Goal: Task Accomplishment & Management: Manage account settings

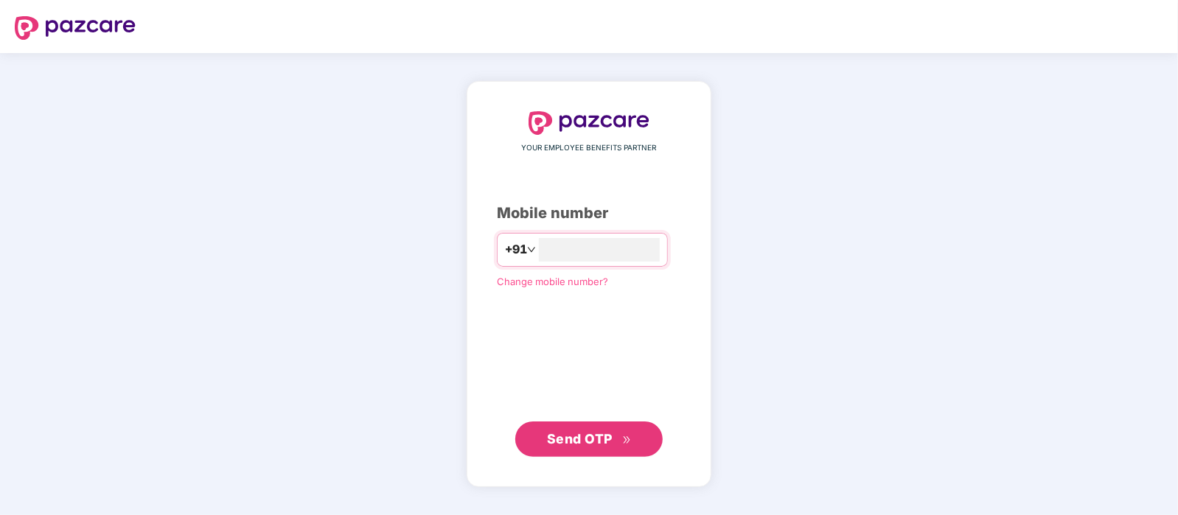
type input "**********"
click at [601, 433] on span "Send OTP" at bounding box center [580, 437] width 66 height 15
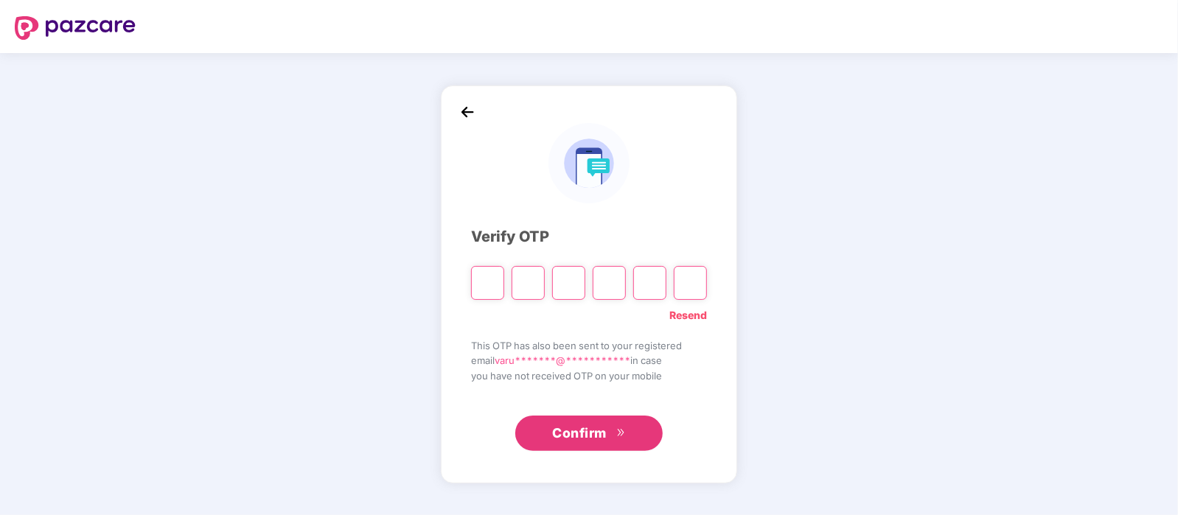
type input "*"
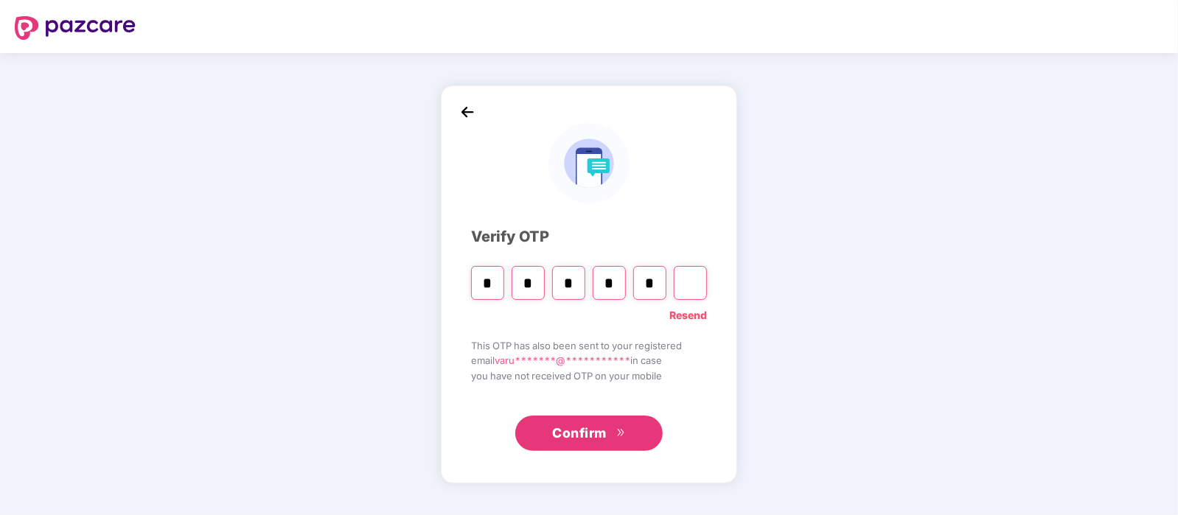
type input "*"
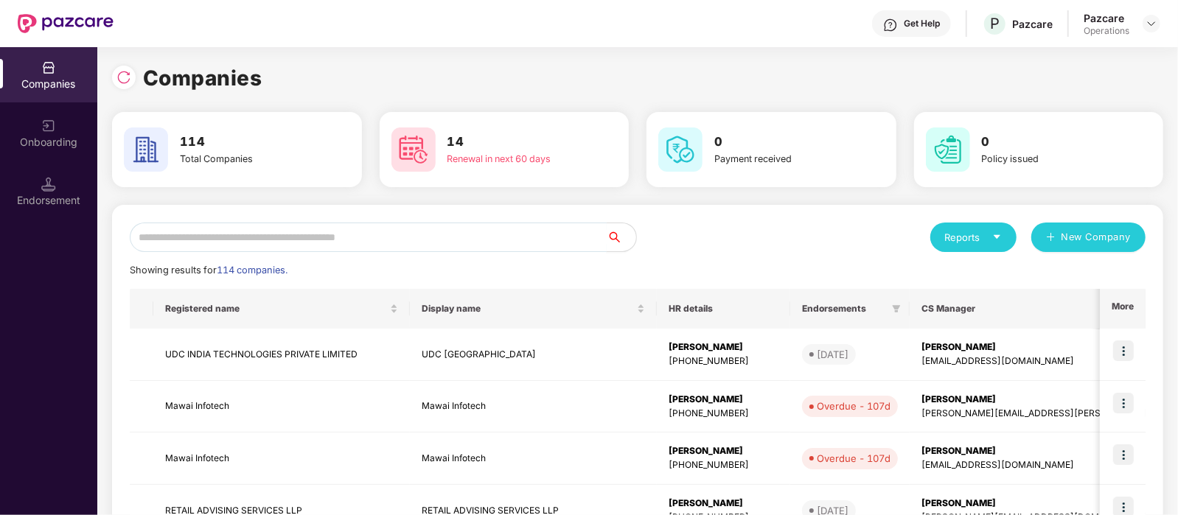
click at [314, 243] on input "text" at bounding box center [368, 237] width 477 height 29
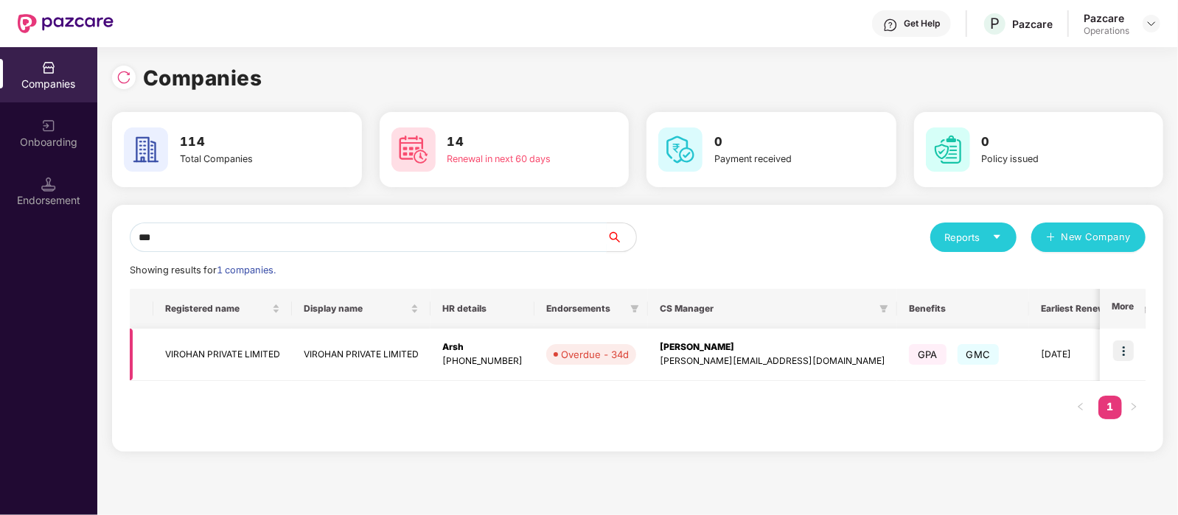
type input "***"
click at [221, 354] on td "VIROHAN PRIVATE LIMITED" at bounding box center [222, 355] width 139 height 52
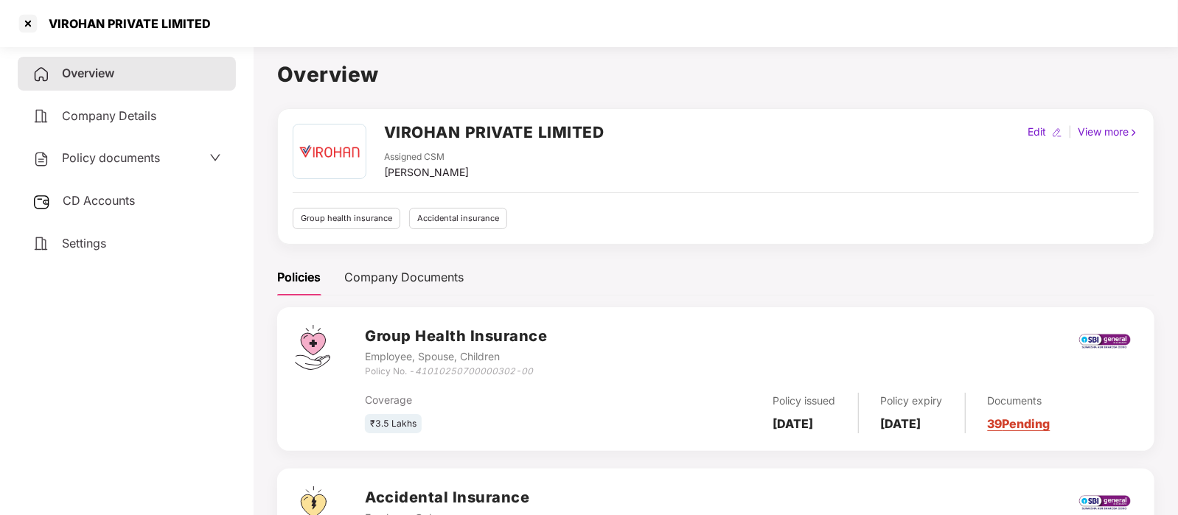
click at [105, 156] on span "Policy documents" at bounding box center [111, 157] width 98 height 15
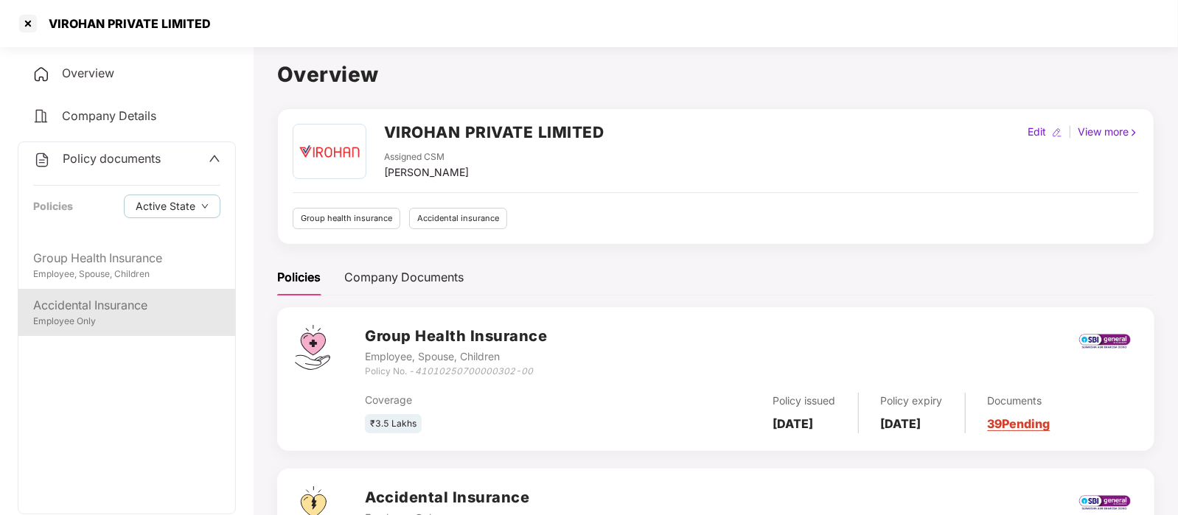
click at [122, 306] on div "Accidental Insurance" at bounding box center [126, 305] width 187 height 18
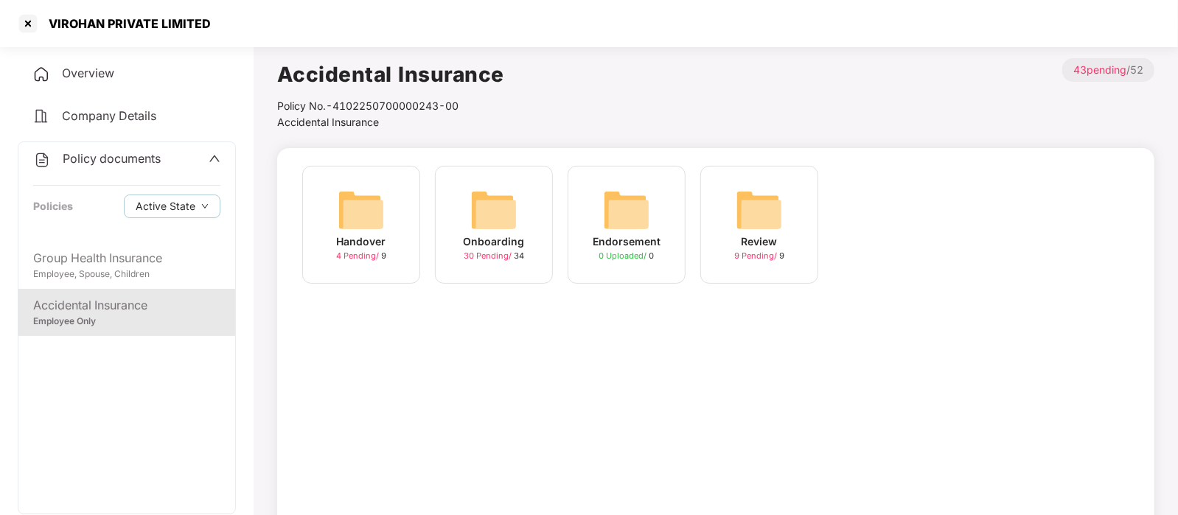
click at [500, 229] on img at bounding box center [493, 209] width 47 height 47
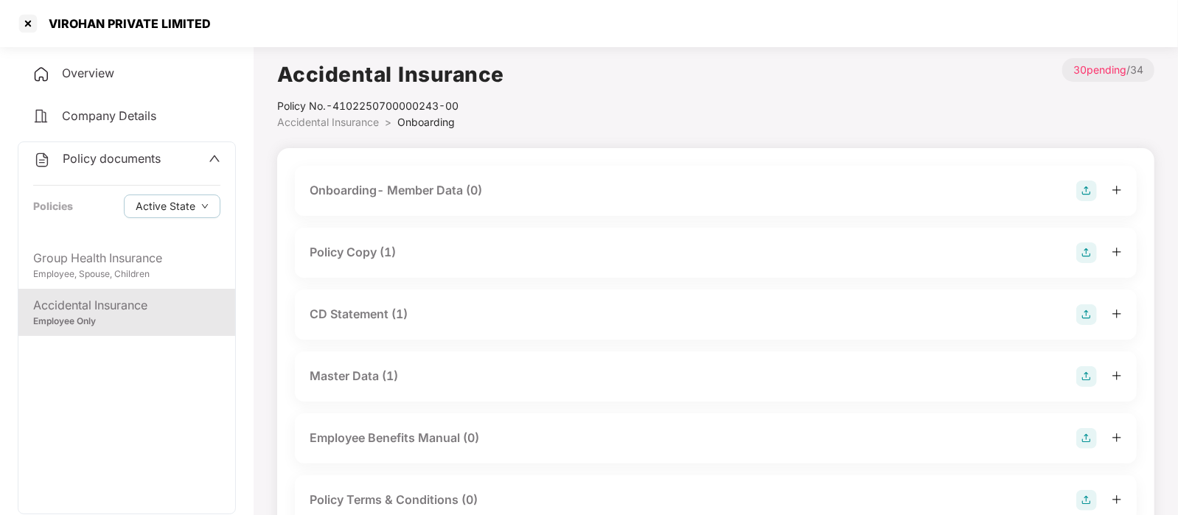
click at [523, 259] on div "Policy Copy (1)" at bounding box center [716, 252] width 812 height 21
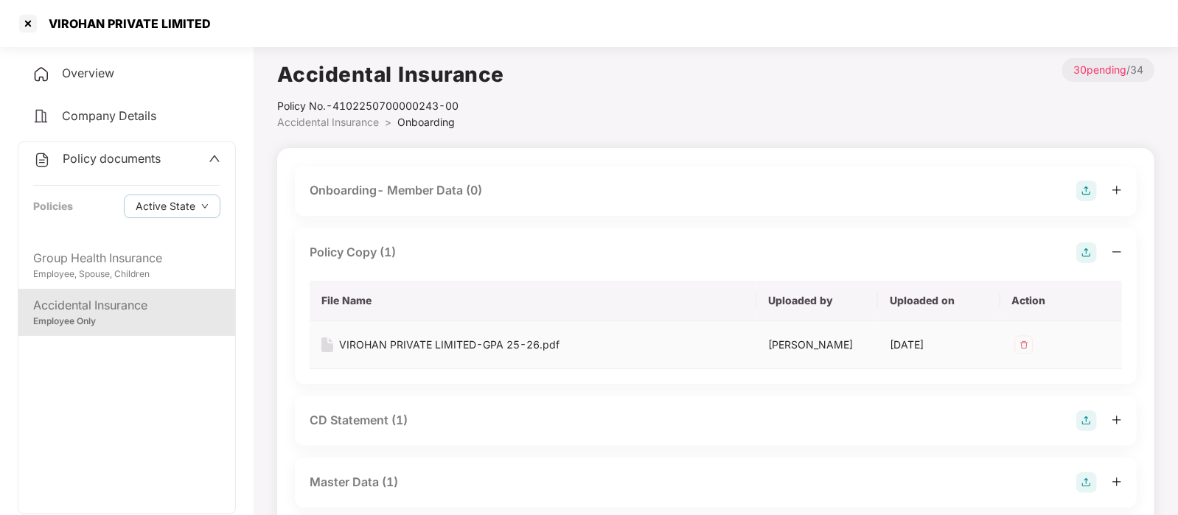
click at [432, 345] on div "VIROHAN PRIVATE LIMITED-GPA 25-26.pdf" at bounding box center [449, 345] width 220 height 16
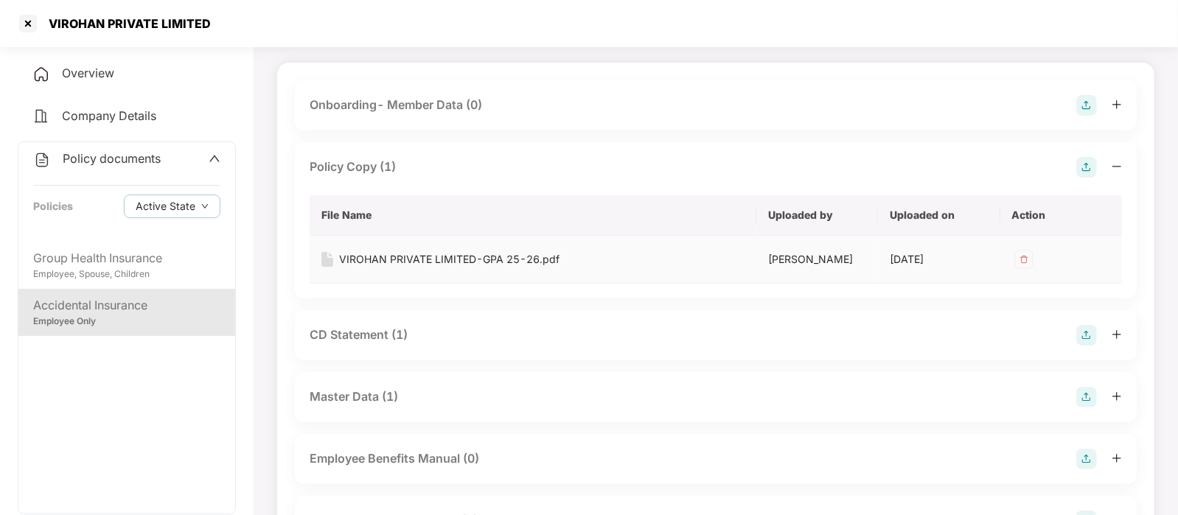
scroll to position [86, 0]
click at [411, 336] on div "CD Statement (1)" at bounding box center [716, 334] width 812 height 21
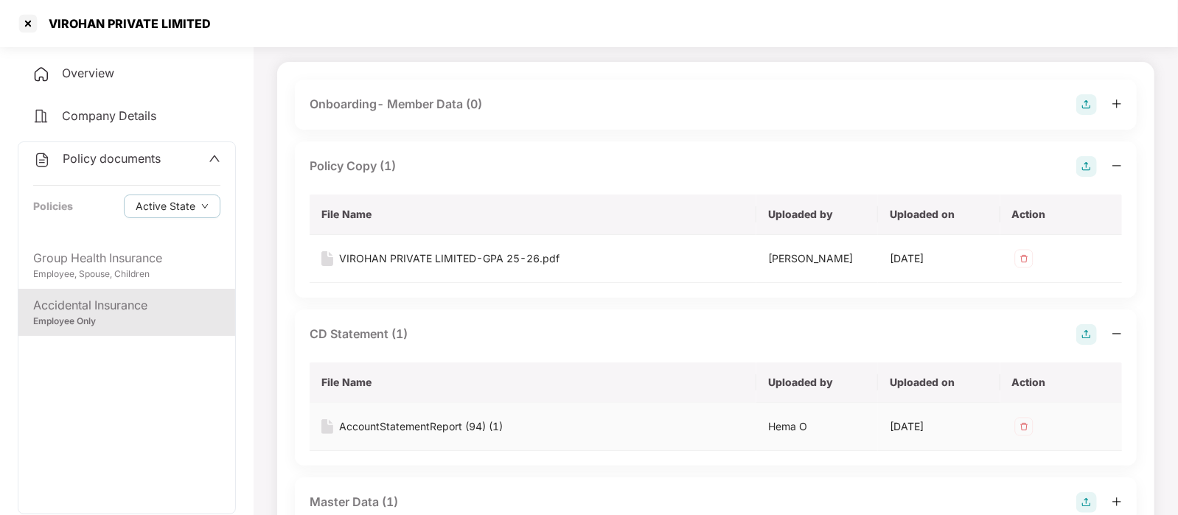
click at [413, 429] on div "AccountStatementReport (94) (1)" at bounding box center [421, 427] width 164 height 16
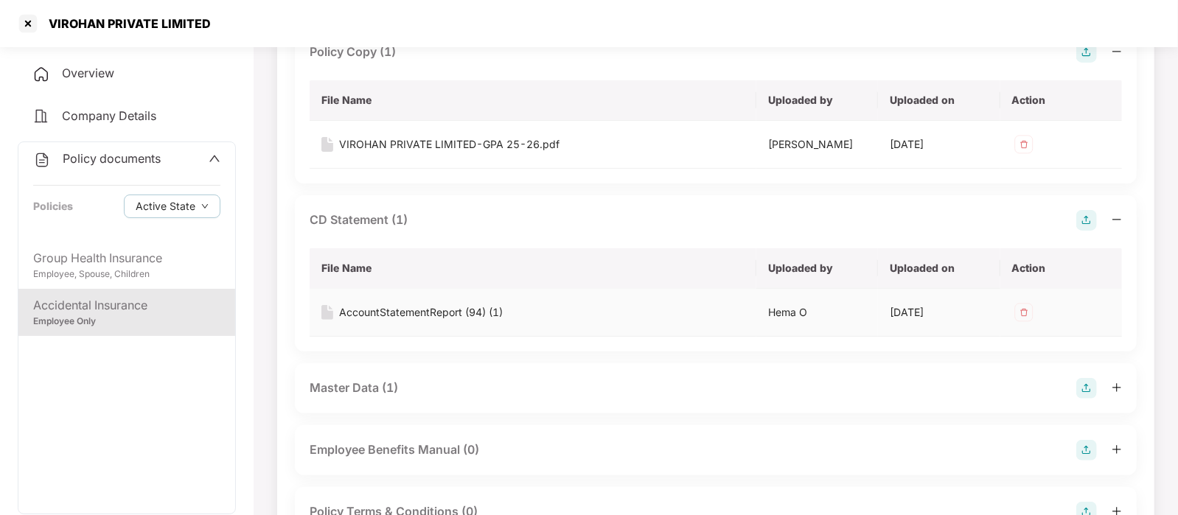
scroll to position [214, 0]
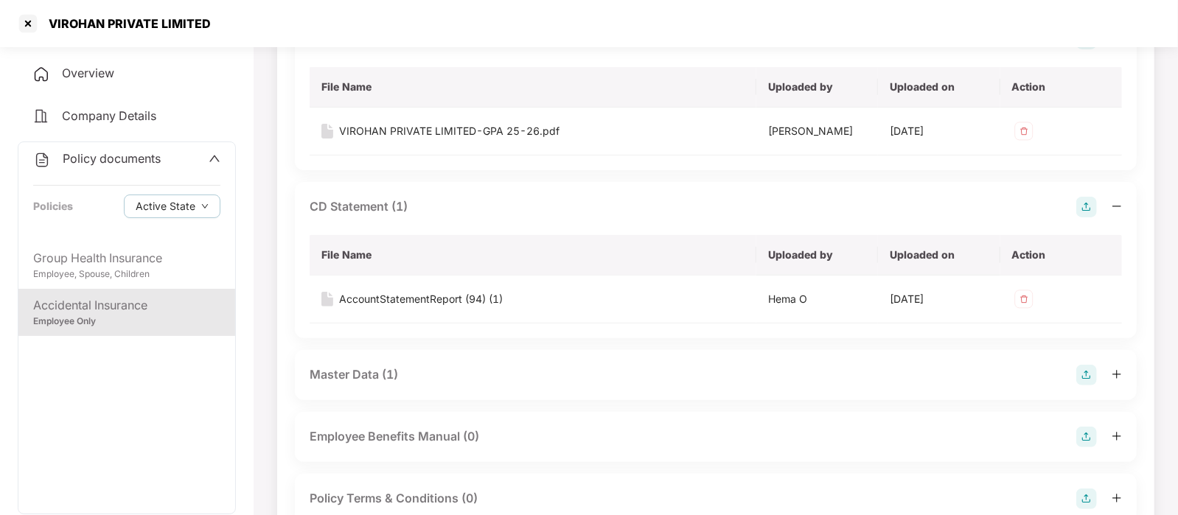
click at [378, 373] on div "Master Data (1)" at bounding box center [354, 375] width 88 height 18
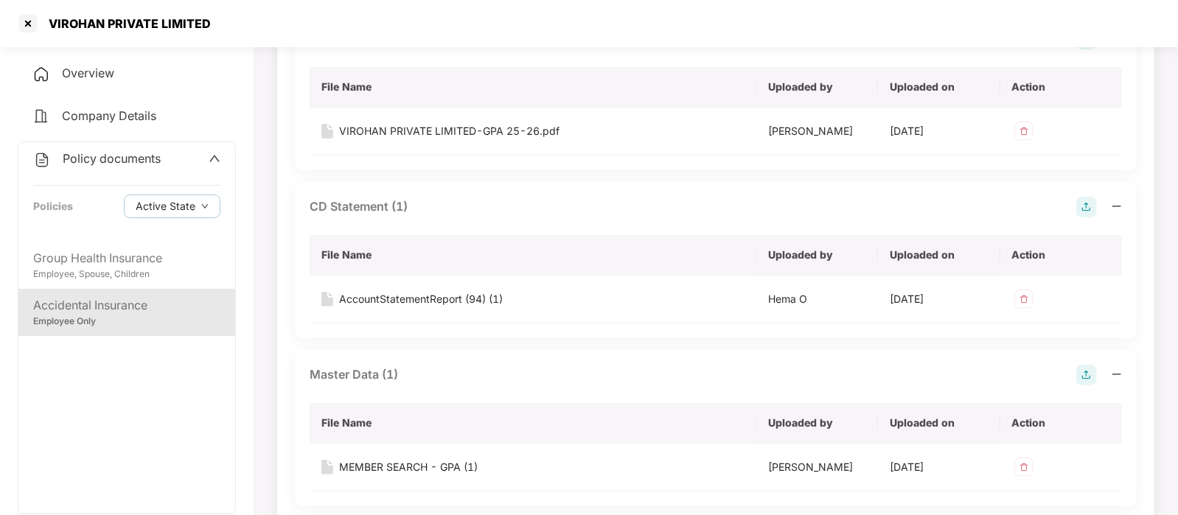
scroll to position [278, 0]
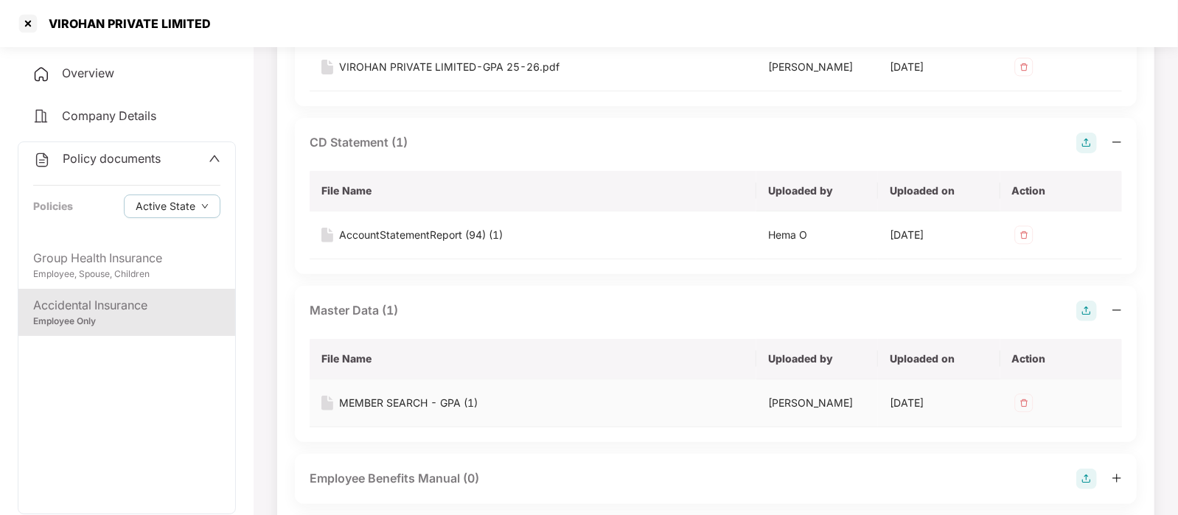
click at [388, 407] on div "MEMBER SEARCH - GPA (1)" at bounding box center [408, 403] width 139 height 16
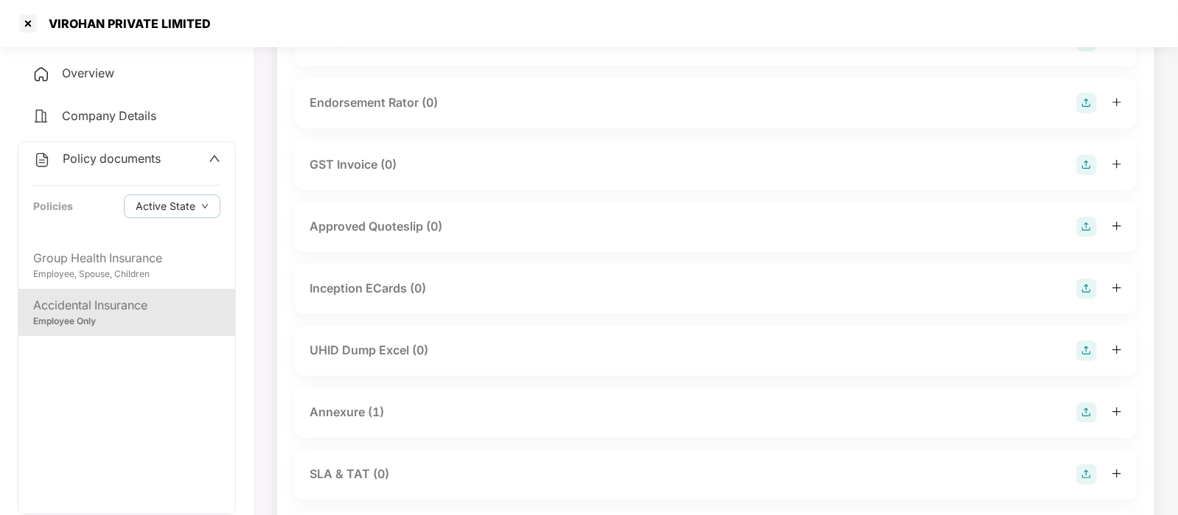
scroll to position [784, 0]
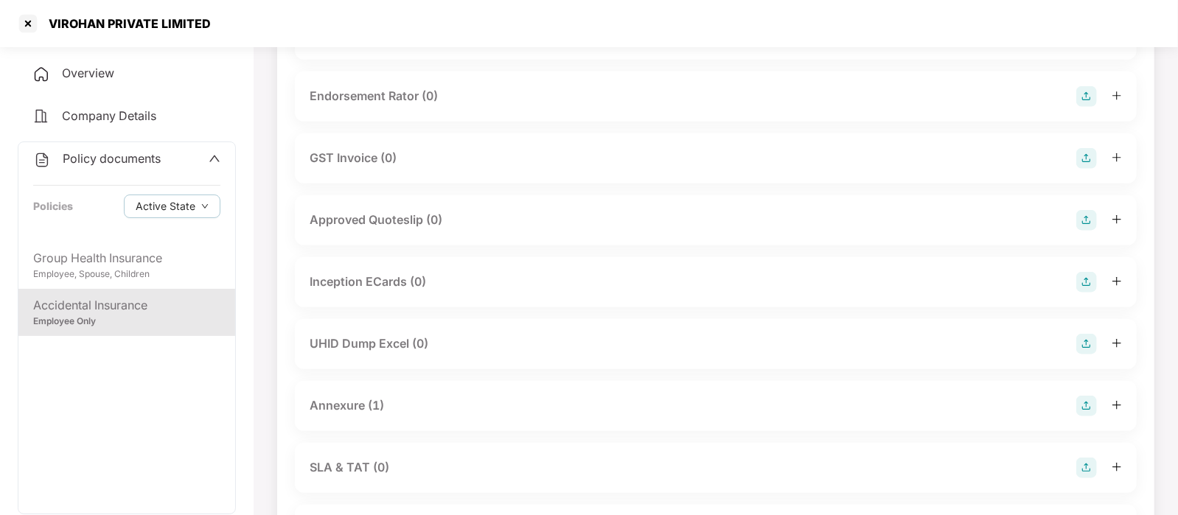
click at [388, 407] on div "Annexure (1)" at bounding box center [716, 406] width 812 height 21
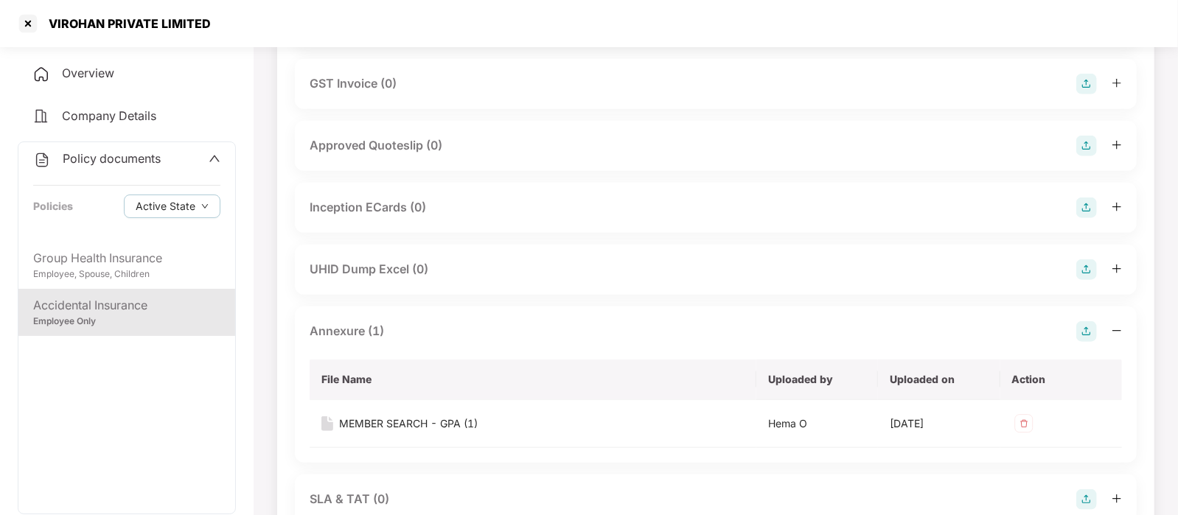
scroll to position [859, 0]
click at [408, 425] on div "MEMBER SEARCH - GPA (1)" at bounding box center [408, 423] width 139 height 16
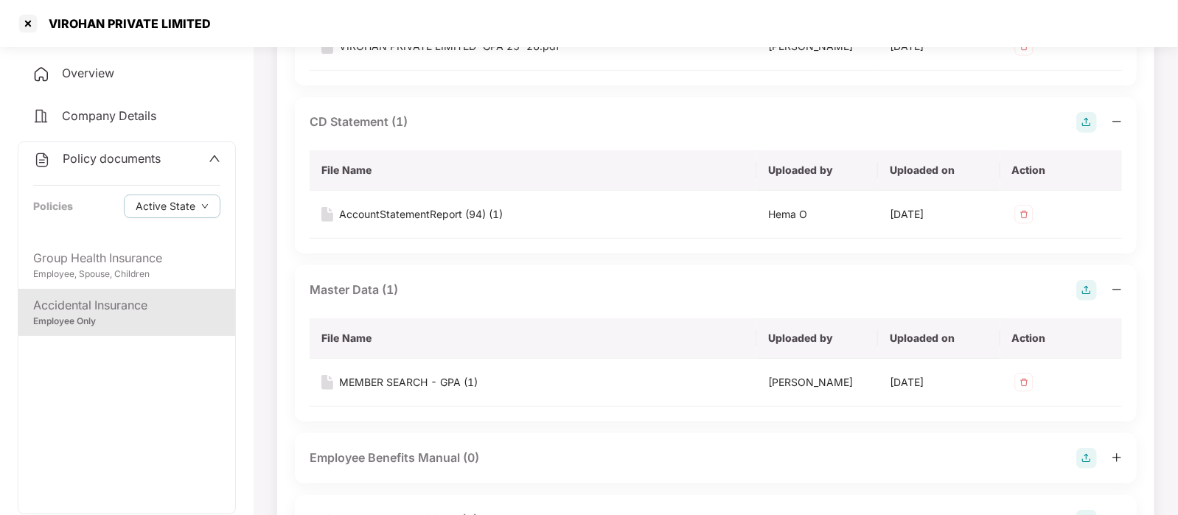
scroll to position [298, 0]
click at [29, 24] on div at bounding box center [28, 24] width 24 height 24
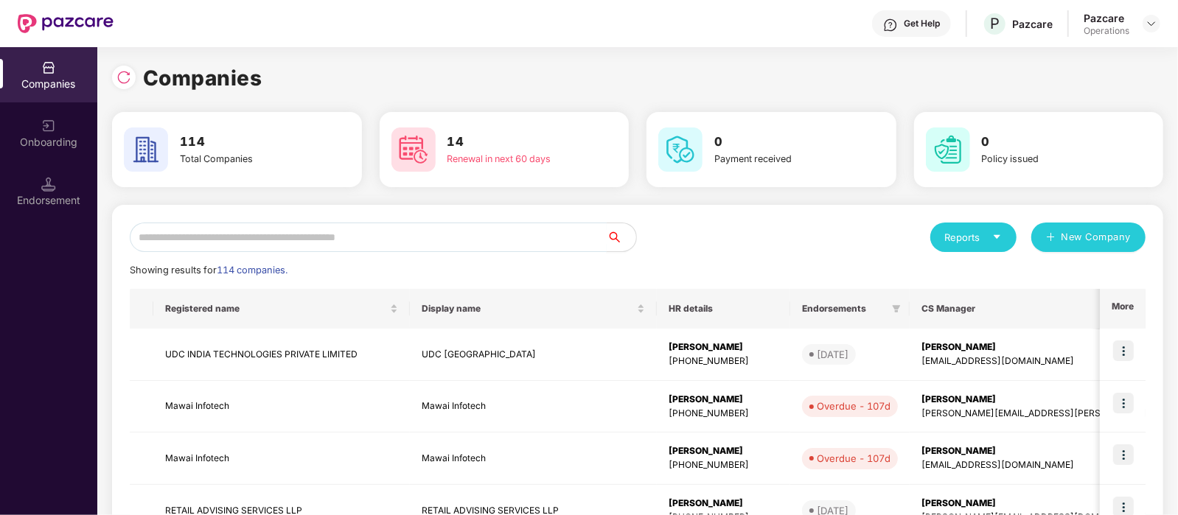
click at [261, 227] on input "text" at bounding box center [368, 237] width 477 height 29
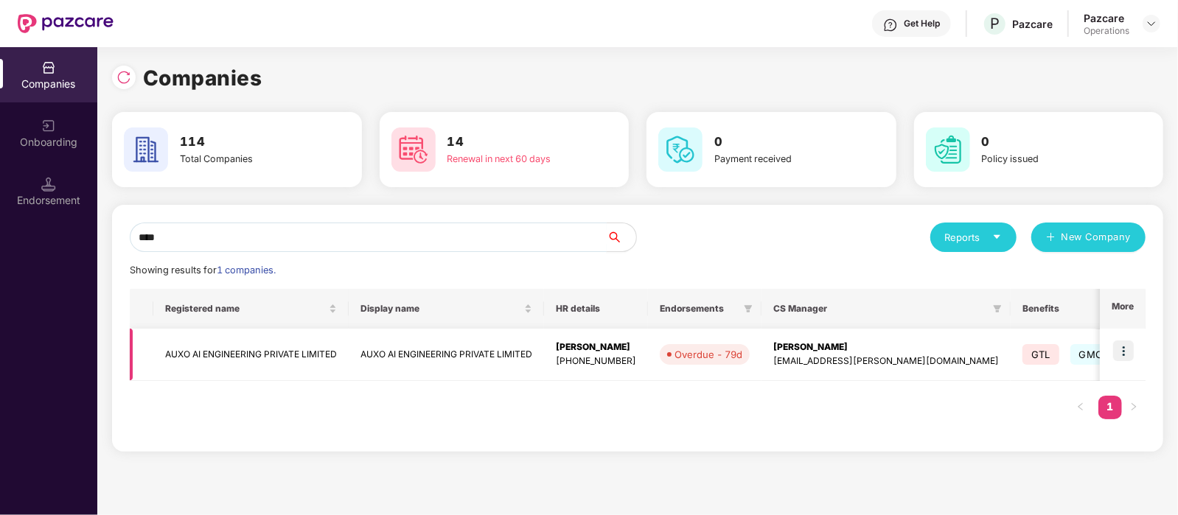
type input "****"
click at [1129, 346] on img at bounding box center [1123, 350] width 21 height 21
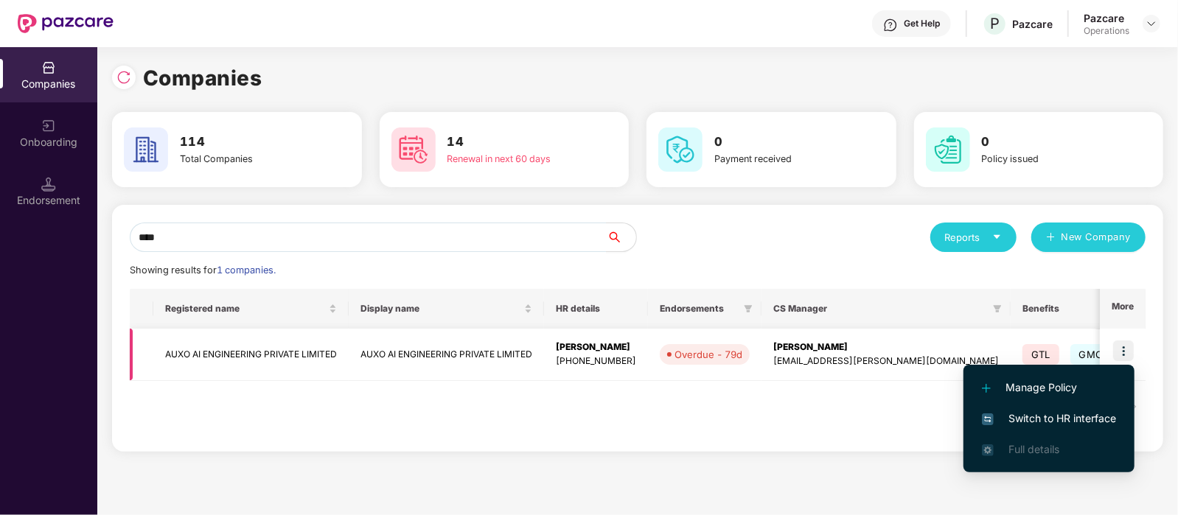
click at [318, 352] on td "AUXO AI ENGINEERING PRIVATE LIMITED" at bounding box center [250, 355] width 195 height 52
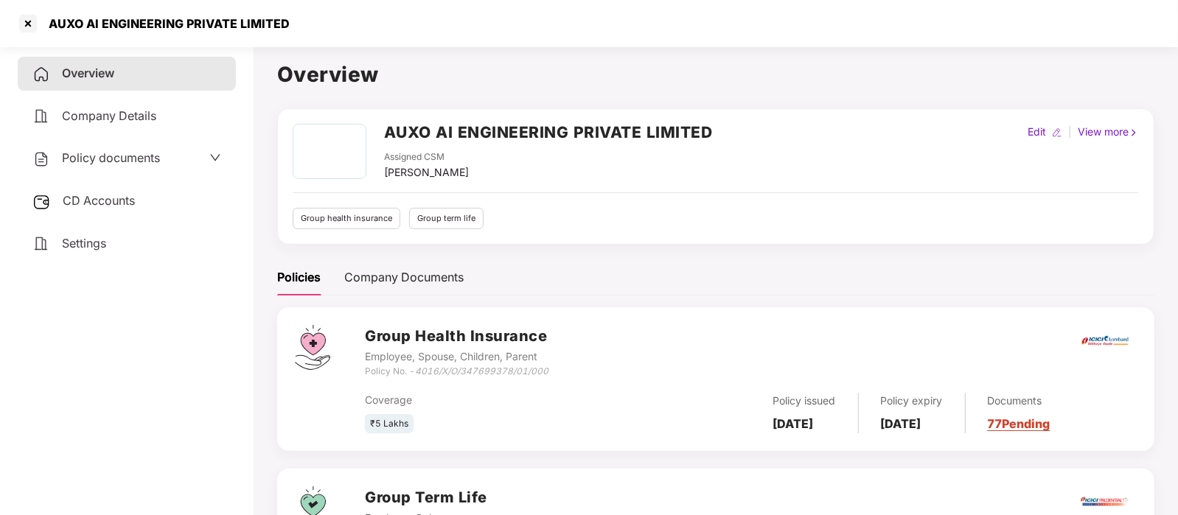
click at [94, 160] on span "Policy documents" at bounding box center [111, 157] width 98 height 15
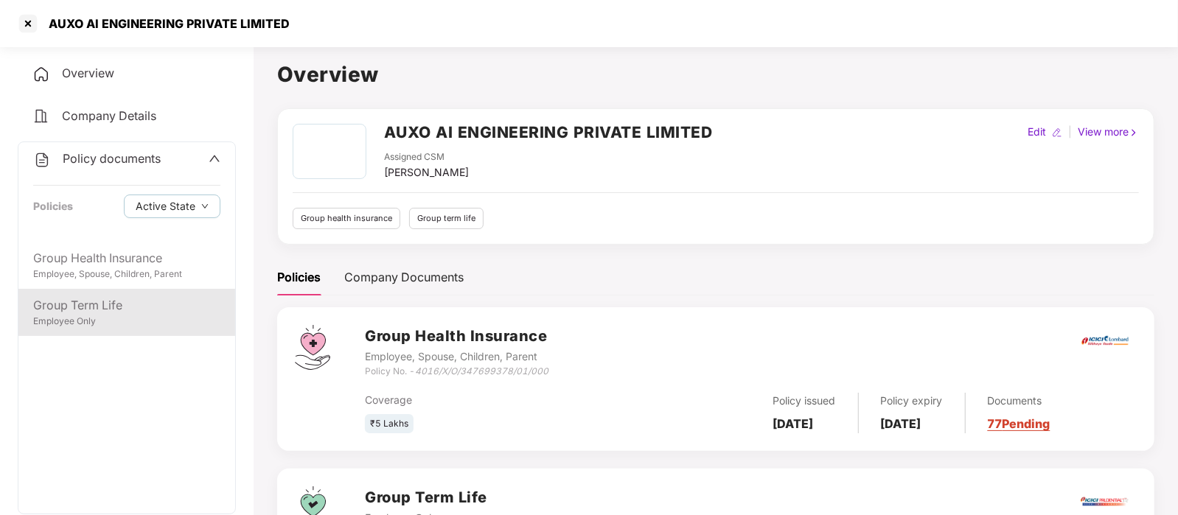
click at [118, 318] on div "Employee Only" at bounding box center [126, 322] width 187 height 14
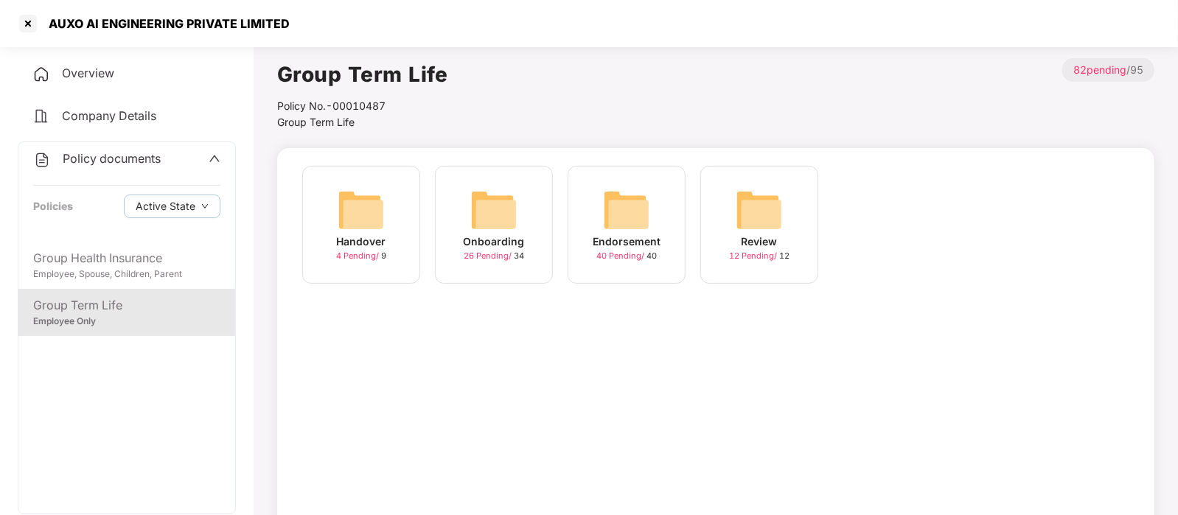
click at [490, 208] on img at bounding box center [493, 209] width 47 height 47
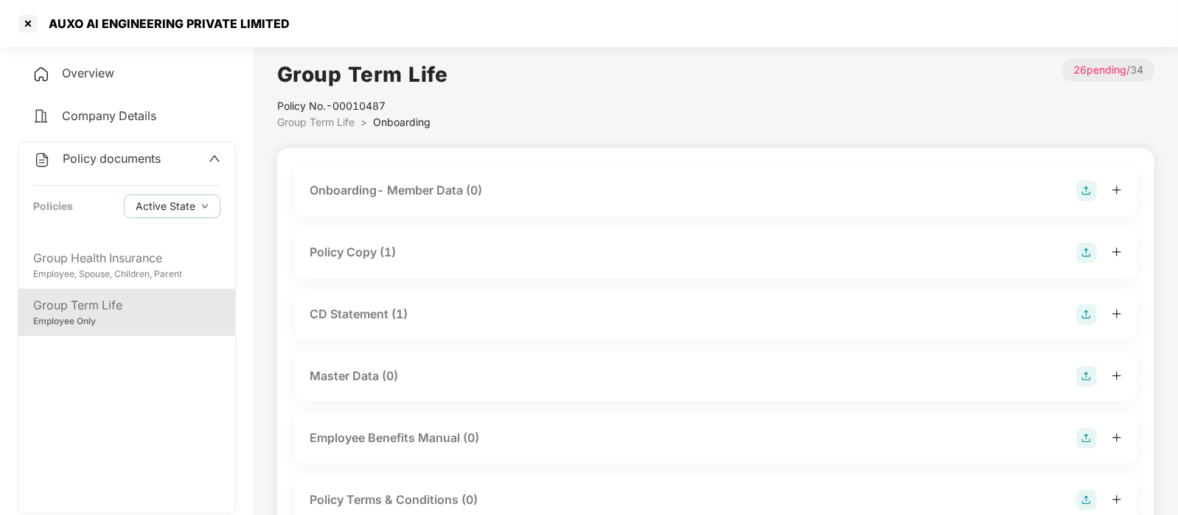
click at [463, 251] on div "Policy Copy (1)" at bounding box center [716, 252] width 812 height 21
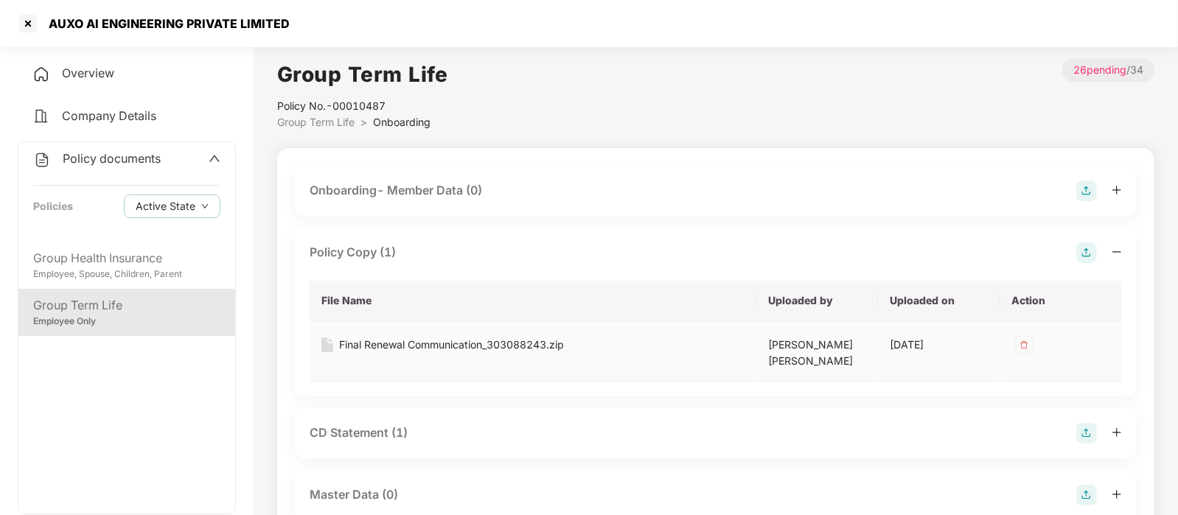
click at [452, 348] on div "Final Renewal Communication_303088243.zip" at bounding box center [451, 345] width 225 height 16
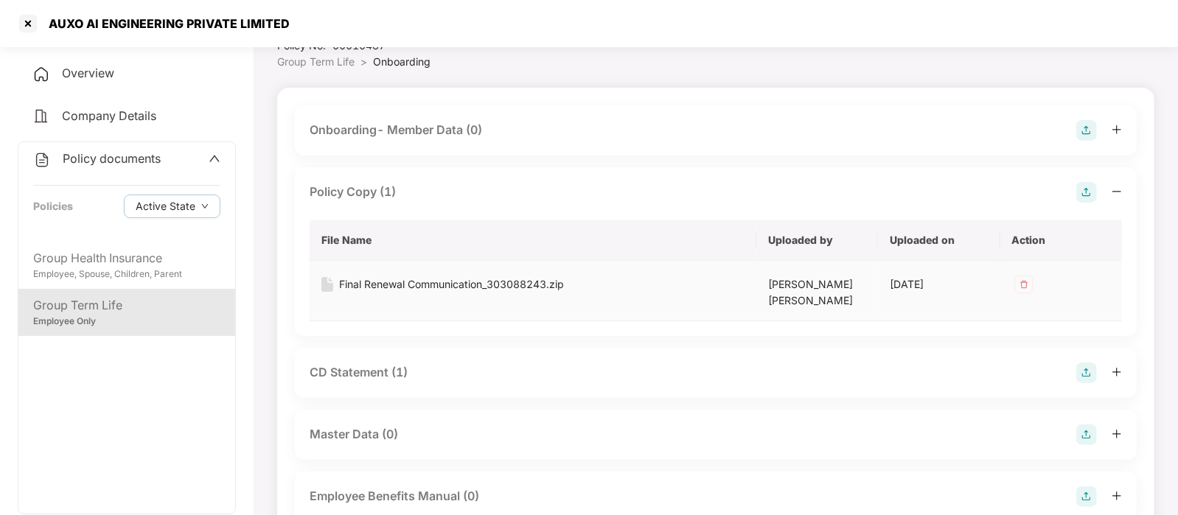
scroll to position [62, 0]
click at [410, 370] on div "CD Statement (1)" at bounding box center [716, 371] width 812 height 21
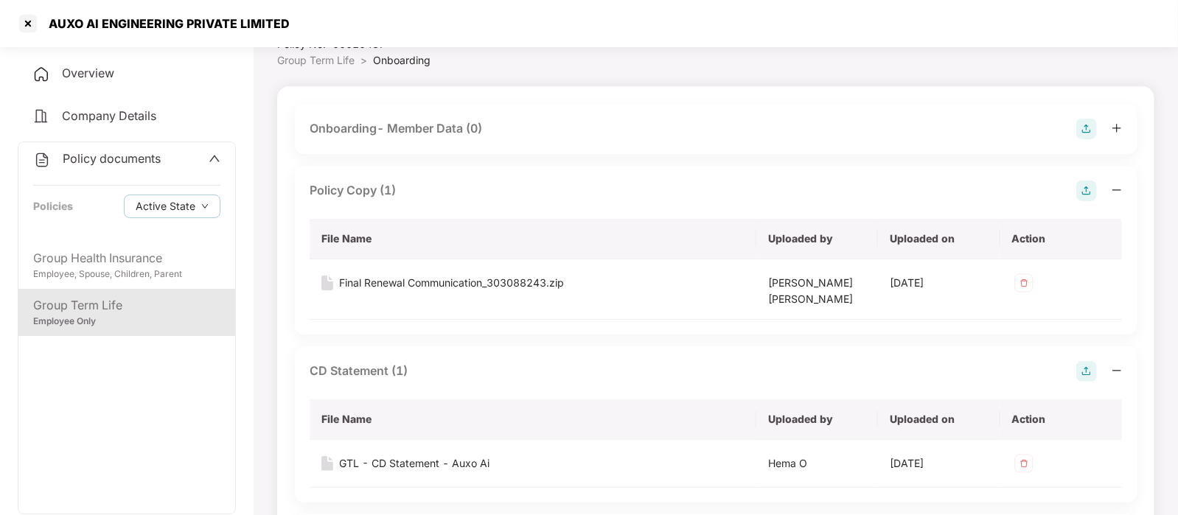
scroll to position [178, 0]
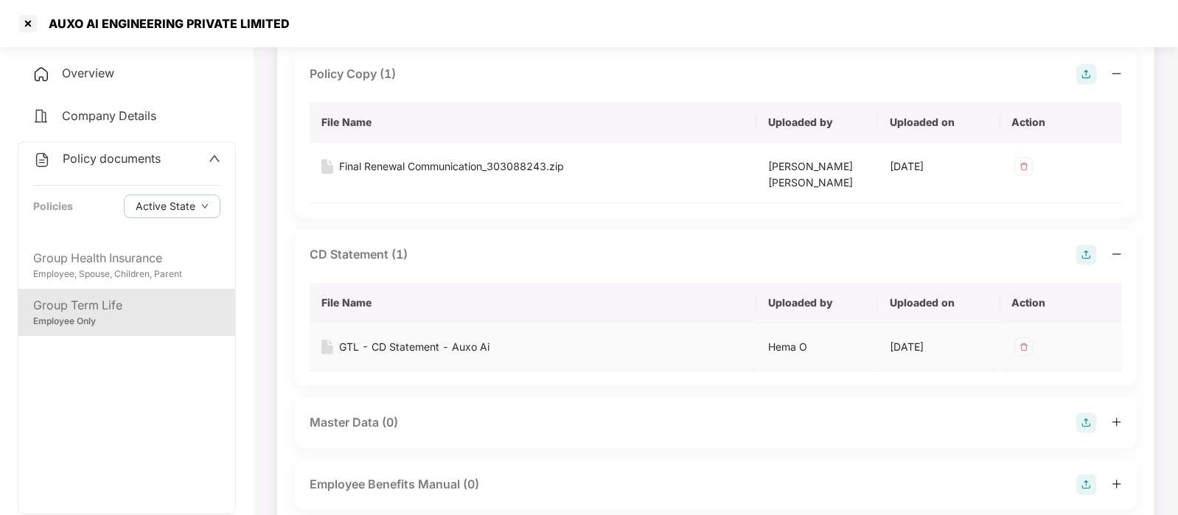
click at [394, 340] on div "GTL - CD Statement - Auxo Ai" at bounding box center [414, 347] width 150 height 16
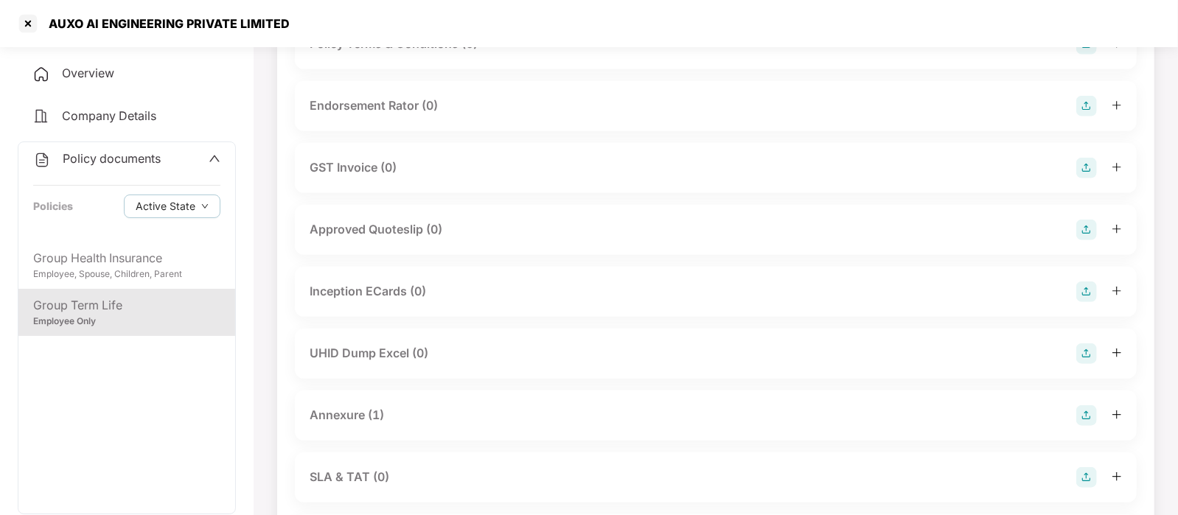
scroll to position [682, 0]
click at [380, 407] on div "Annexure (1)" at bounding box center [347, 414] width 74 height 18
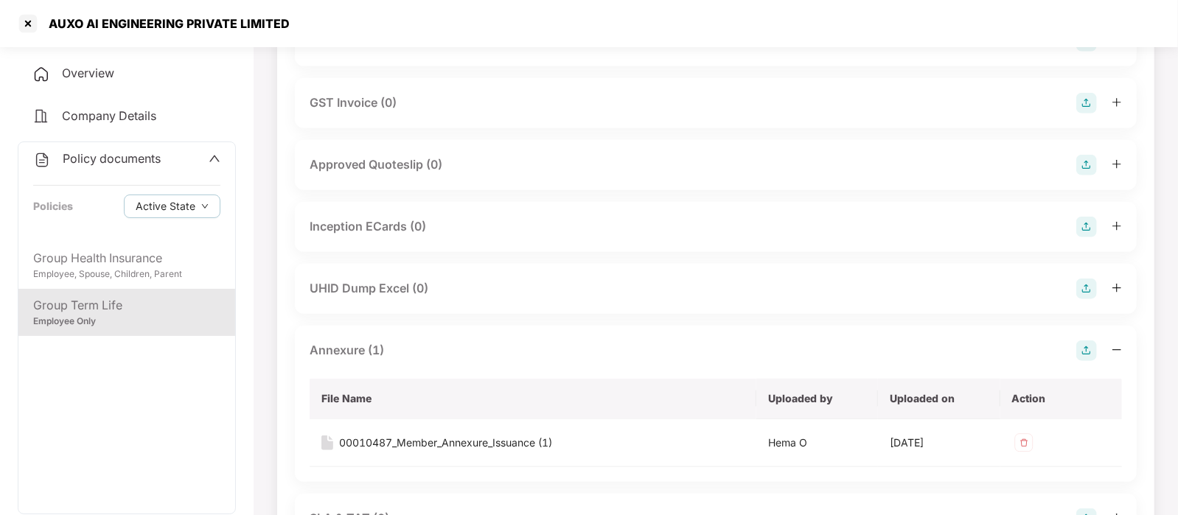
scroll to position [747, 0]
click at [386, 433] on div "00010487_Member_Annexure_Issuance (1)" at bounding box center [445, 441] width 213 height 16
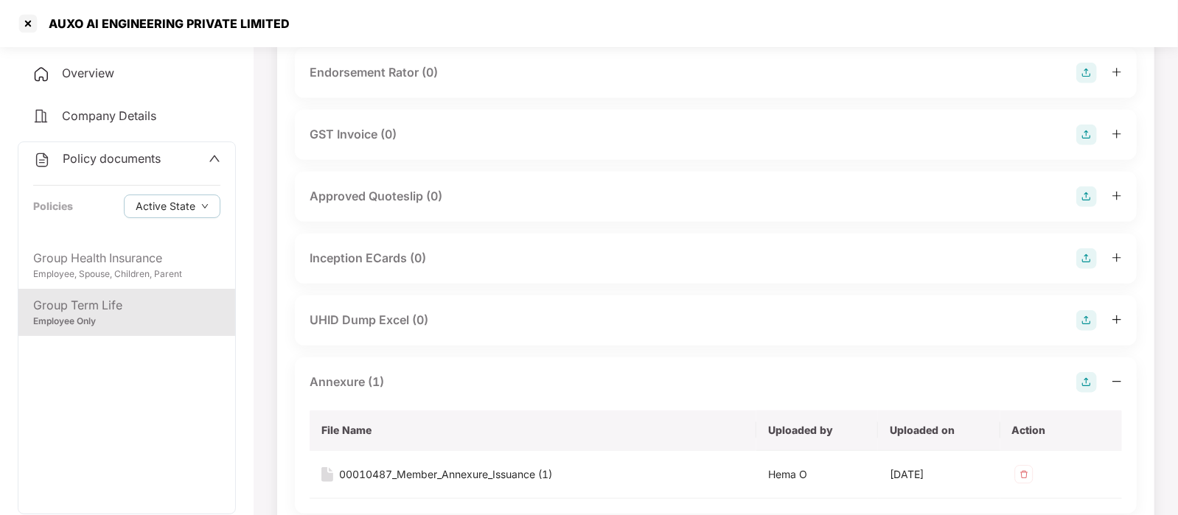
scroll to position [723, 0]
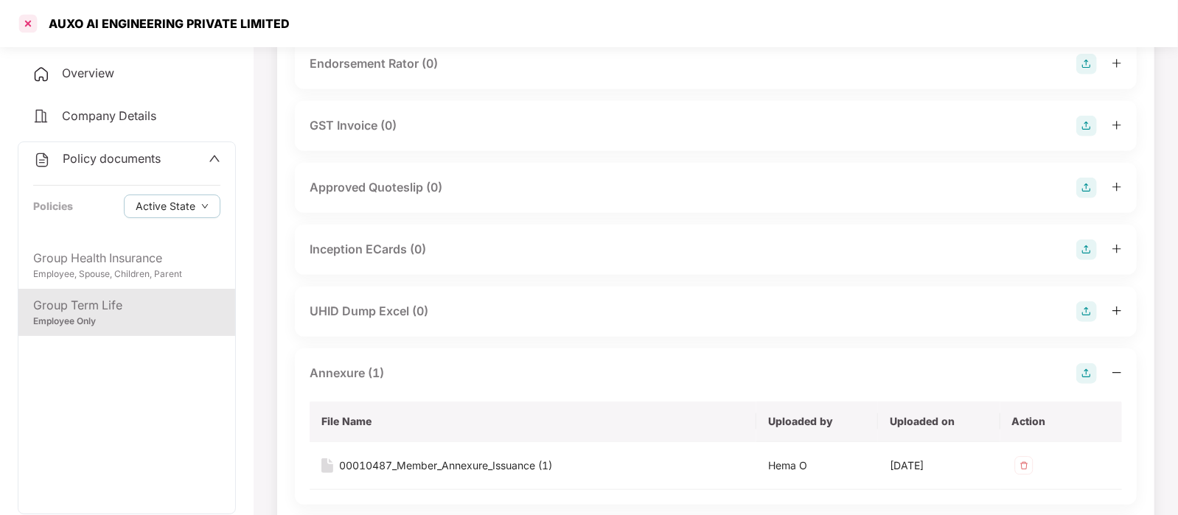
click at [25, 18] on div at bounding box center [28, 24] width 24 height 24
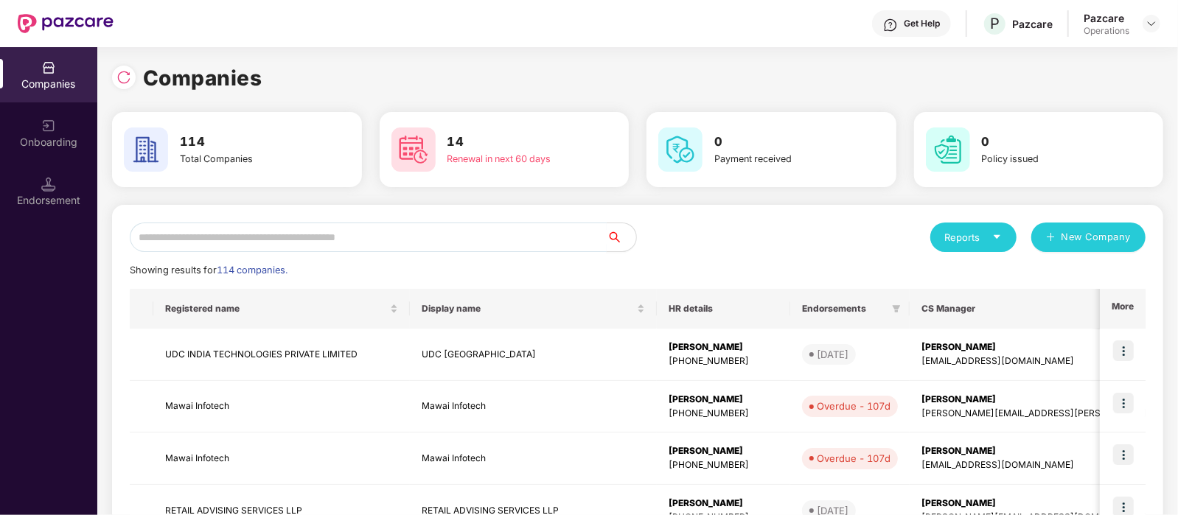
click at [266, 230] on input "text" at bounding box center [368, 237] width 477 height 29
paste input "*******"
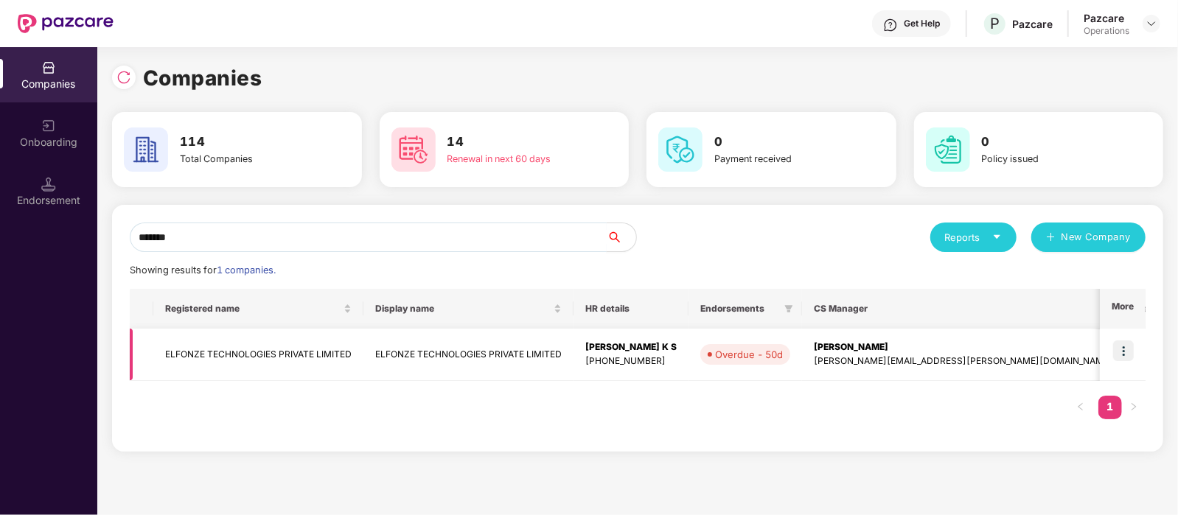
type input "*******"
click at [1119, 344] on img at bounding box center [1123, 350] width 21 height 21
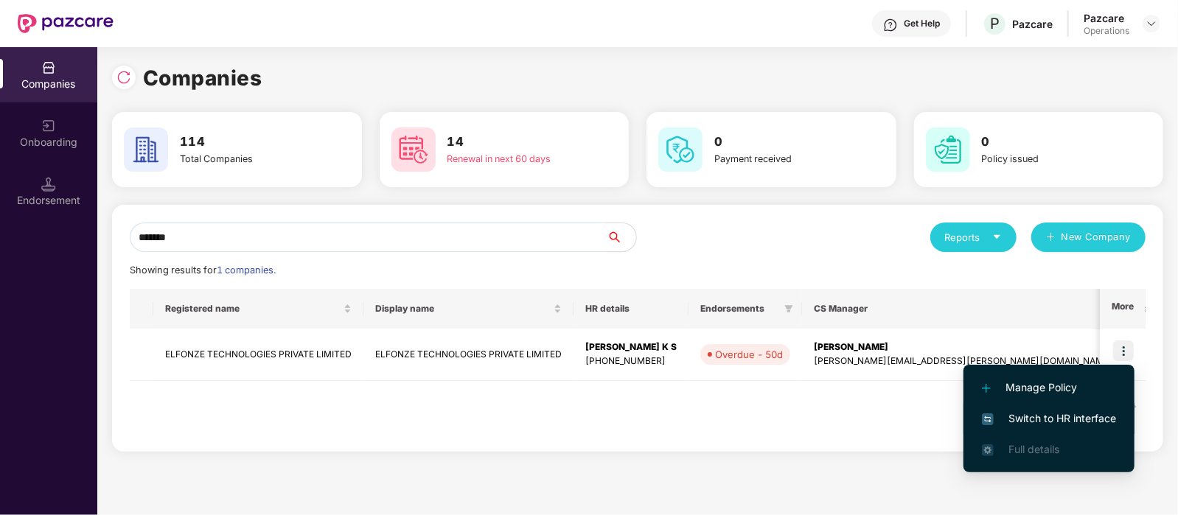
click at [1093, 410] on span "Switch to HR interface" at bounding box center [1049, 418] width 134 height 16
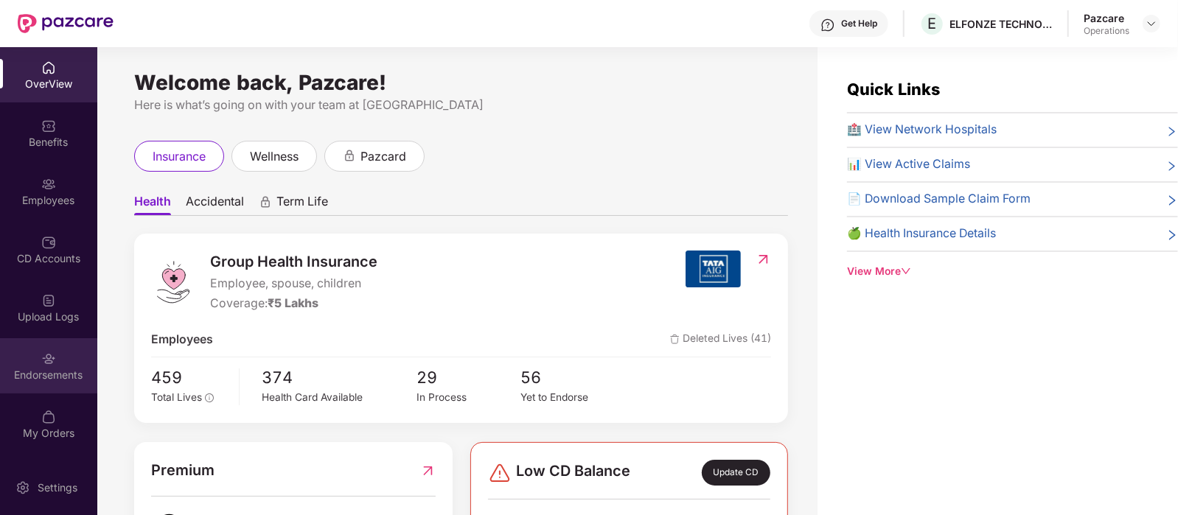
click at [61, 363] on div "Endorsements" at bounding box center [48, 365] width 97 height 55
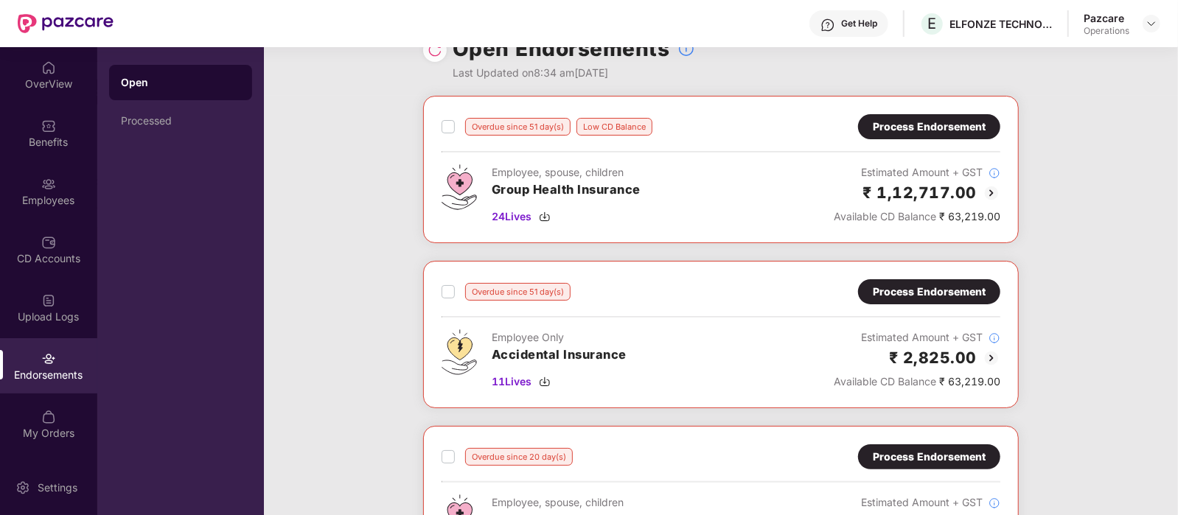
scroll to position [38, 0]
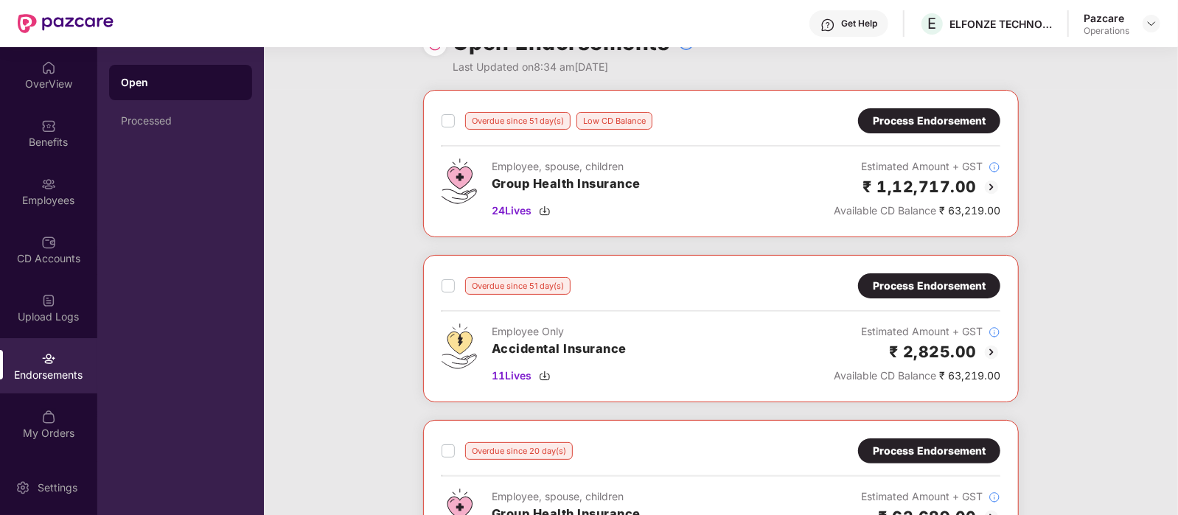
click at [918, 120] on div "Process Endorsement" at bounding box center [929, 121] width 113 height 16
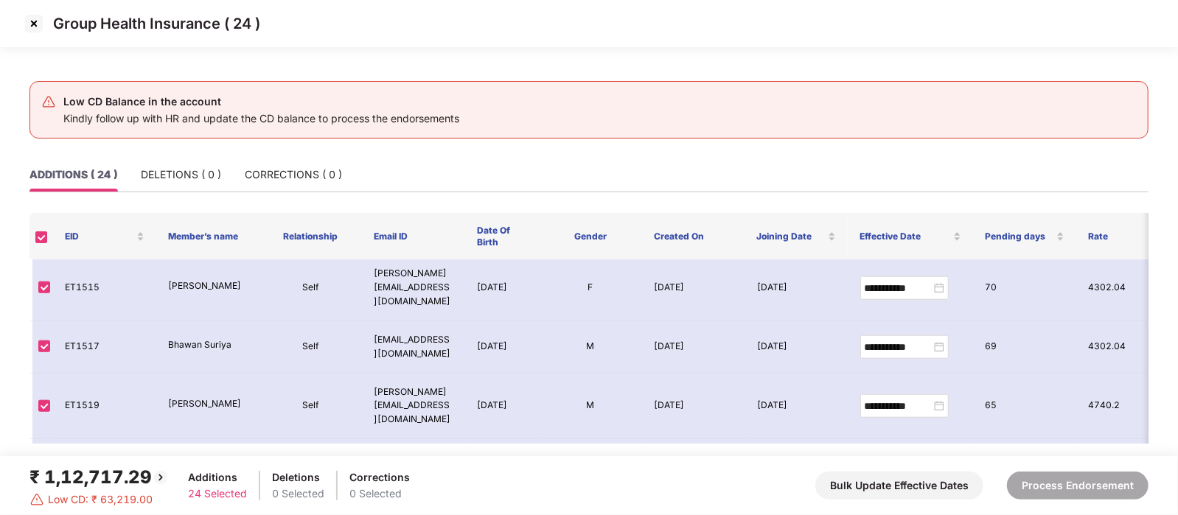
scroll to position [1153, 0]
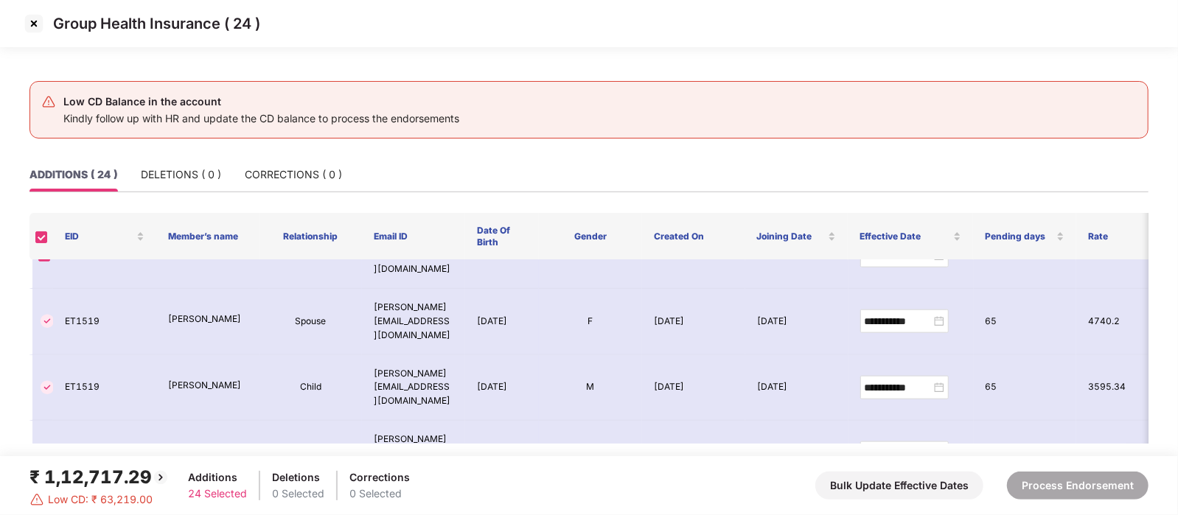
click at [32, 31] on img at bounding box center [34, 24] width 24 height 24
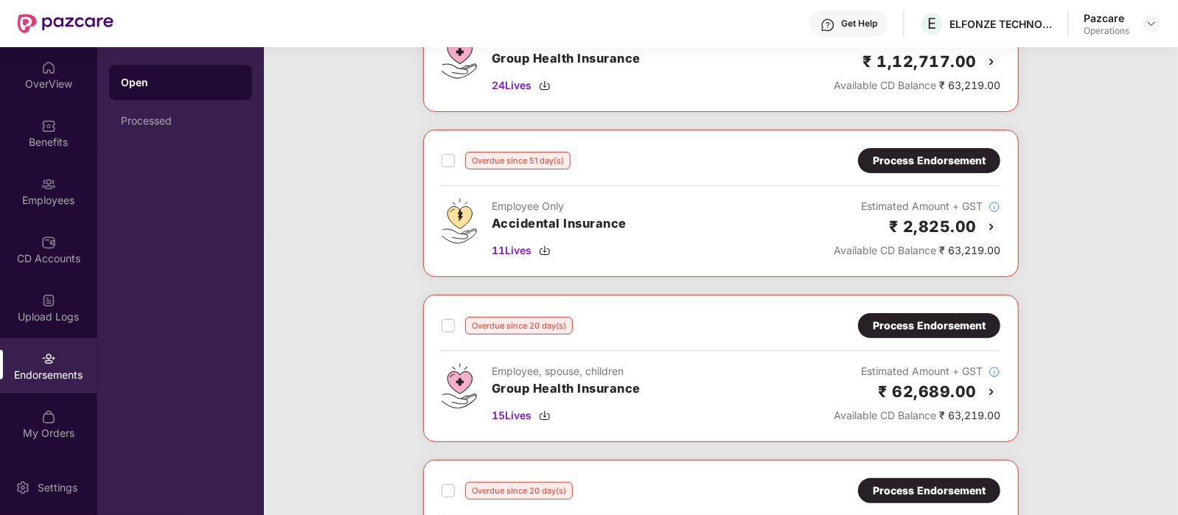
scroll to position [181, 0]
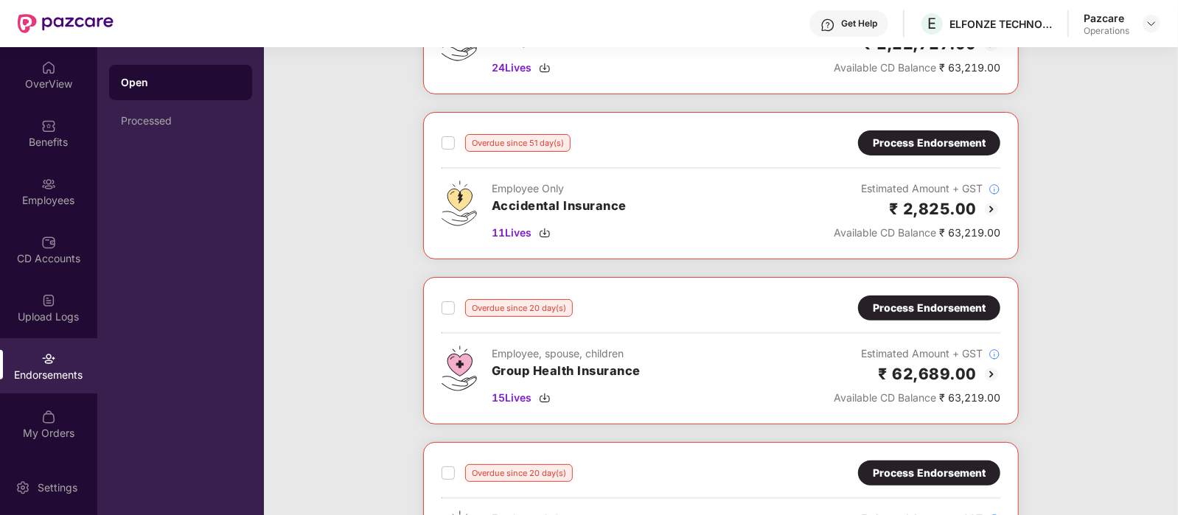
click at [922, 132] on div "Process Endorsement" at bounding box center [929, 142] width 142 height 25
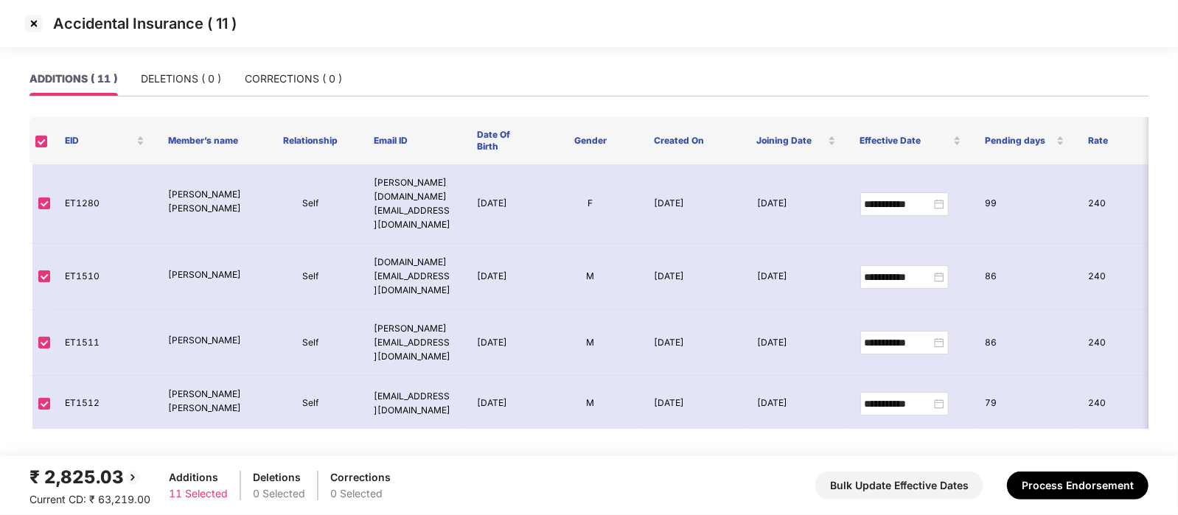
click at [25, 18] on img at bounding box center [34, 24] width 24 height 24
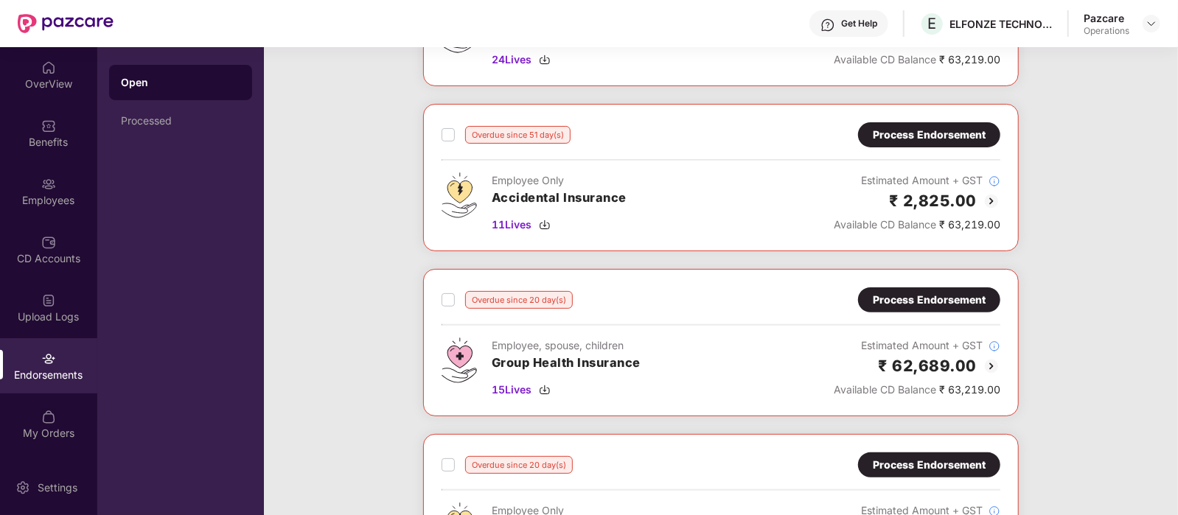
scroll to position [195, 0]
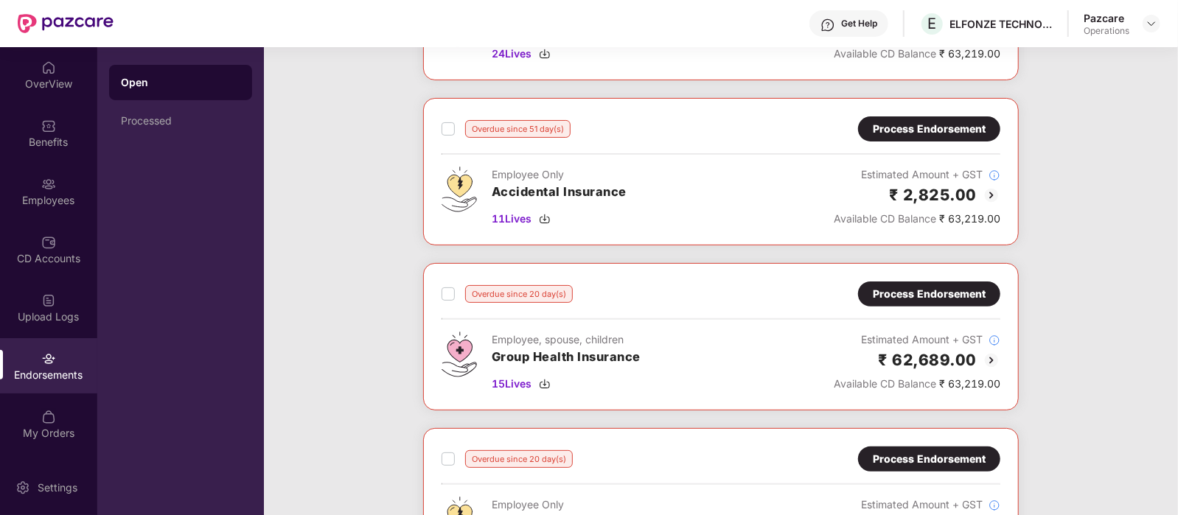
click at [920, 296] on div "Process Endorsement" at bounding box center [929, 294] width 113 height 16
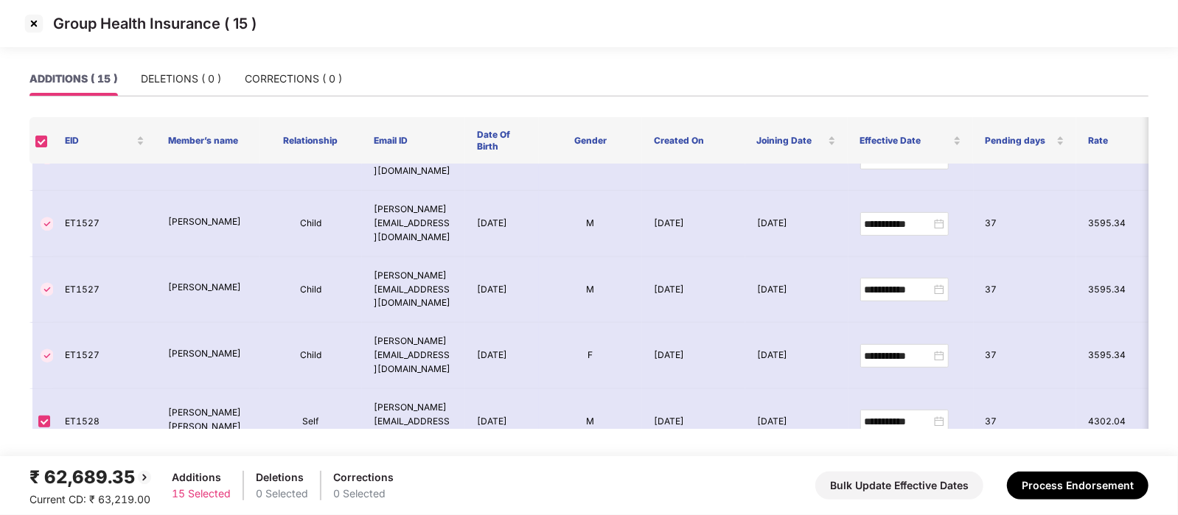
scroll to position [551, 0]
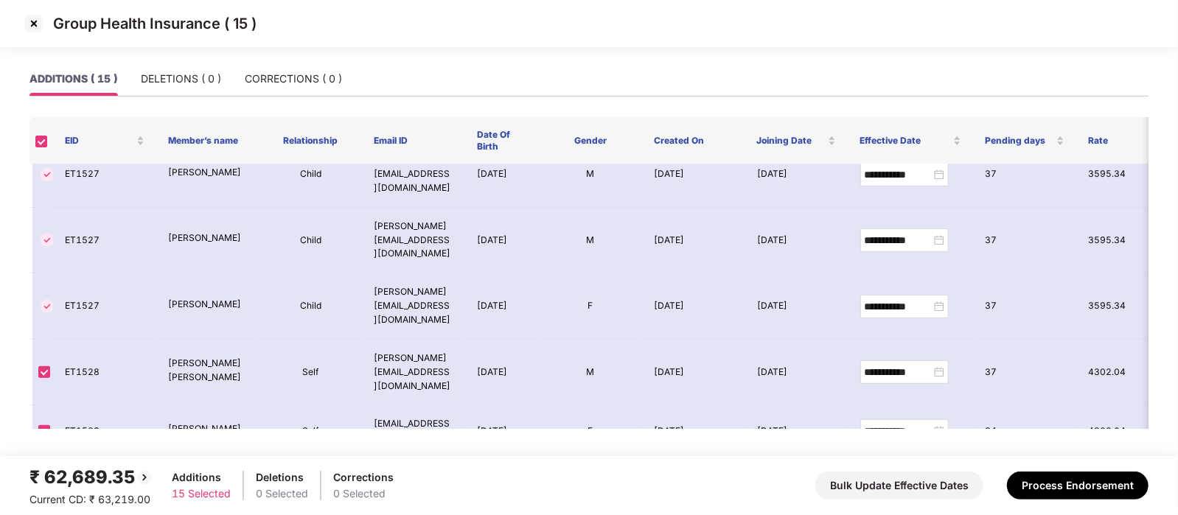
click at [44, 25] on img at bounding box center [34, 24] width 24 height 24
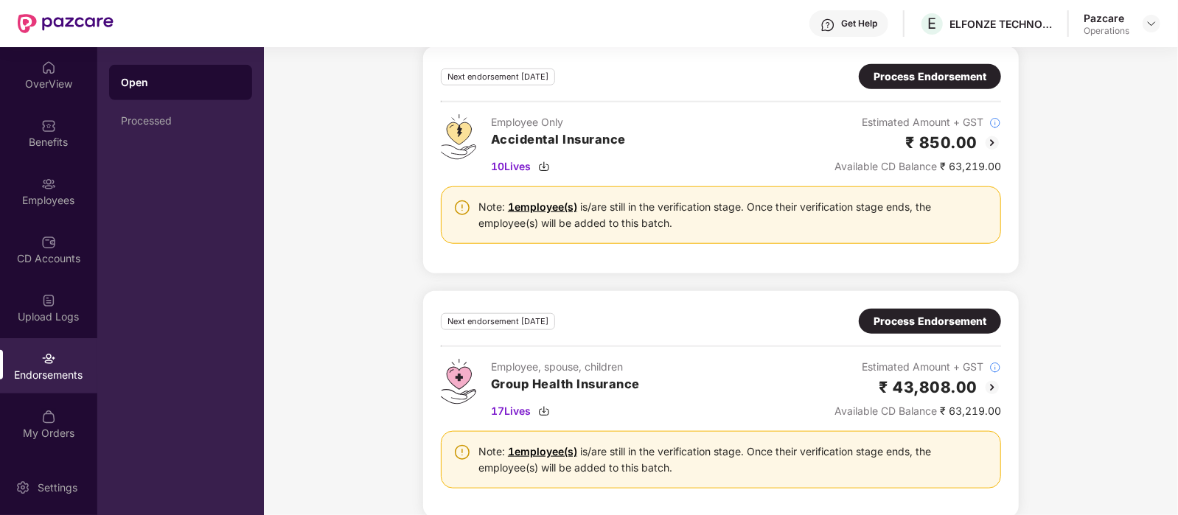
scroll to position [890, 0]
click at [891, 316] on div "Process Endorsement" at bounding box center [929, 321] width 113 height 16
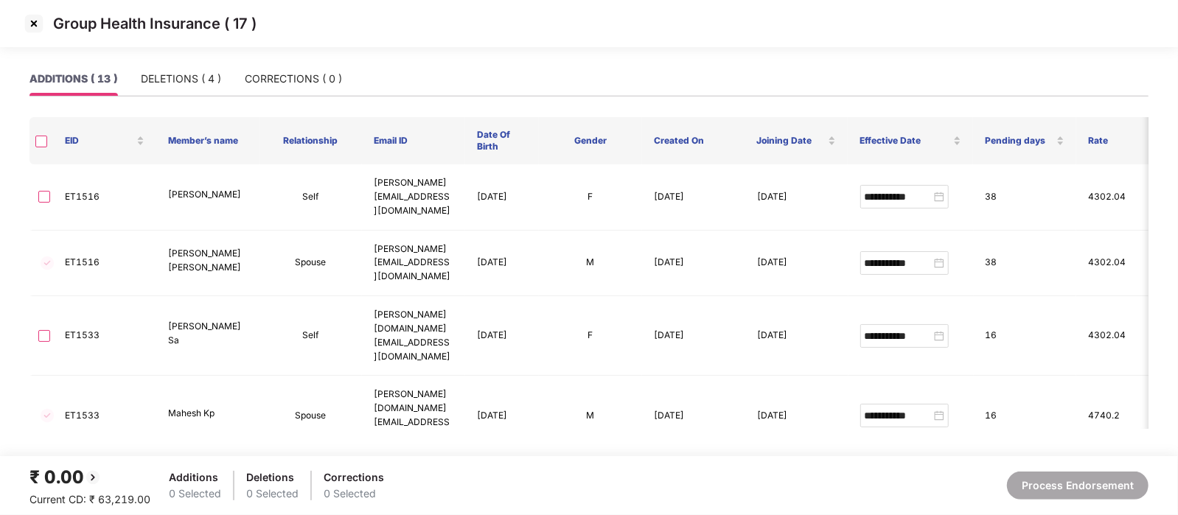
click at [35, 18] on img at bounding box center [34, 24] width 24 height 24
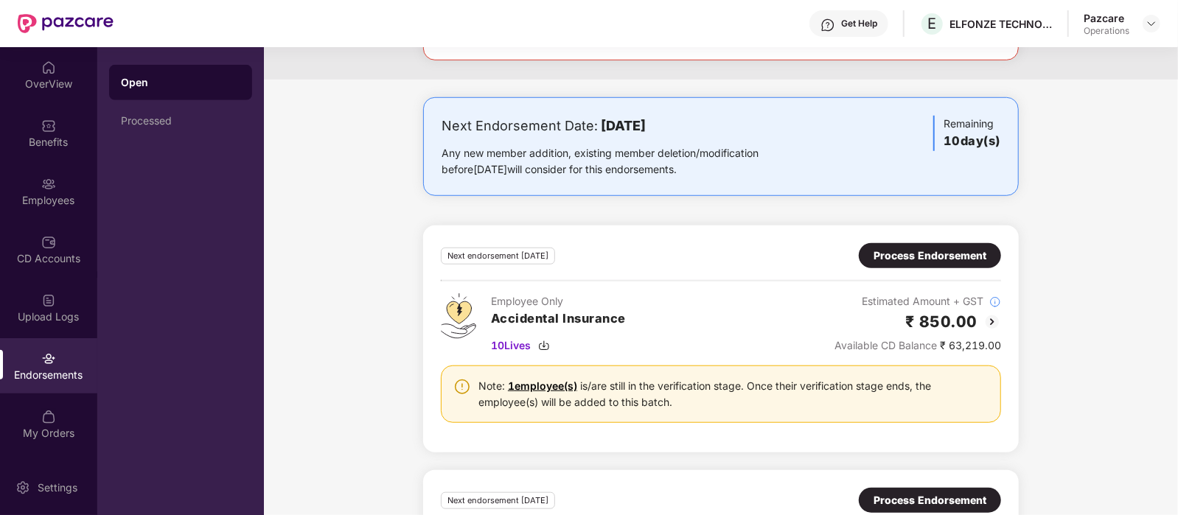
scroll to position [709, 0]
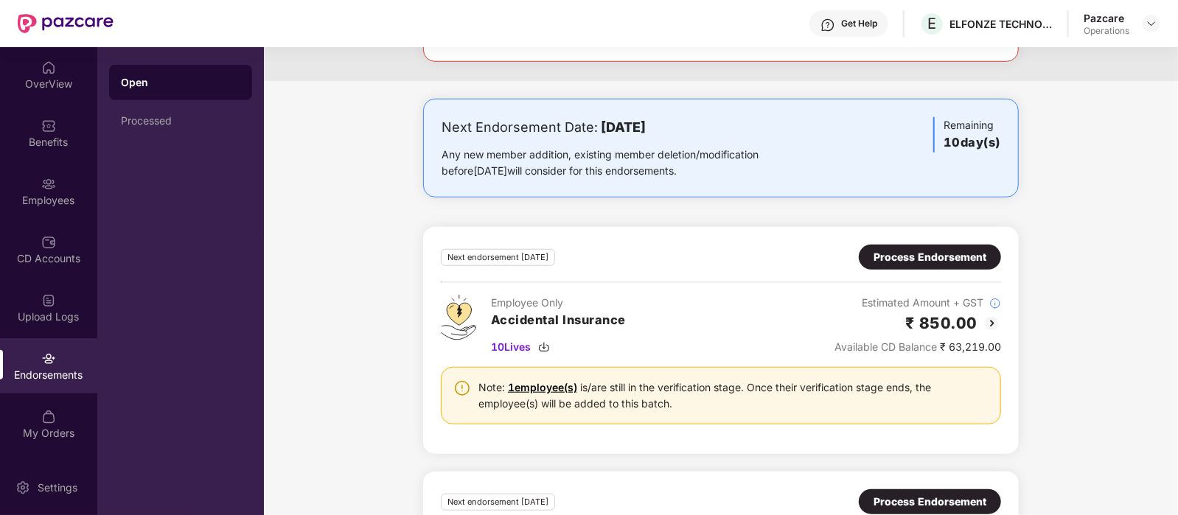
click at [942, 256] on div "Process Endorsement" at bounding box center [929, 257] width 113 height 16
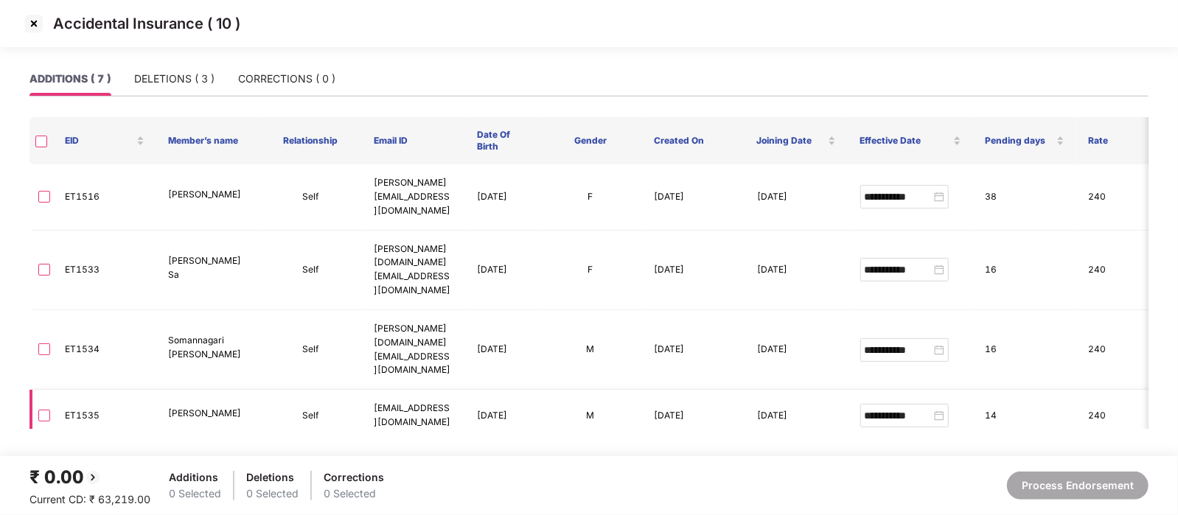
scroll to position [106, 0]
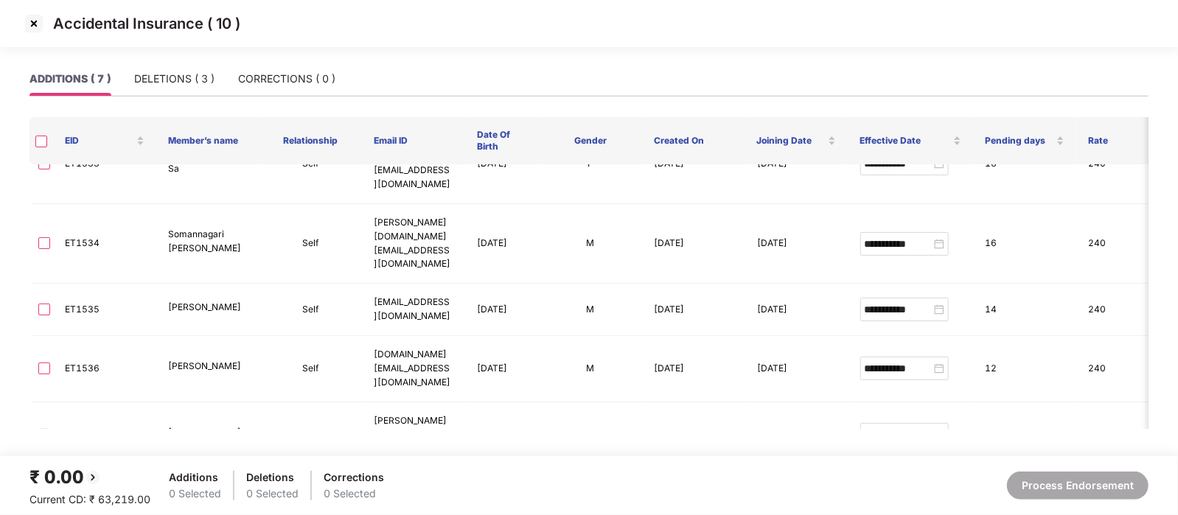
click at [37, 24] on img at bounding box center [34, 24] width 24 height 24
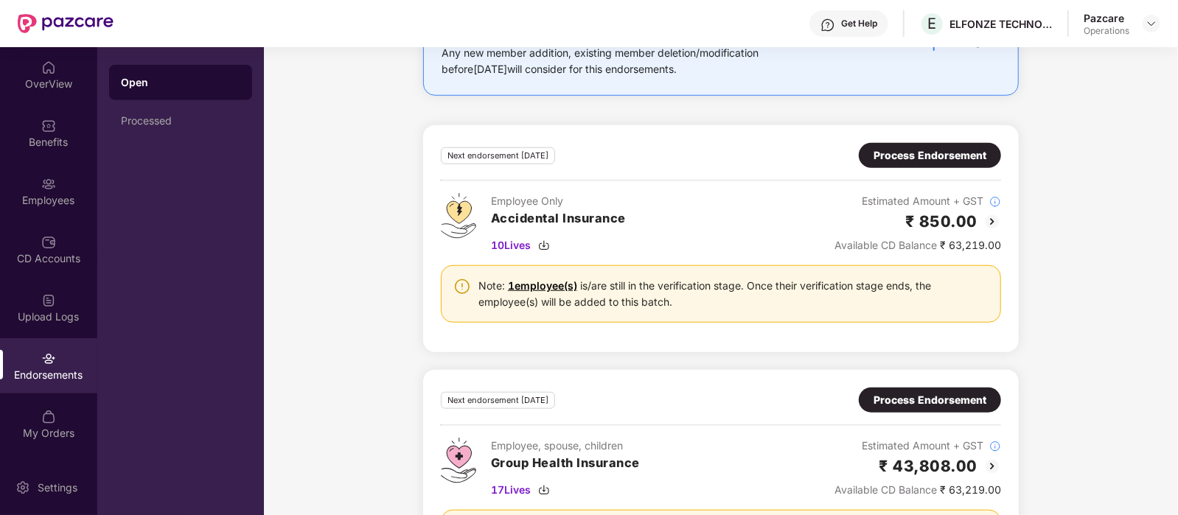
scroll to position [906, 0]
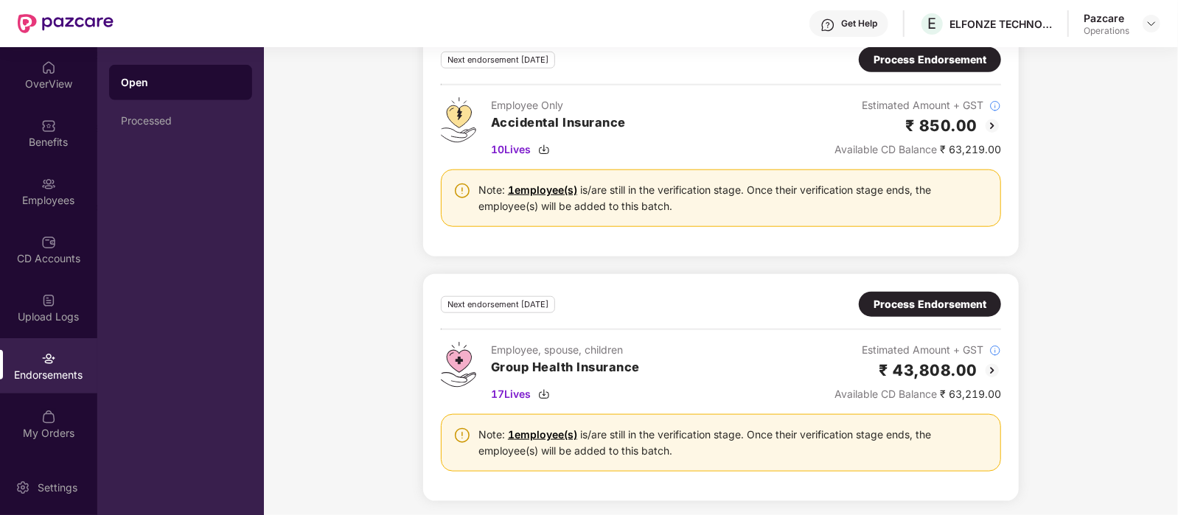
click at [948, 307] on div "Process Endorsement" at bounding box center [929, 304] width 113 height 16
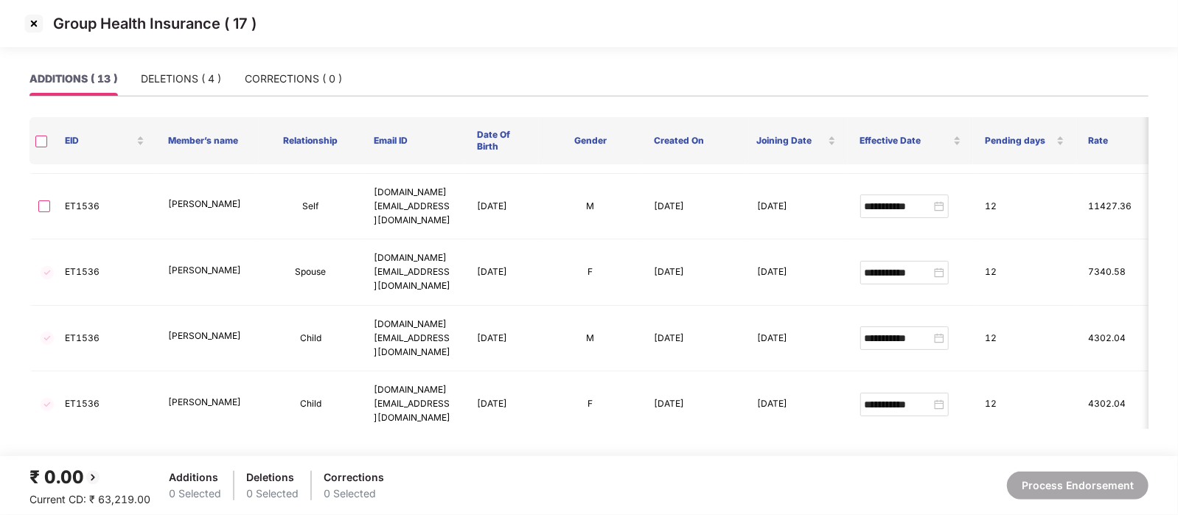
scroll to position [429, 0]
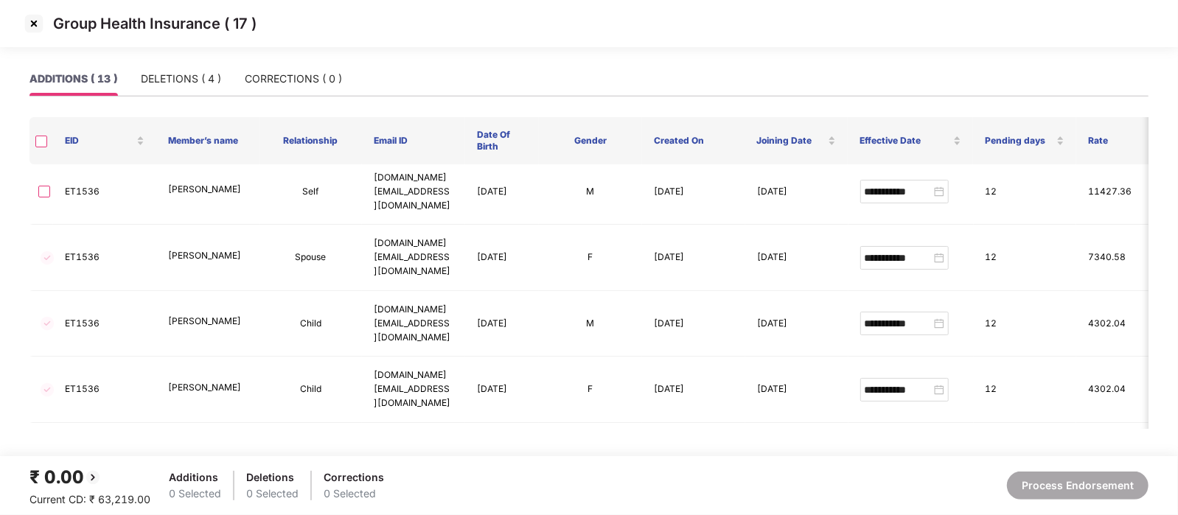
click at [35, 26] on img at bounding box center [34, 24] width 24 height 24
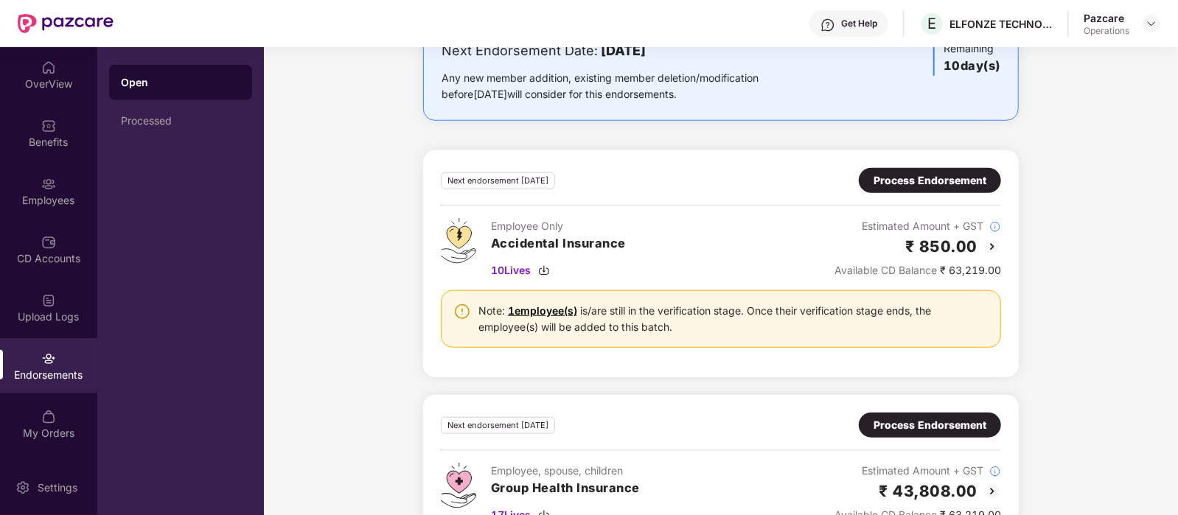
scroll to position [783, 0]
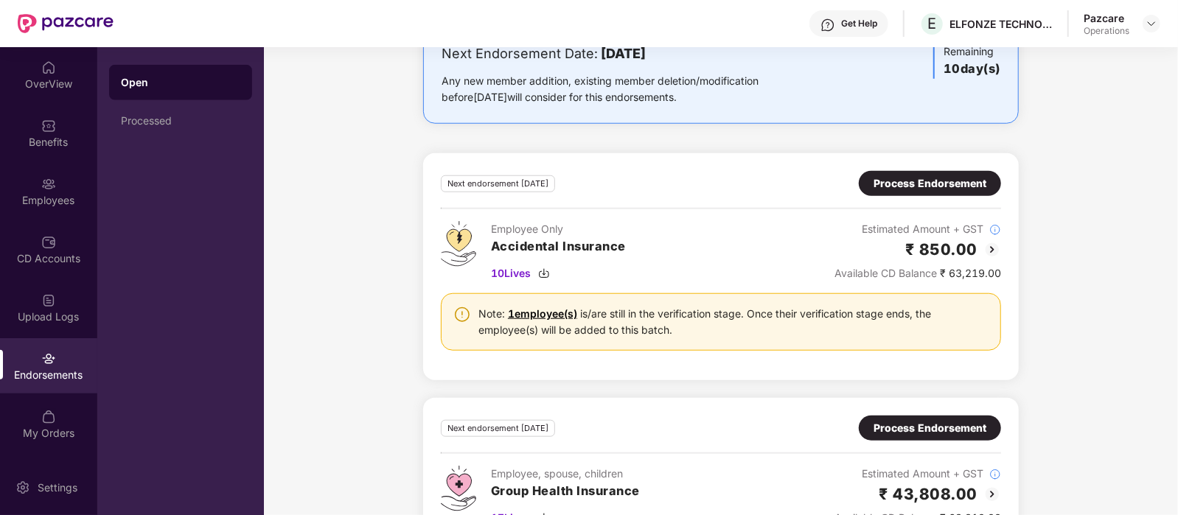
click at [957, 181] on div "Process Endorsement" at bounding box center [929, 183] width 113 height 16
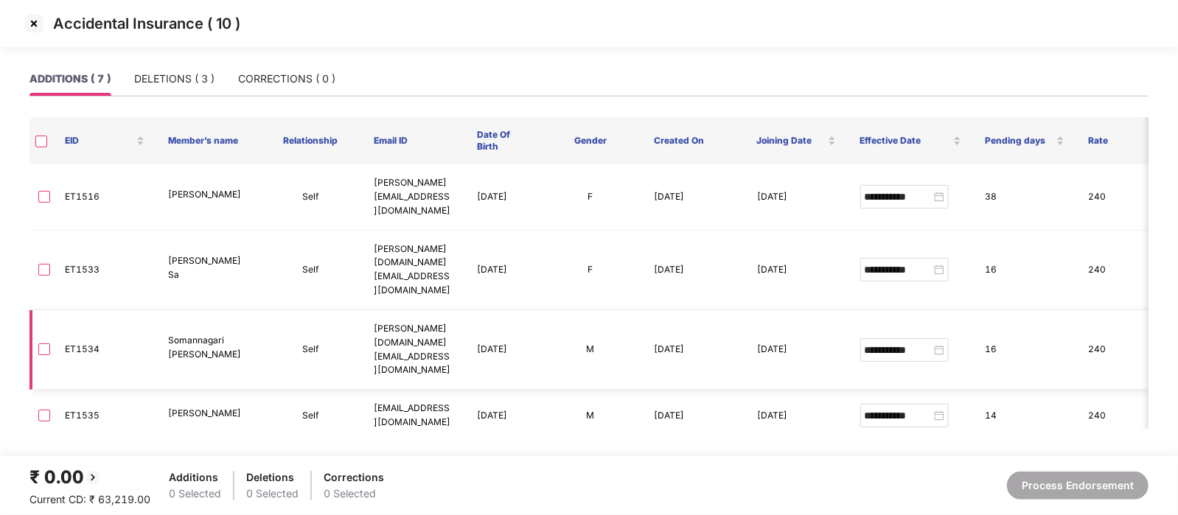
scroll to position [106, 0]
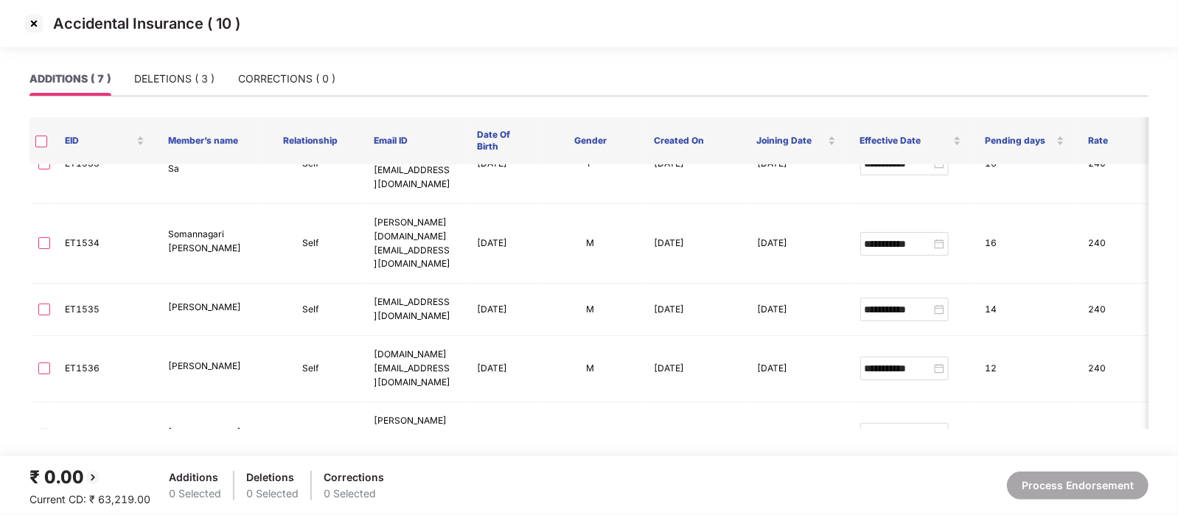
click at [27, 19] on img at bounding box center [34, 24] width 24 height 24
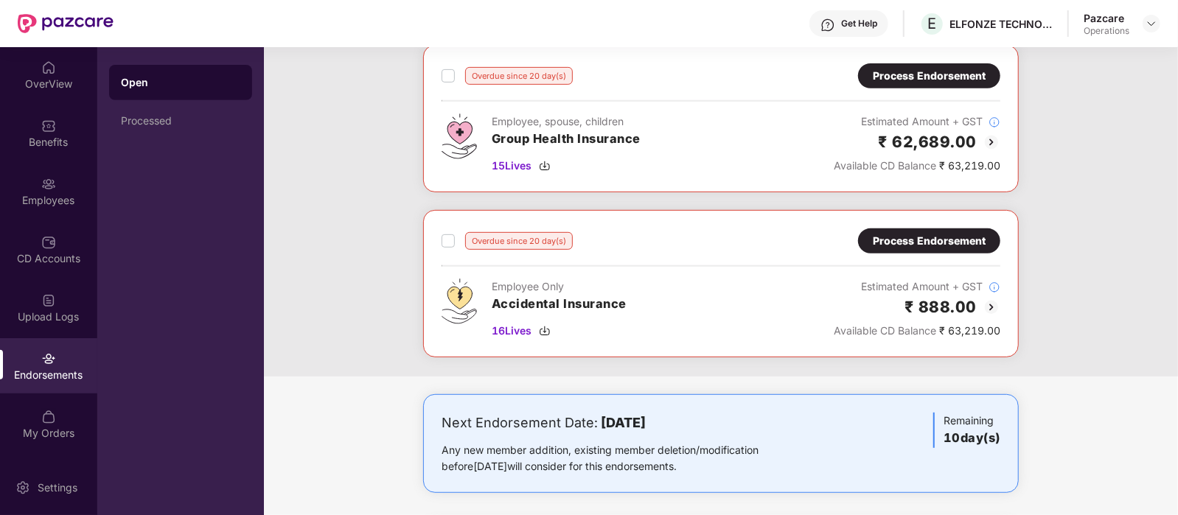
scroll to position [413, 0]
click at [934, 234] on div "Process Endorsement" at bounding box center [929, 242] width 113 height 16
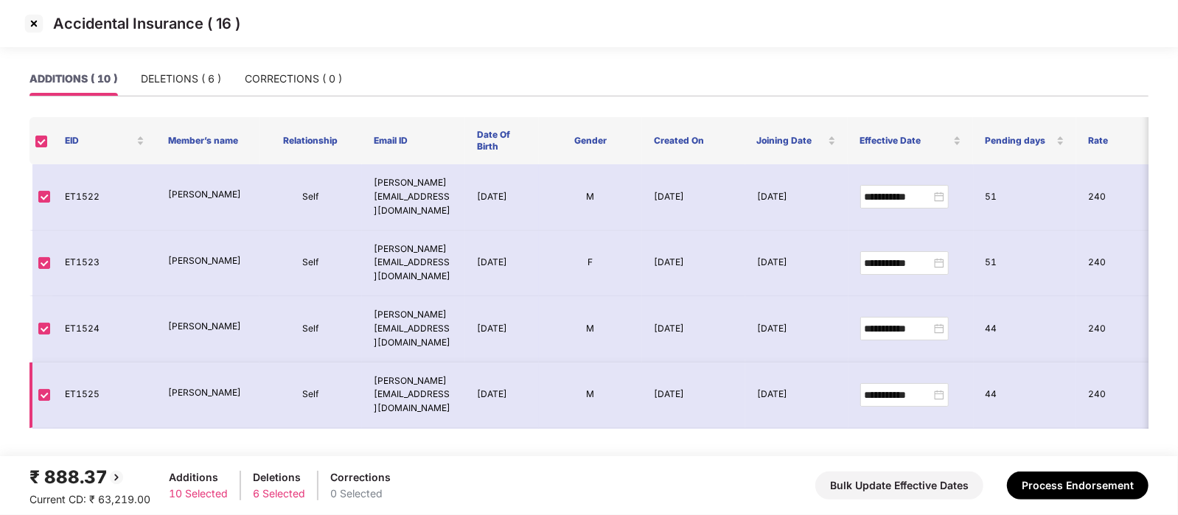
scroll to position [265, 0]
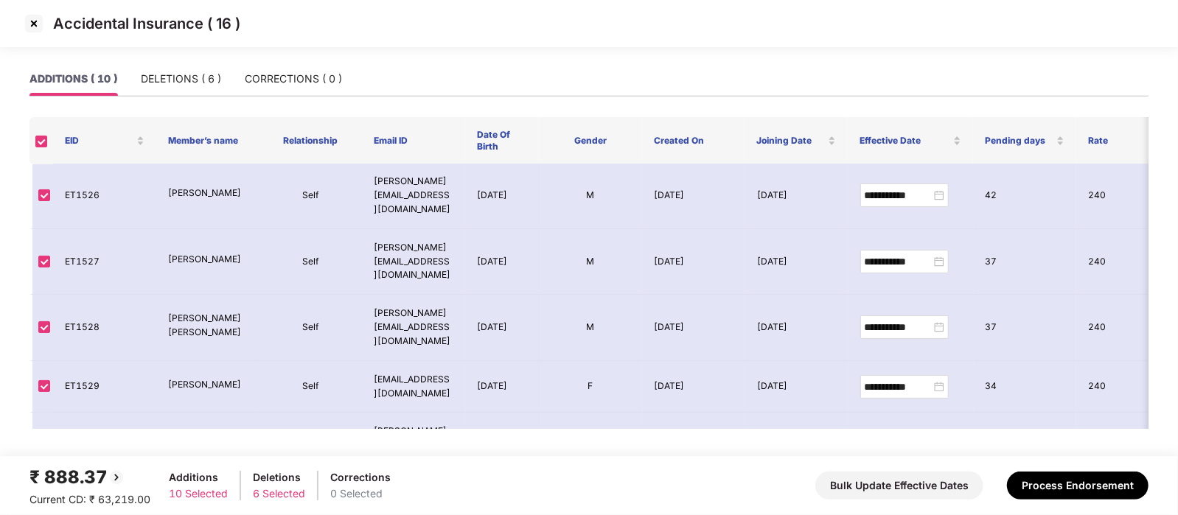
click at [33, 26] on img at bounding box center [34, 24] width 24 height 24
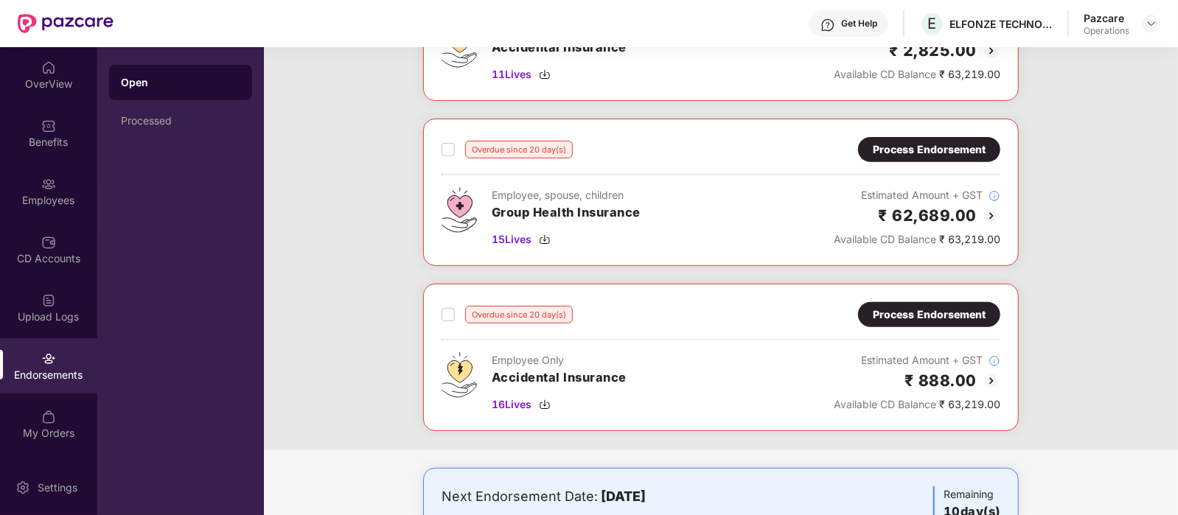
scroll to position [215, 0]
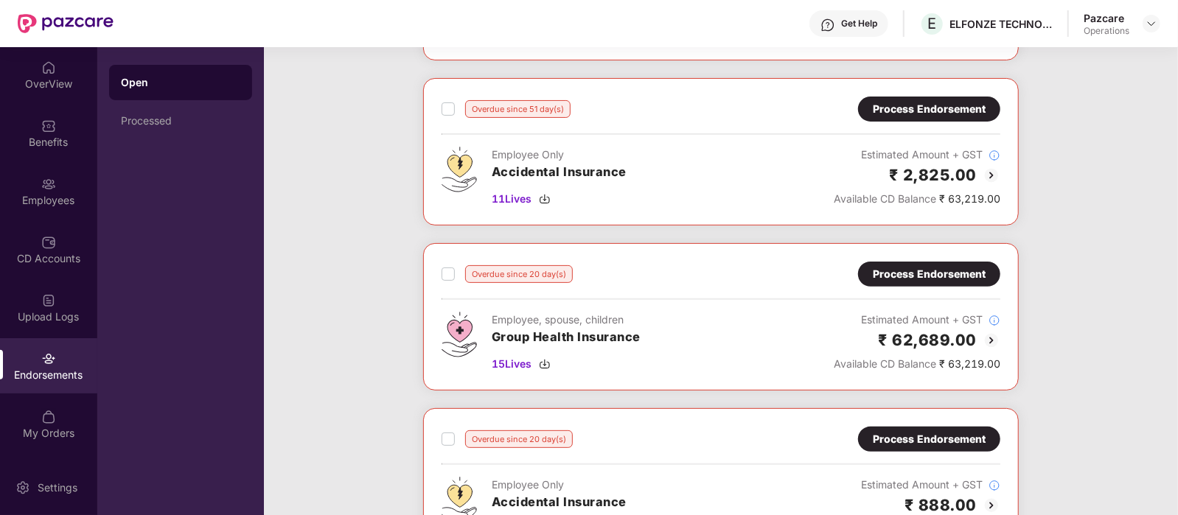
click at [906, 273] on div "Process Endorsement" at bounding box center [929, 274] width 113 height 16
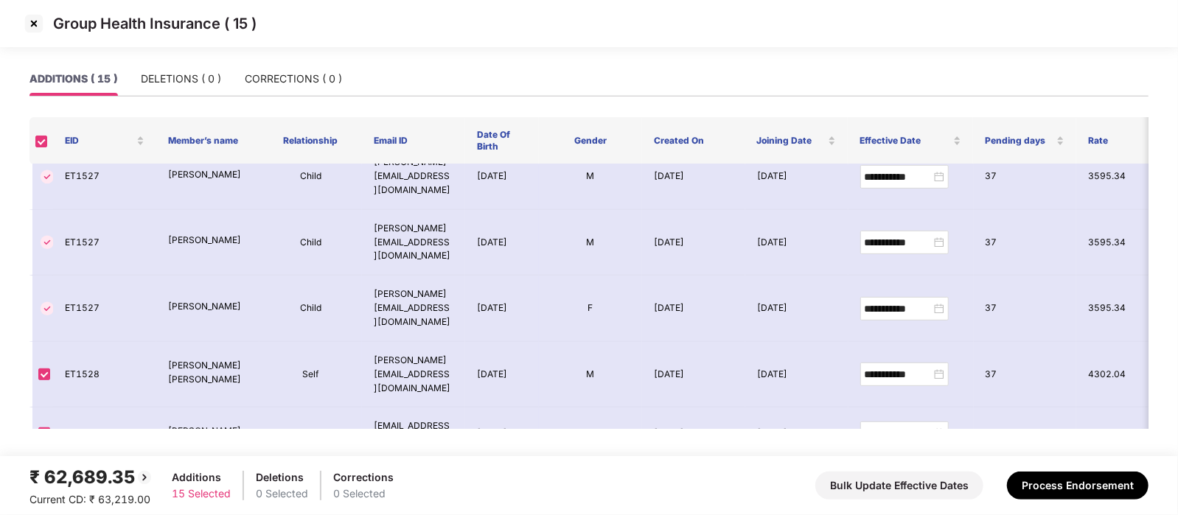
scroll to position [551, 0]
click at [35, 19] on img at bounding box center [34, 24] width 24 height 24
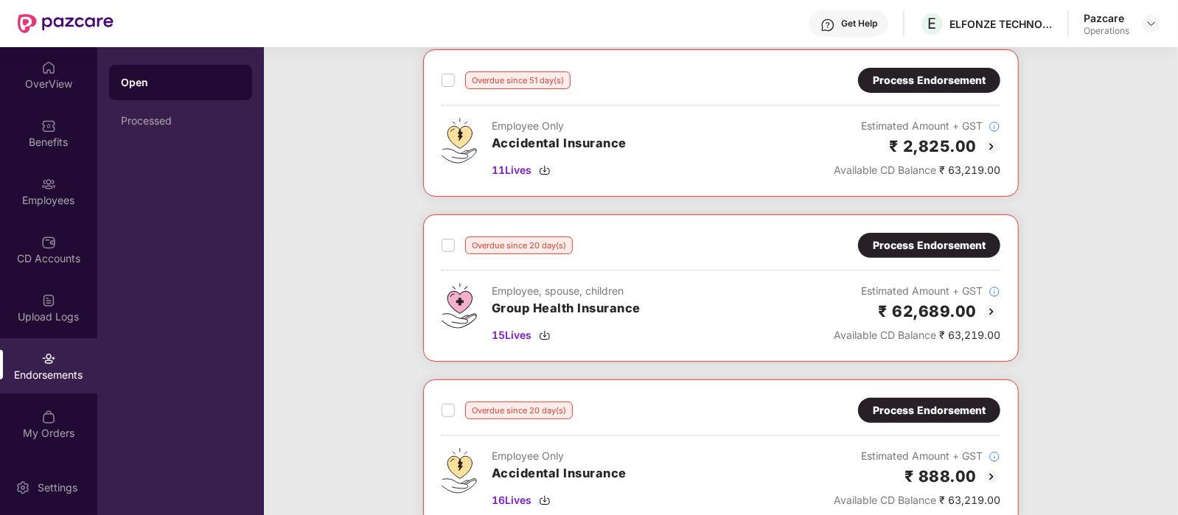
scroll to position [243, 0]
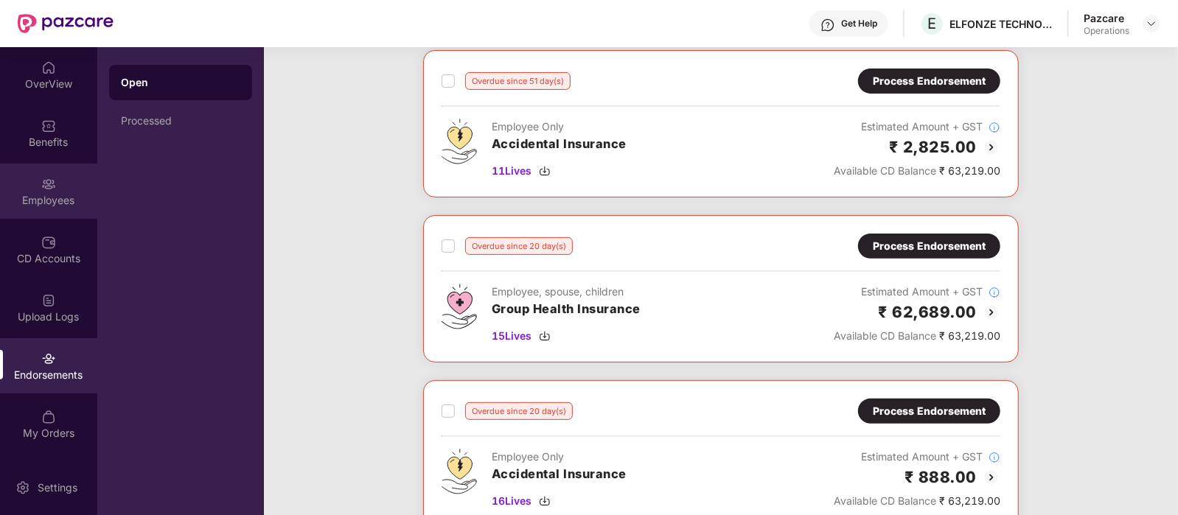
click at [48, 186] on img at bounding box center [48, 184] width 15 height 15
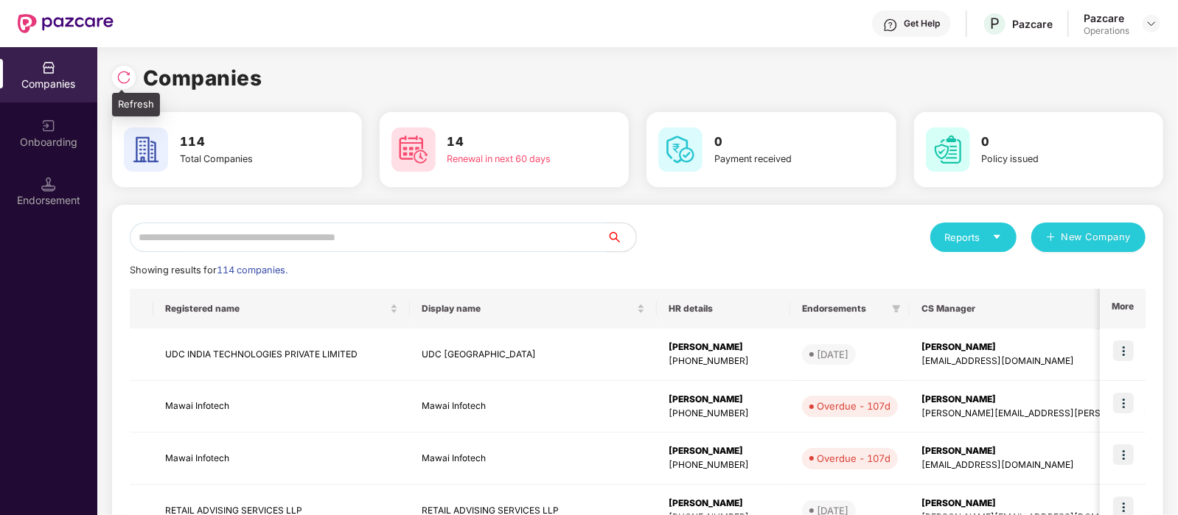
click at [119, 77] on img at bounding box center [123, 77] width 15 height 15
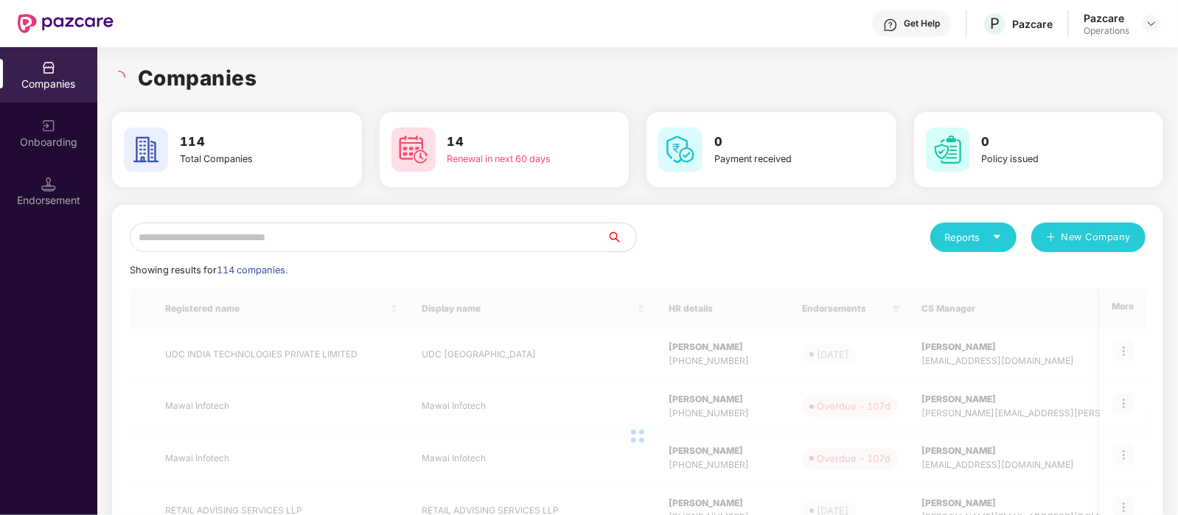
click at [232, 230] on input "text" at bounding box center [368, 237] width 477 height 29
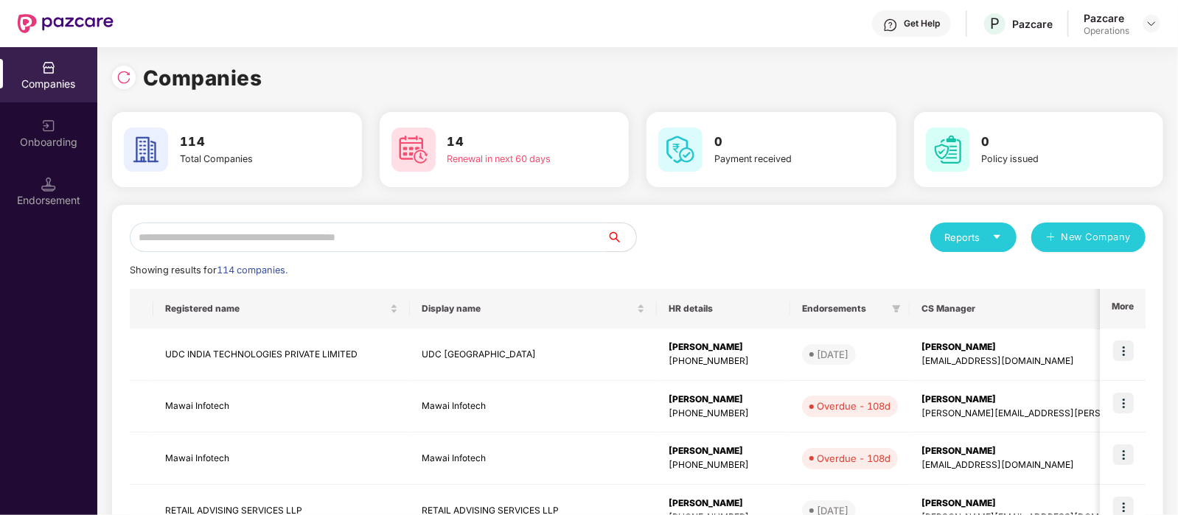
paste input "*******"
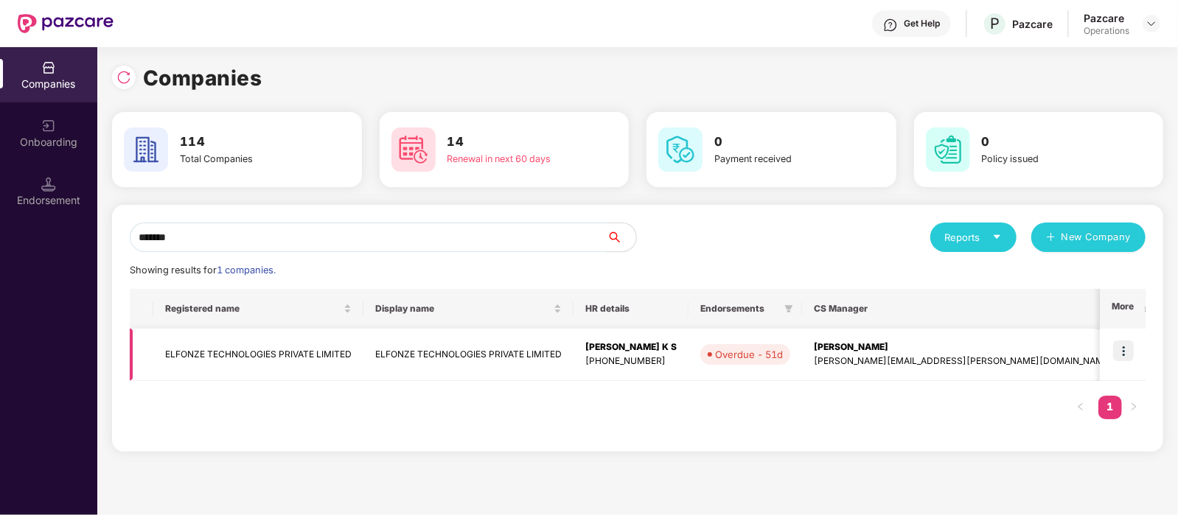
type input "*******"
click at [1122, 350] on img at bounding box center [1123, 350] width 21 height 21
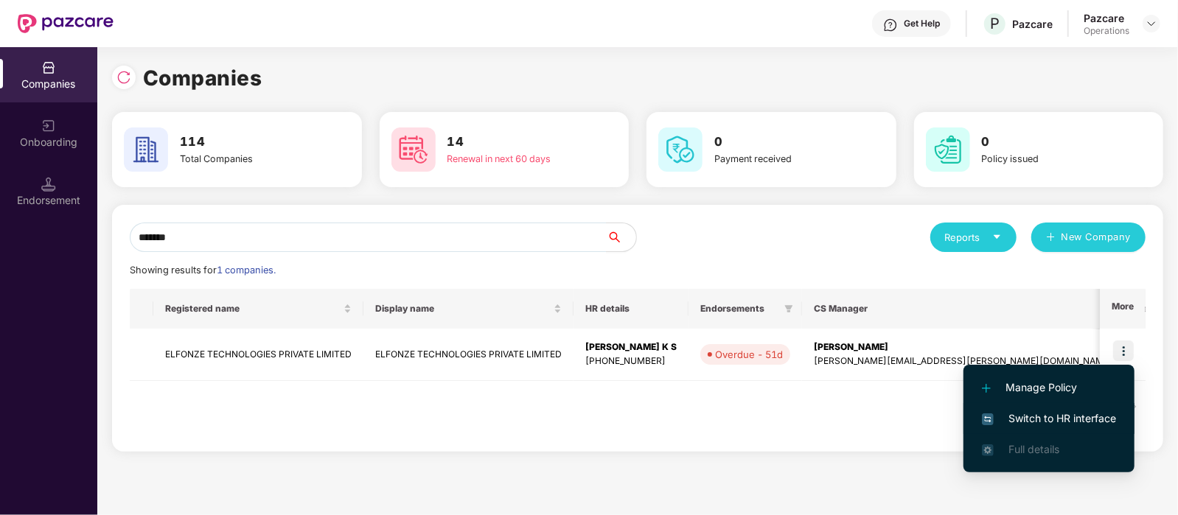
click at [1079, 422] on span "Switch to HR interface" at bounding box center [1049, 418] width 134 height 16
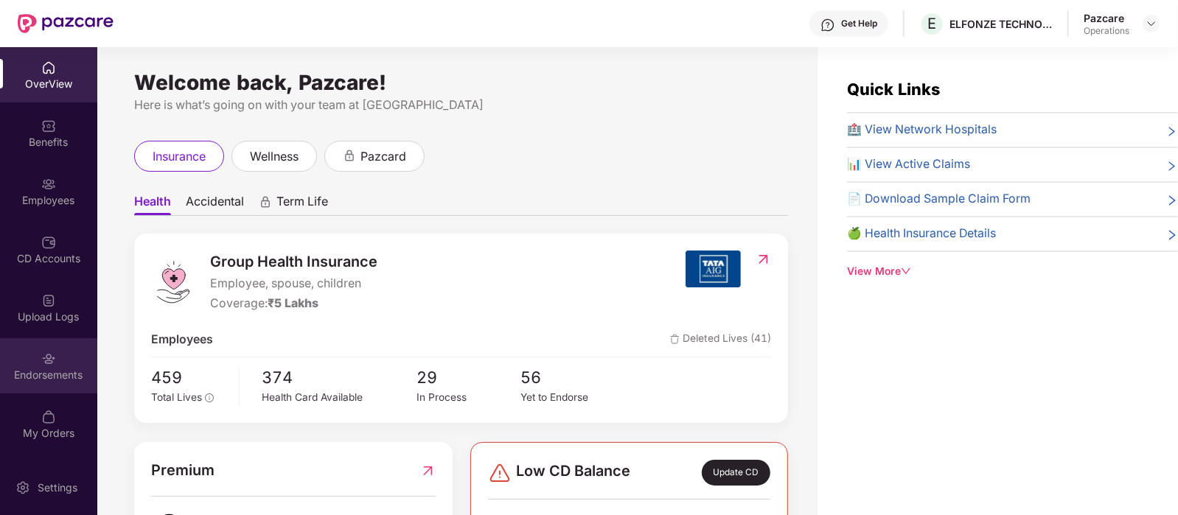
click at [43, 359] on img at bounding box center [48, 359] width 15 height 15
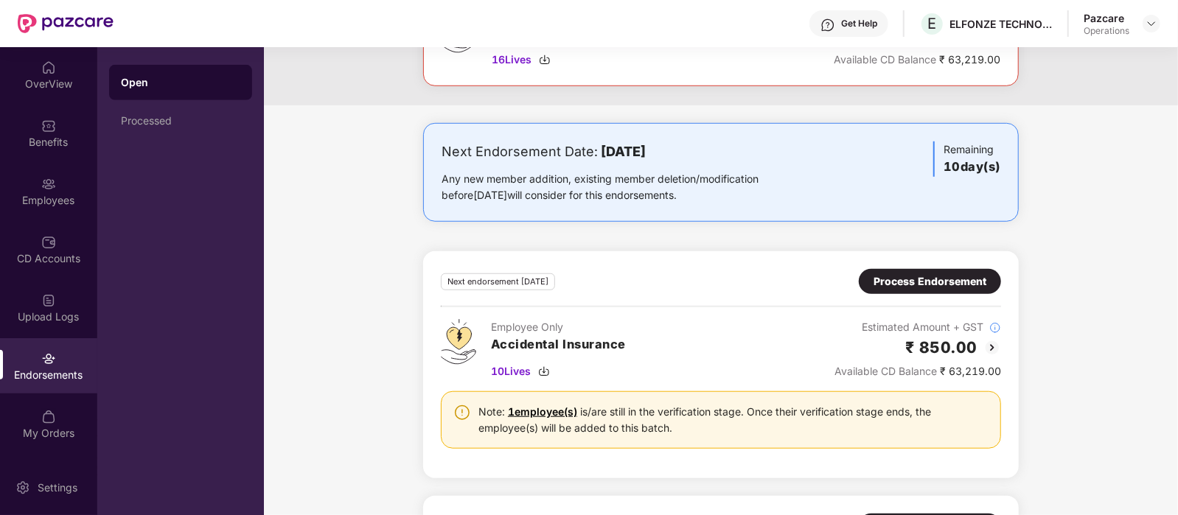
scroll to position [906, 0]
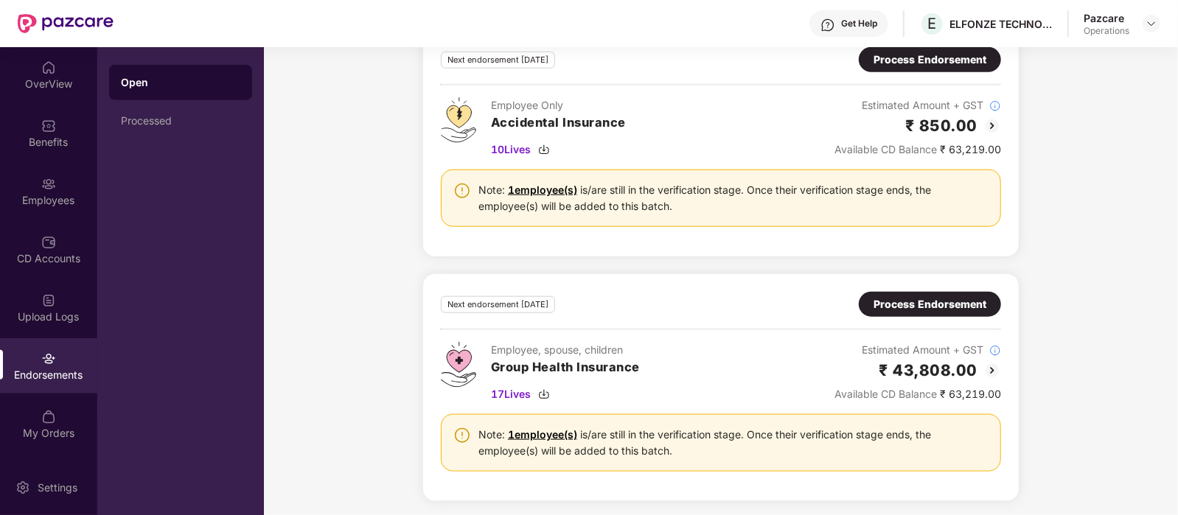
click at [911, 300] on div "Process Endorsement" at bounding box center [929, 304] width 113 height 16
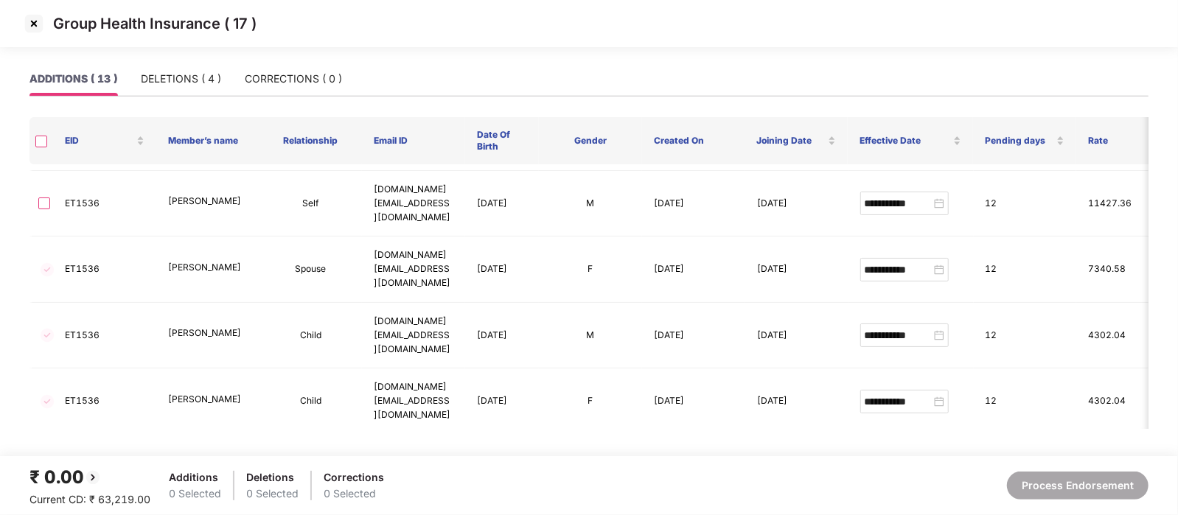
scroll to position [429, 0]
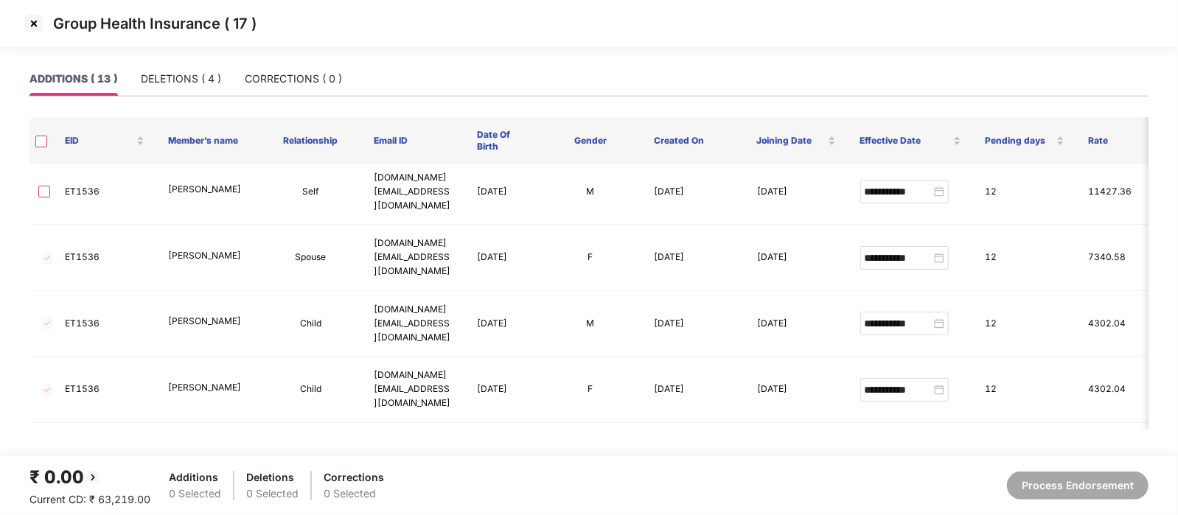
click at [31, 29] on img at bounding box center [34, 24] width 24 height 24
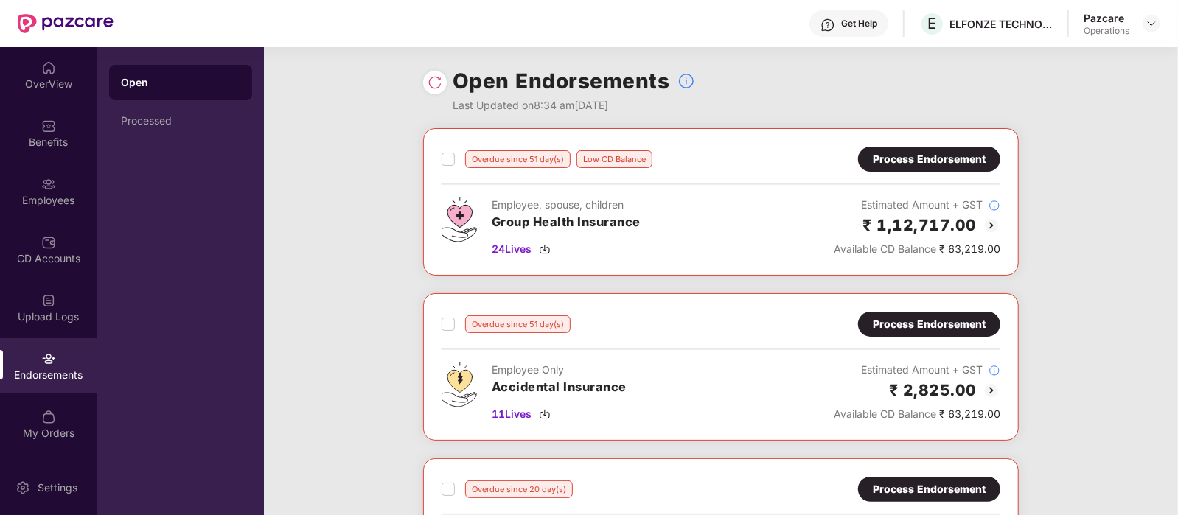
click at [904, 166] on div "Process Endorsement" at bounding box center [929, 159] width 113 height 16
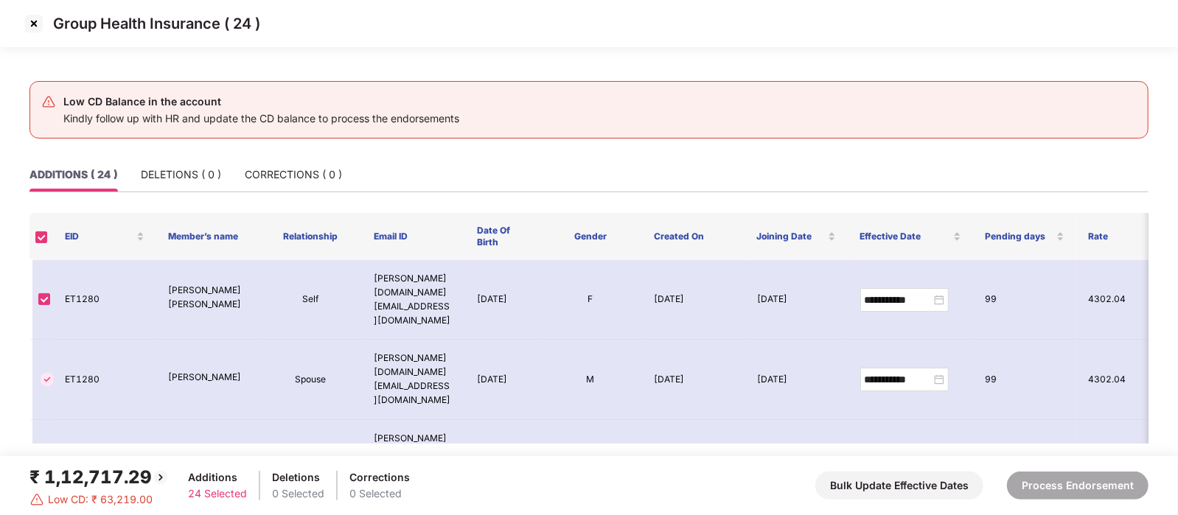
click at [34, 21] on img at bounding box center [34, 24] width 24 height 24
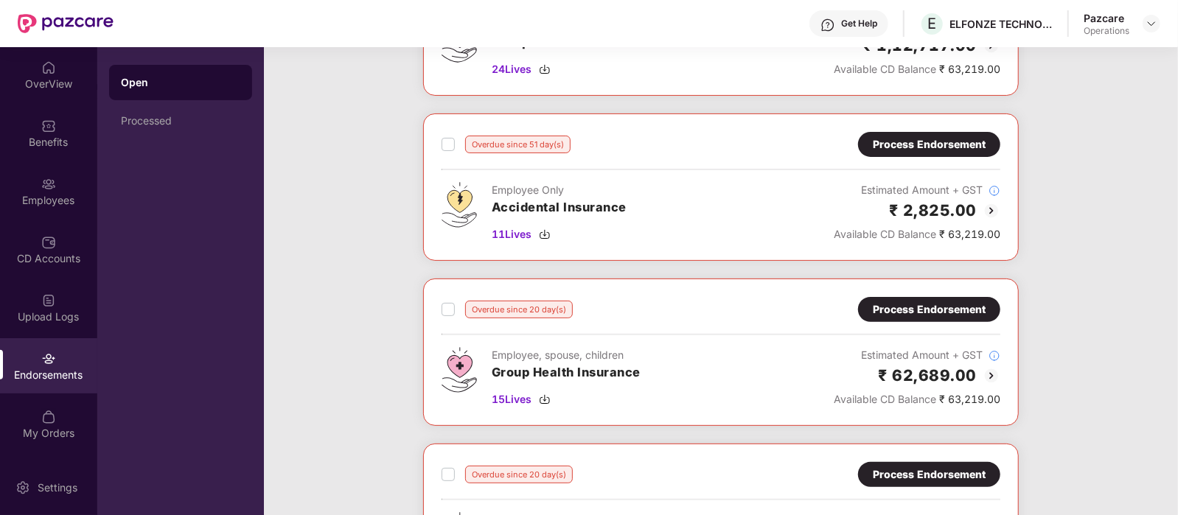
scroll to position [181, 0]
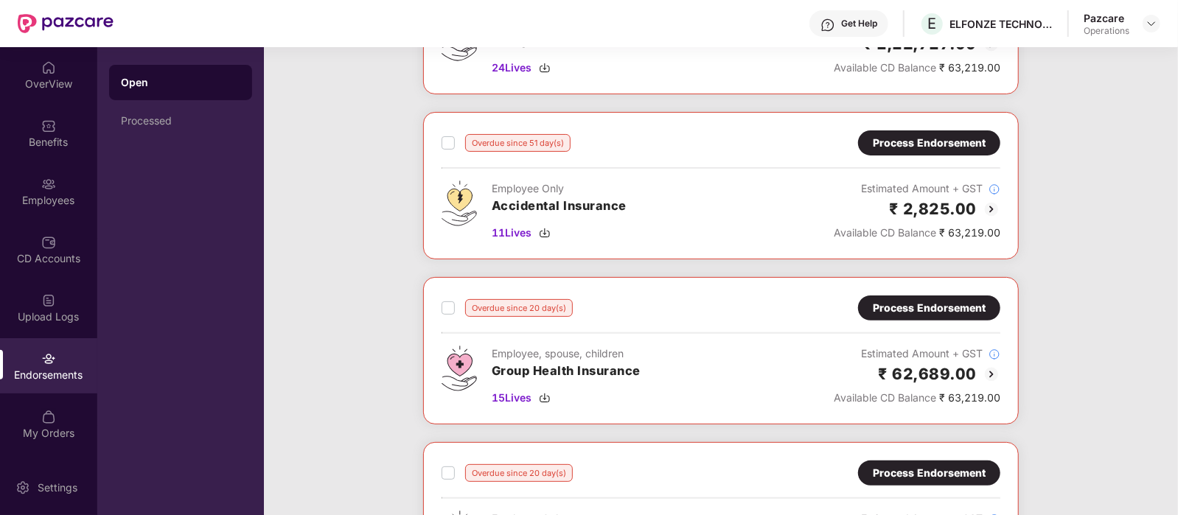
click at [906, 310] on div "Process Endorsement" at bounding box center [929, 308] width 113 height 16
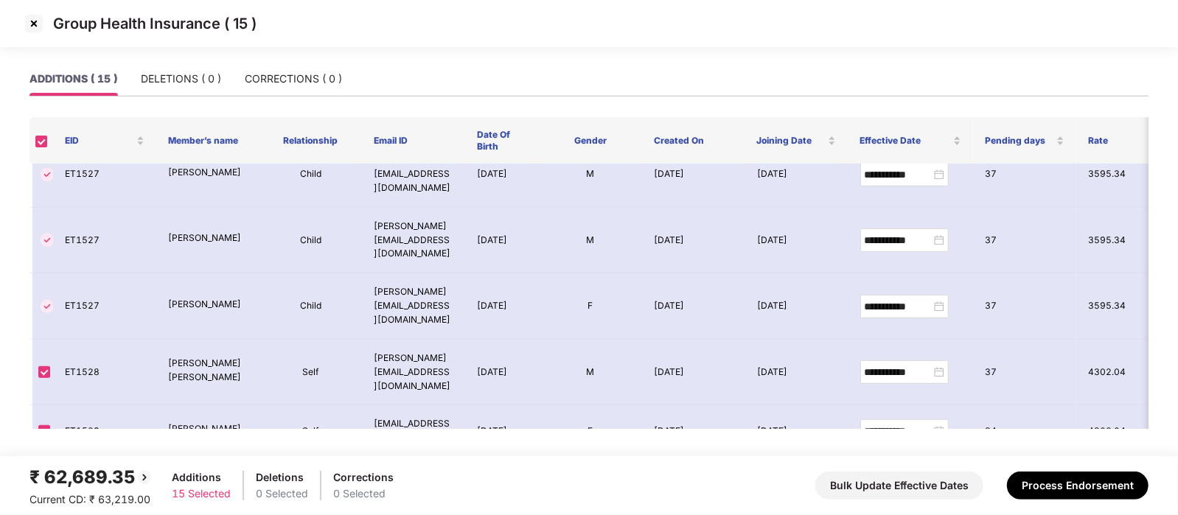
scroll to position [551, 0]
click at [37, 18] on img at bounding box center [34, 24] width 24 height 24
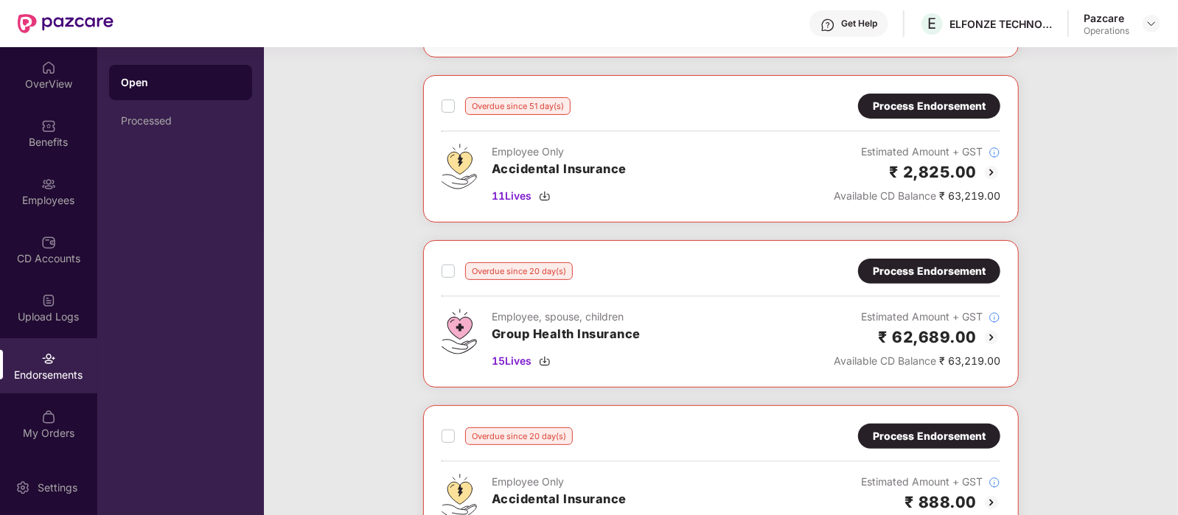
scroll to position [230, 0]
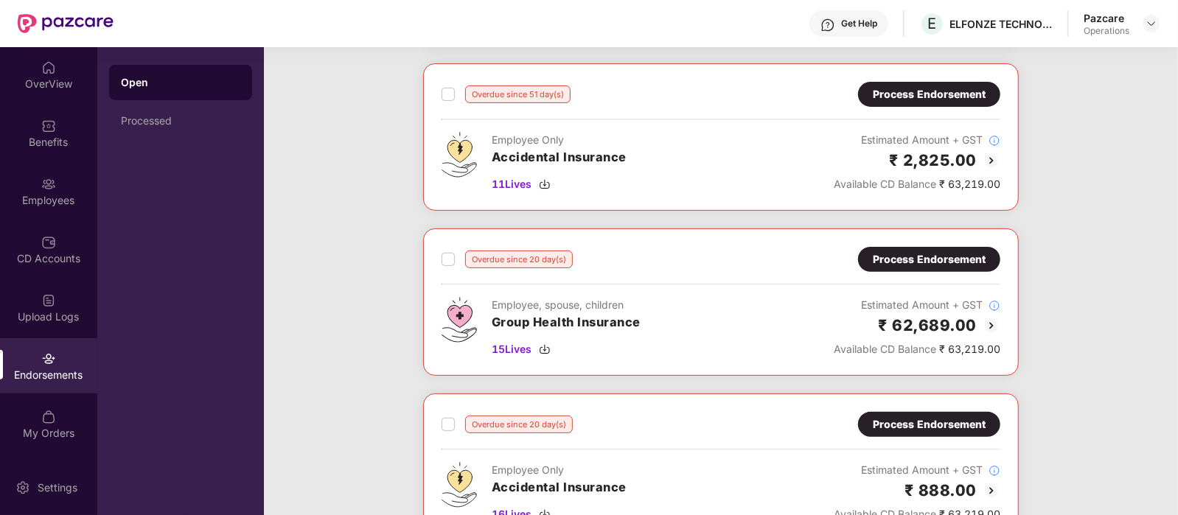
click at [903, 256] on div "Process Endorsement" at bounding box center [929, 259] width 113 height 16
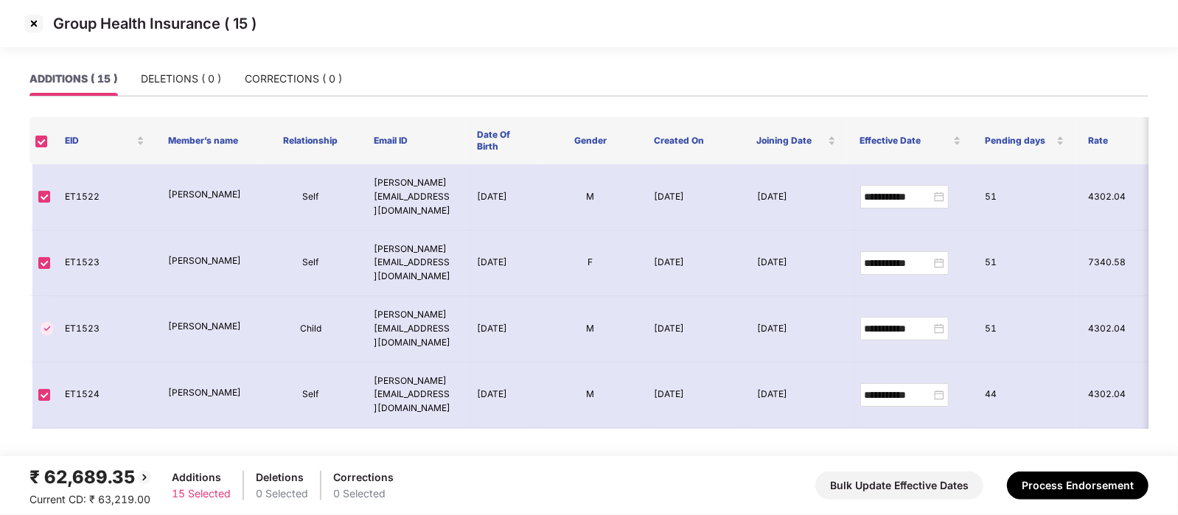
click at [32, 24] on img at bounding box center [34, 24] width 24 height 24
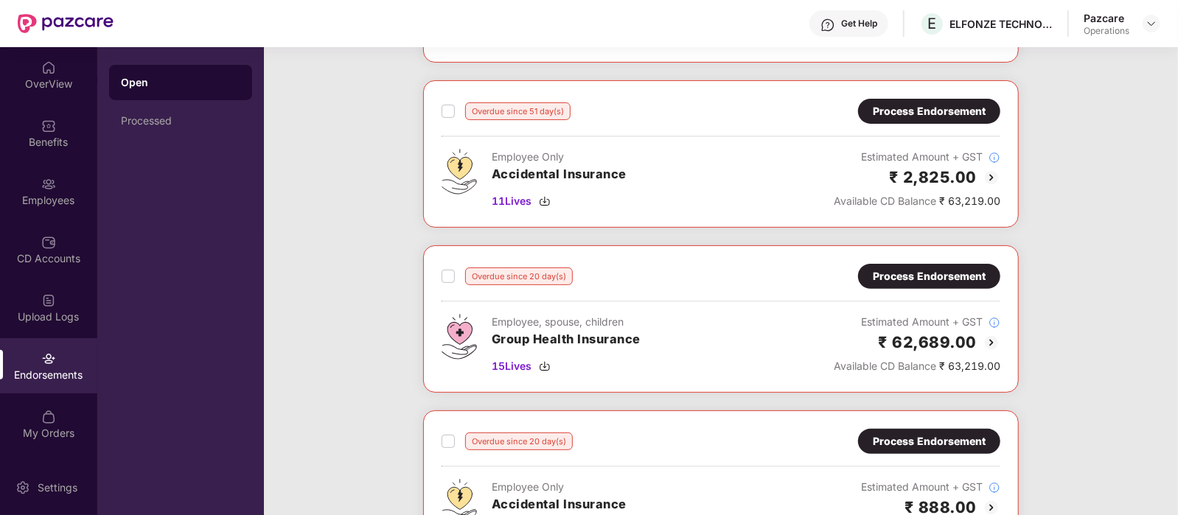
scroll to position [214, 0]
click at [895, 270] on div "Process Endorsement" at bounding box center [929, 276] width 113 height 16
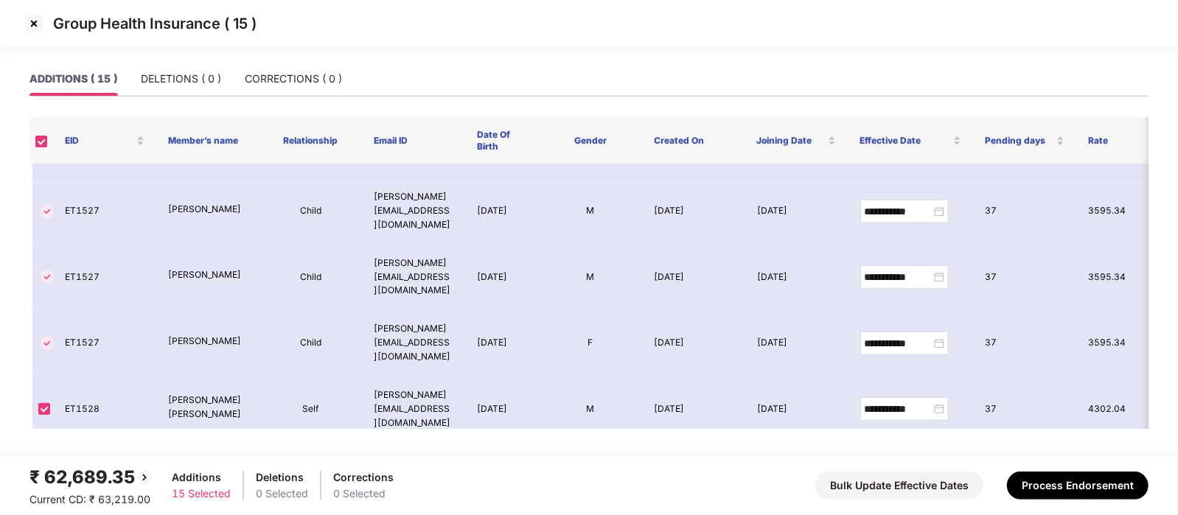
scroll to position [551, 0]
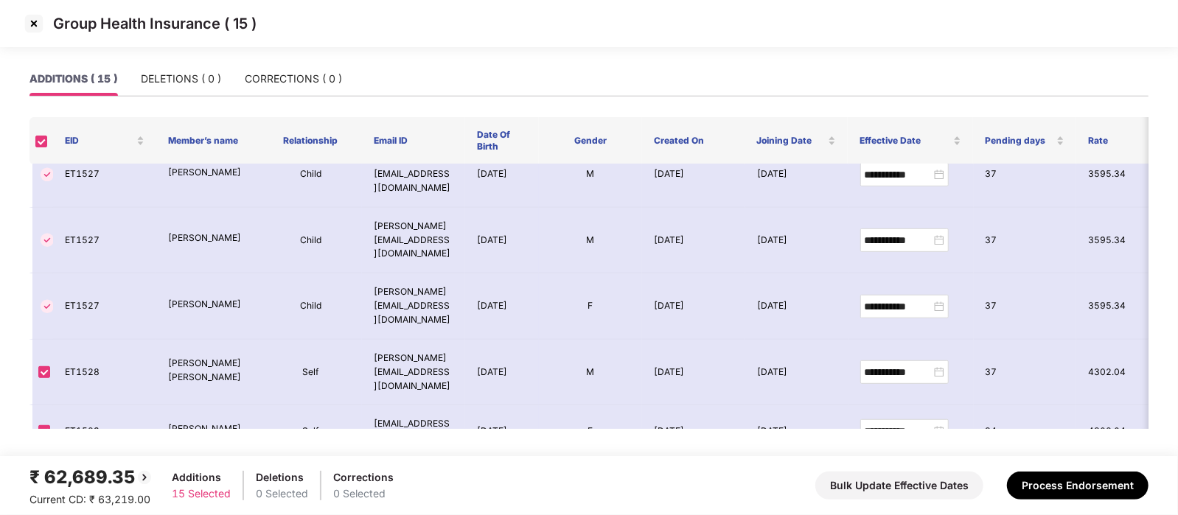
click at [30, 27] on img at bounding box center [34, 24] width 24 height 24
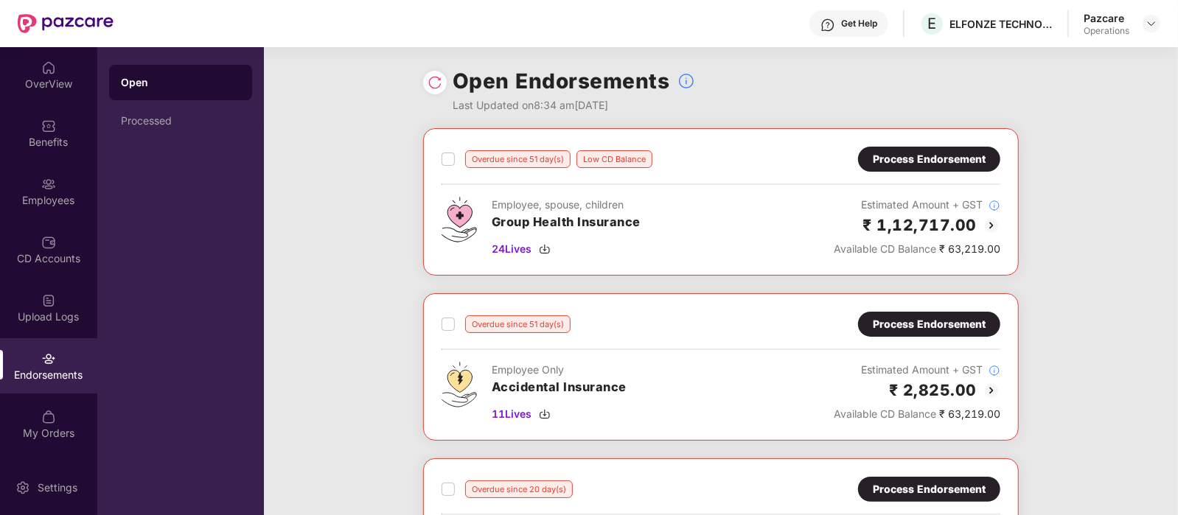
click at [436, 90] on div at bounding box center [435, 83] width 24 height 24
click at [433, 84] on img at bounding box center [434, 82] width 15 height 15
click at [41, 198] on div "Employees" at bounding box center [48, 200] width 97 height 15
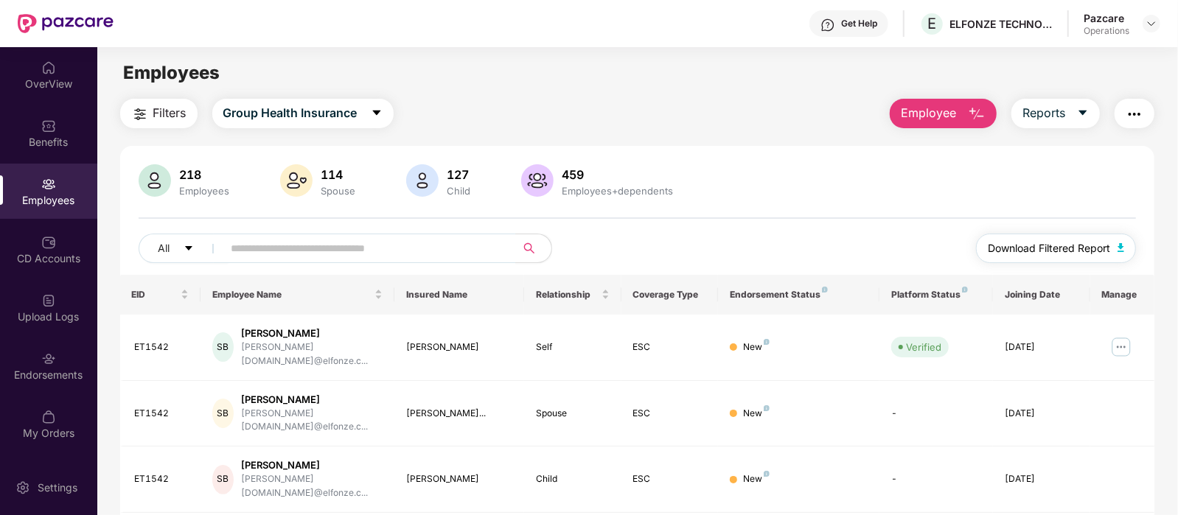
click at [1079, 245] on span "Download Filtered Report" at bounding box center [1049, 248] width 122 height 16
click at [44, 373] on div "Endorsements" at bounding box center [48, 375] width 97 height 15
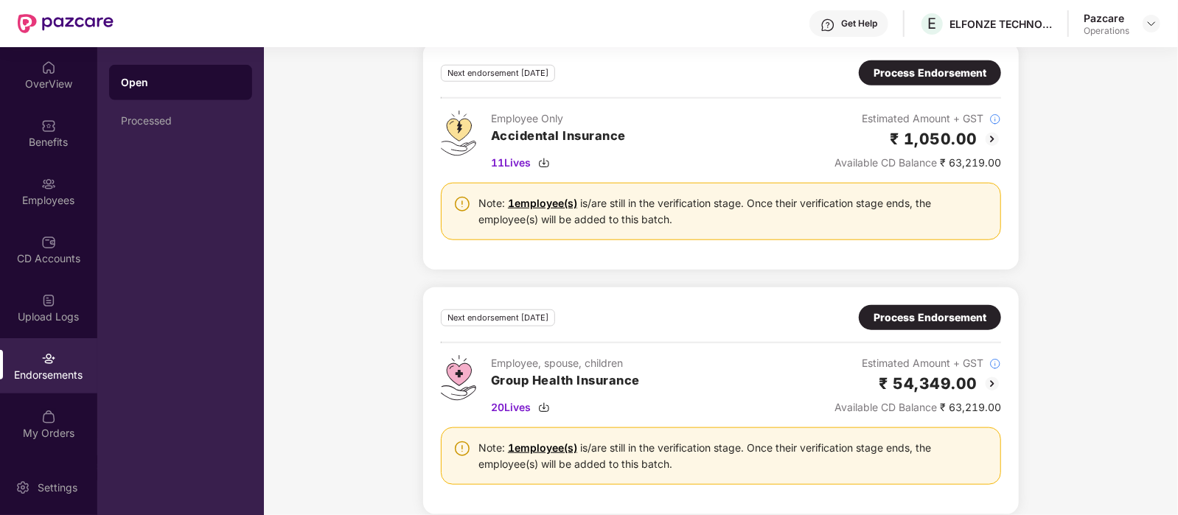
scroll to position [906, 0]
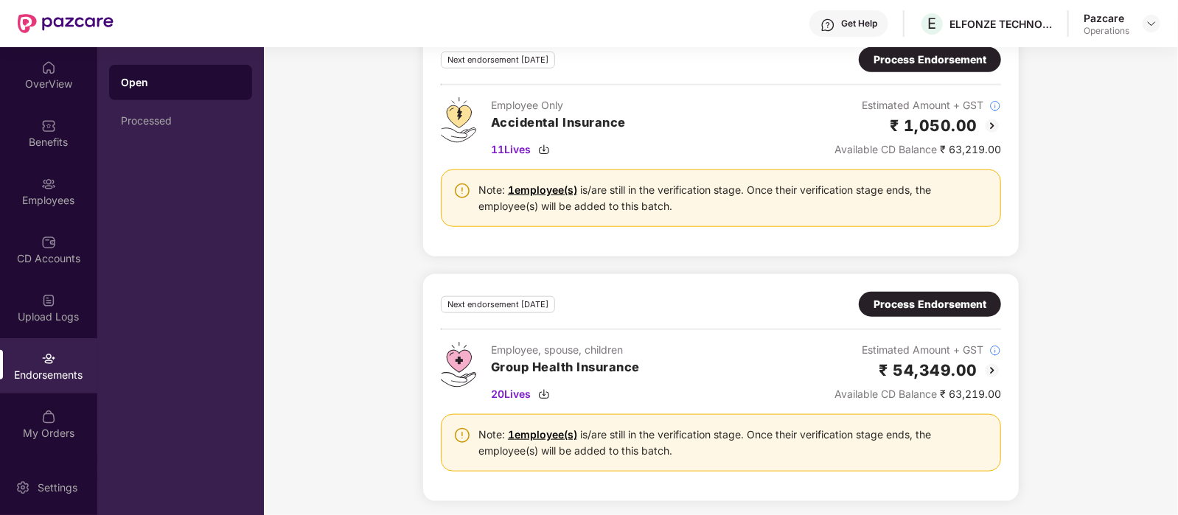
click at [910, 304] on div "Process Endorsement" at bounding box center [929, 304] width 113 height 16
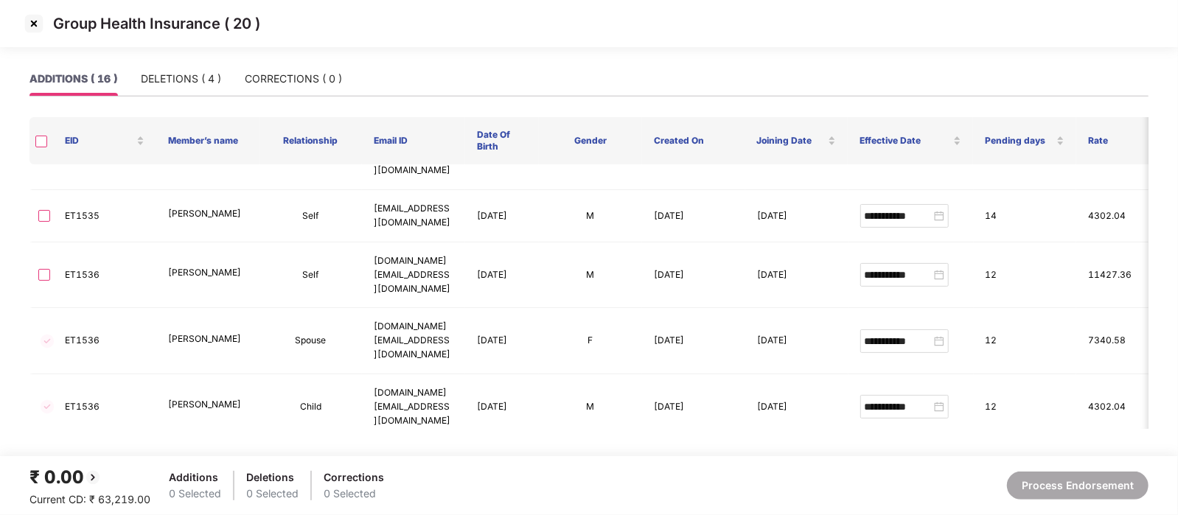
scroll to position [610, 0]
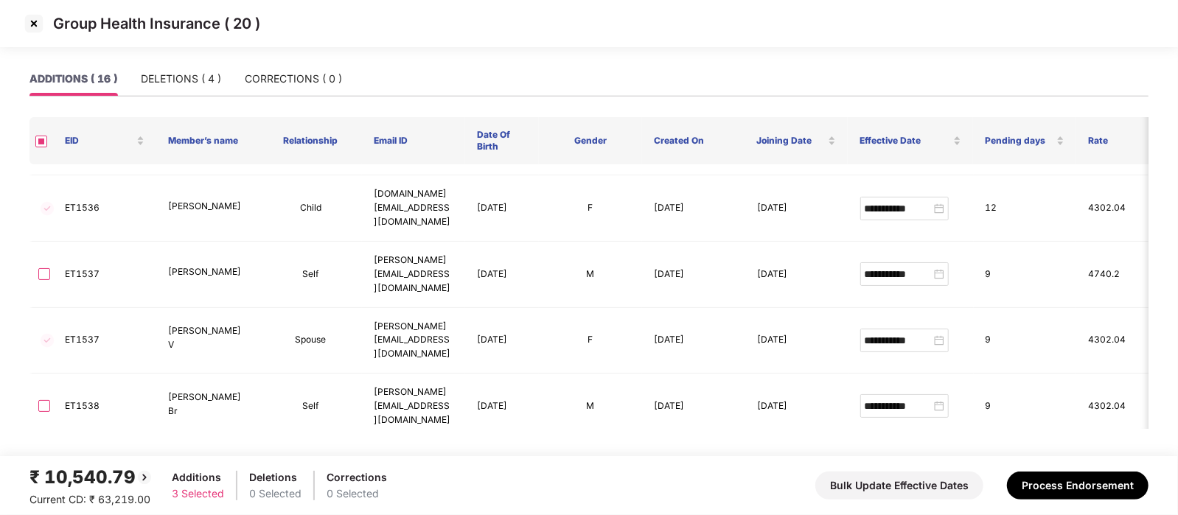
click at [40, 25] on img at bounding box center [34, 24] width 24 height 24
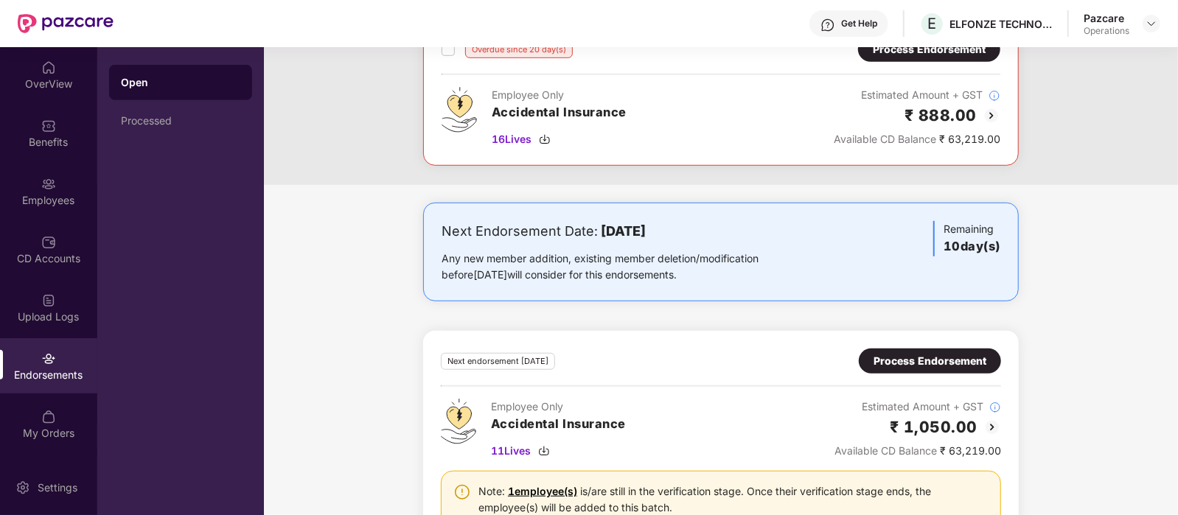
scroll to position [906, 0]
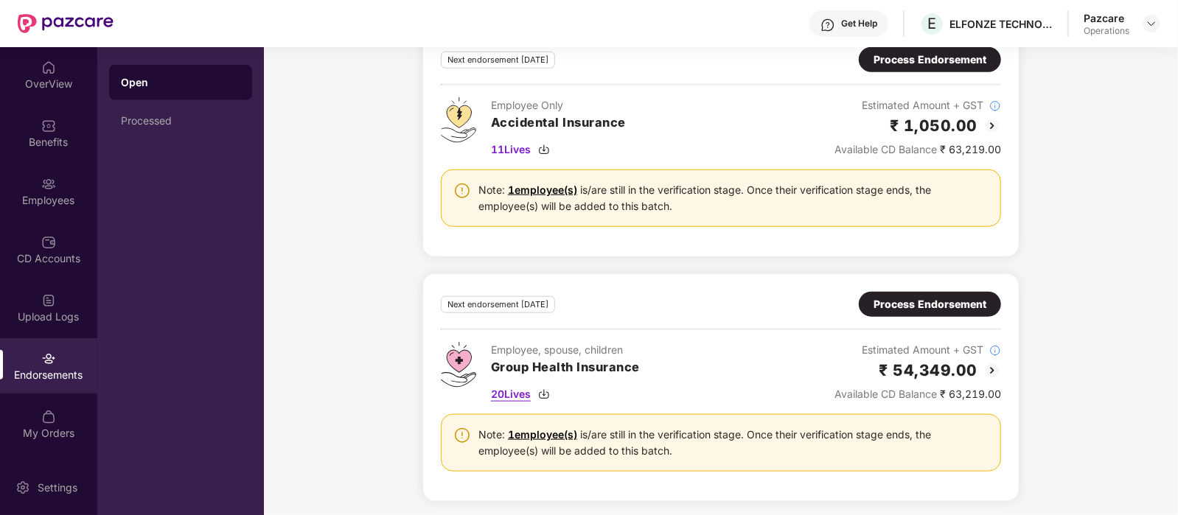
click at [511, 390] on span "20 Lives" at bounding box center [511, 394] width 40 height 16
click at [368, 314] on div "Next Endorsement Date: 10 October 2025 Any new member addition, existing member…" at bounding box center [721, 210] width 914 height 618
click at [918, 312] on div "Process Endorsement" at bounding box center [930, 304] width 142 height 25
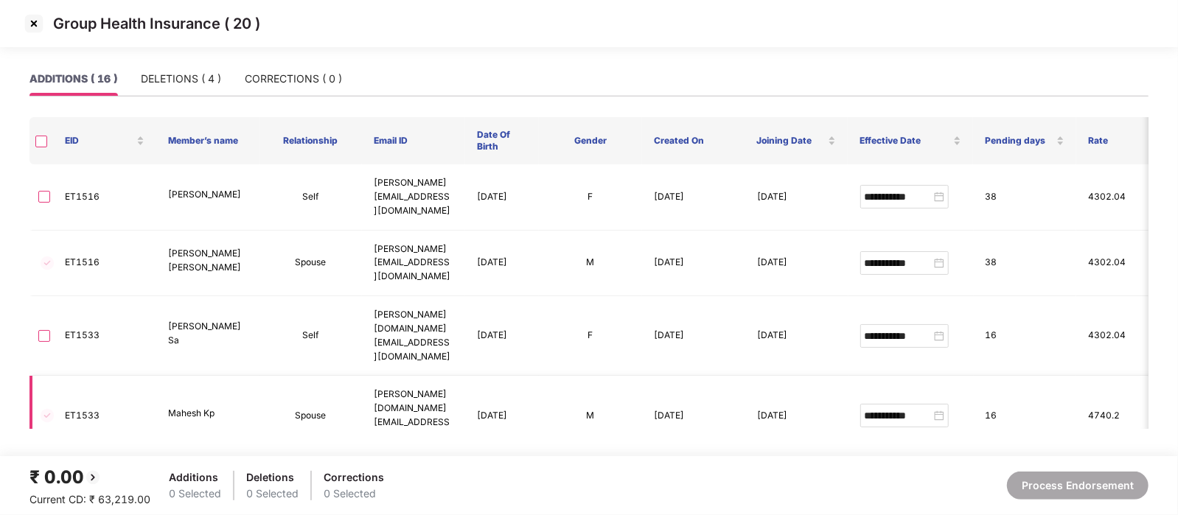
scroll to position [610, 0]
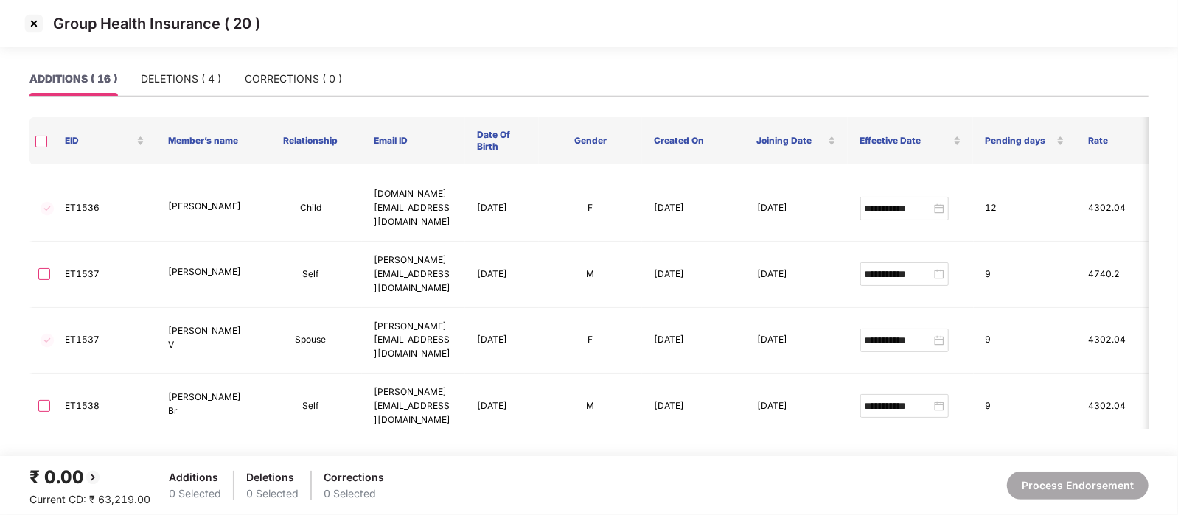
click at [31, 27] on img at bounding box center [34, 24] width 24 height 24
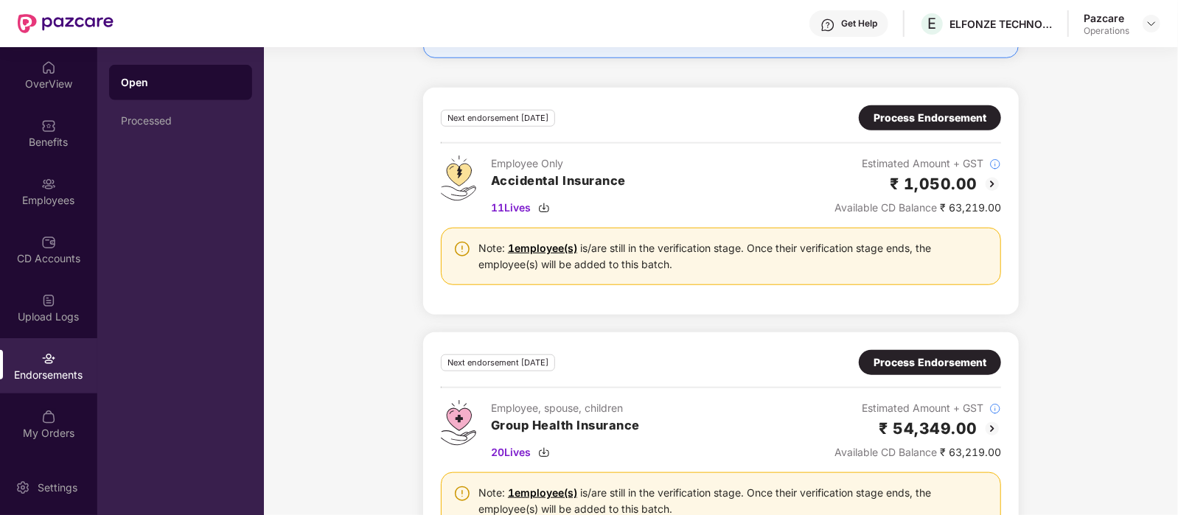
scroll to position [906, 0]
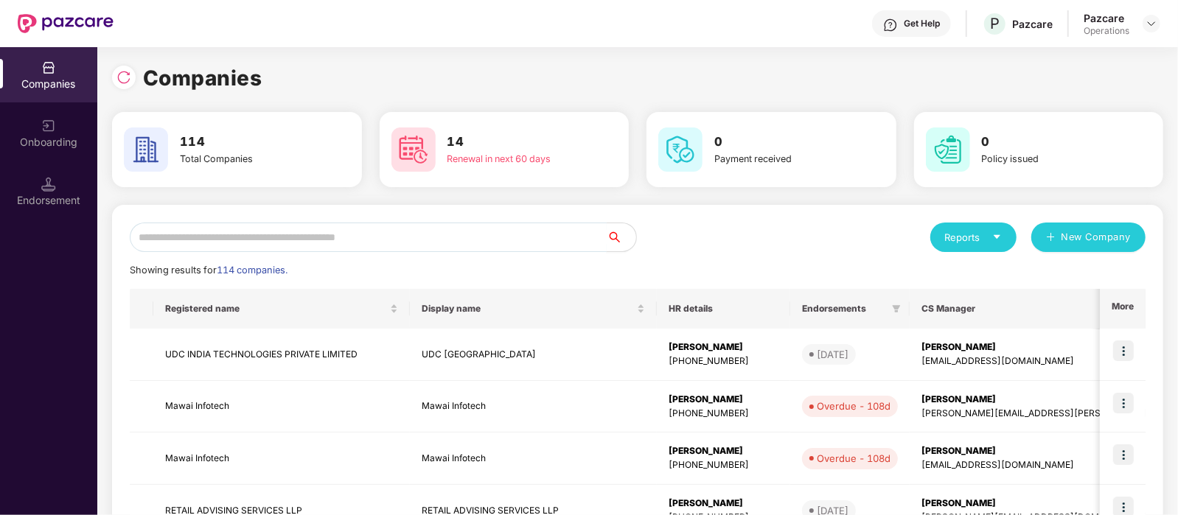
click at [256, 226] on input "text" at bounding box center [368, 237] width 477 height 29
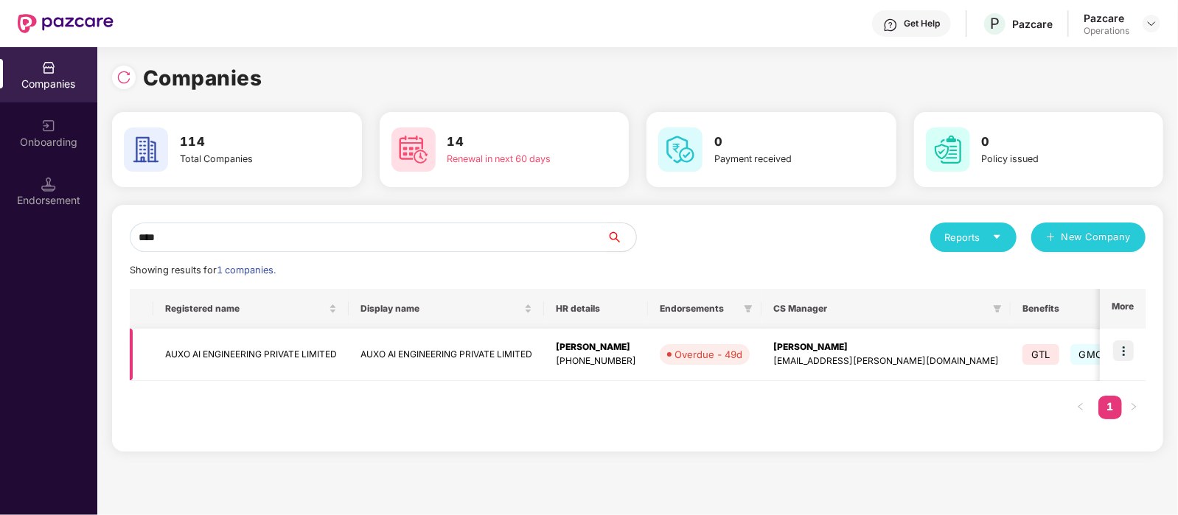
type input "****"
click at [272, 354] on td "AUXO AI ENGINEERING PRIVATE LIMITED" at bounding box center [250, 355] width 195 height 52
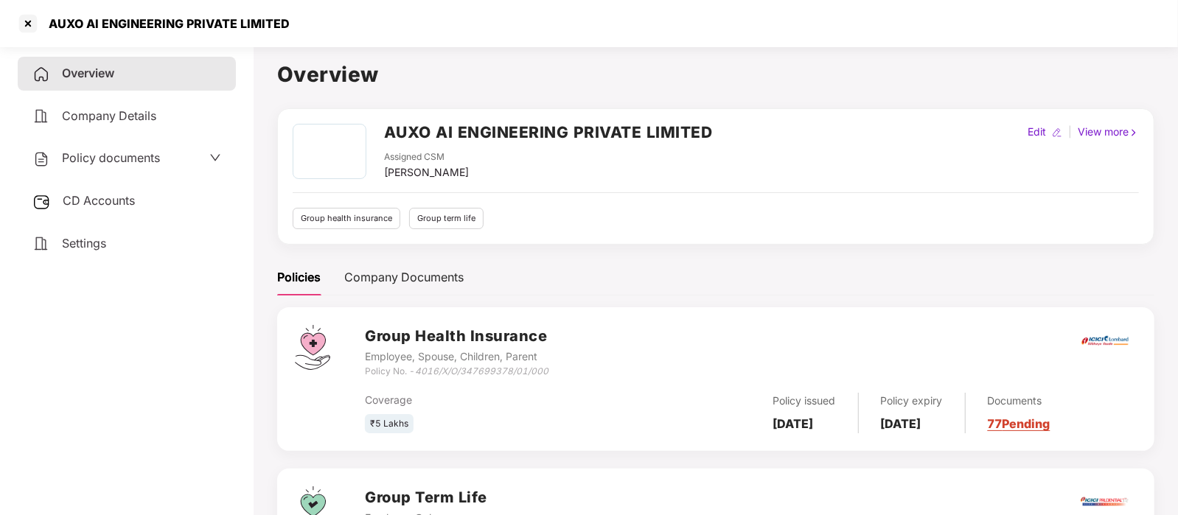
click at [111, 164] on span "Policy documents" at bounding box center [111, 157] width 98 height 15
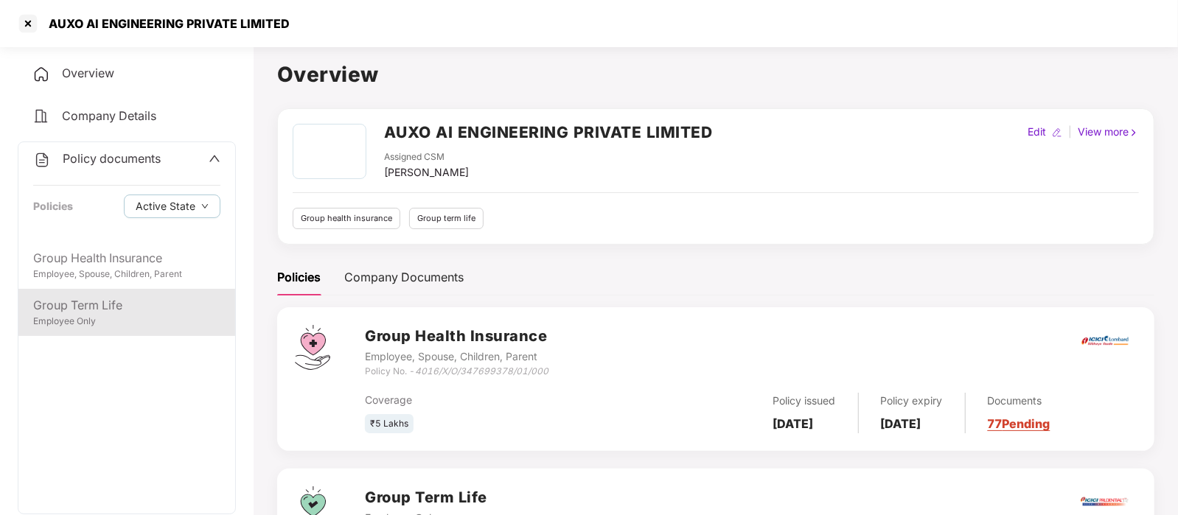
click at [99, 326] on div "Employee Only" at bounding box center [126, 322] width 187 height 14
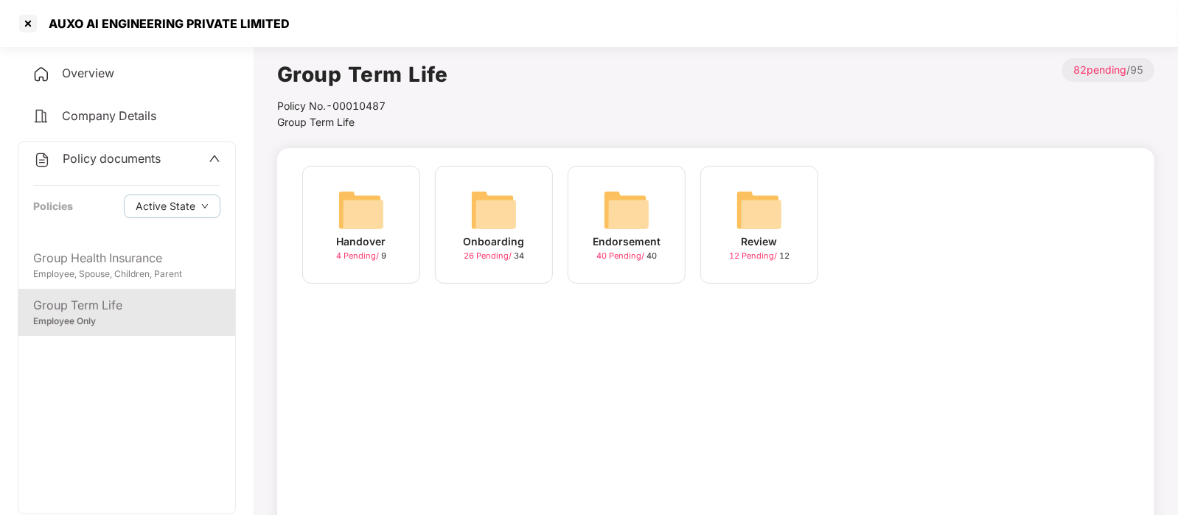
click at [502, 222] on img at bounding box center [493, 209] width 47 height 47
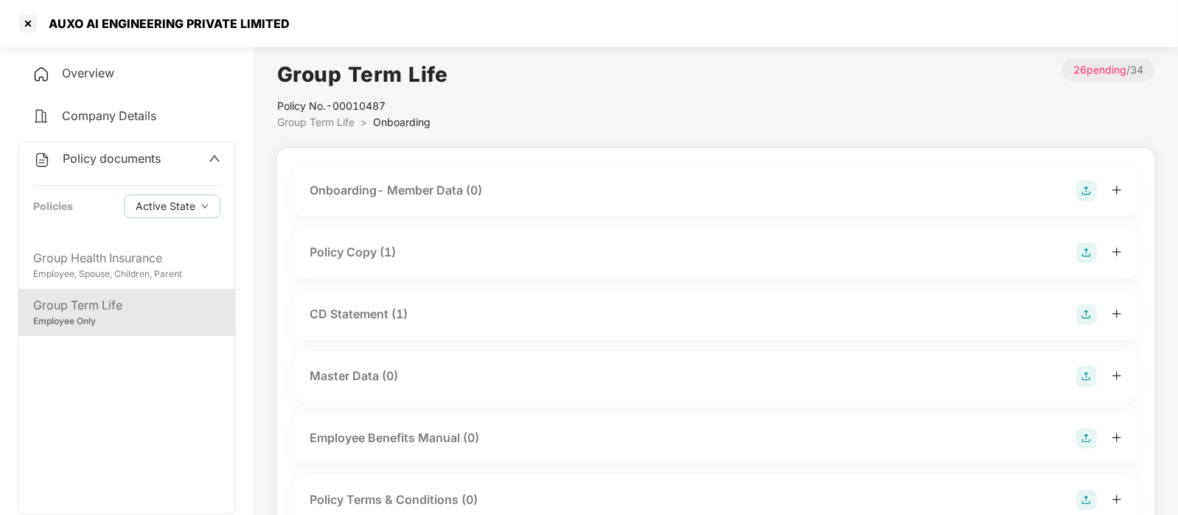
click at [452, 267] on div "Policy Copy (1)" at bounding box center [716, 253] width 842 height 50
click at [425, 254] on div "Policy Copy (1)" at bounding box center [716, 252] width 812 height 21
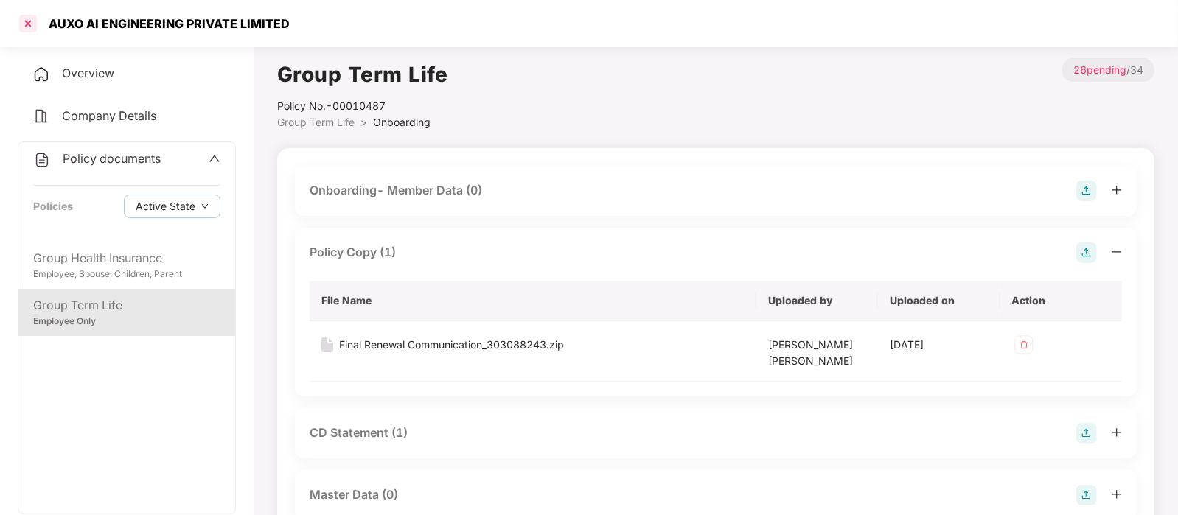
click at [27, 14] on div at bounding box center [28, 24] width 24 height 24
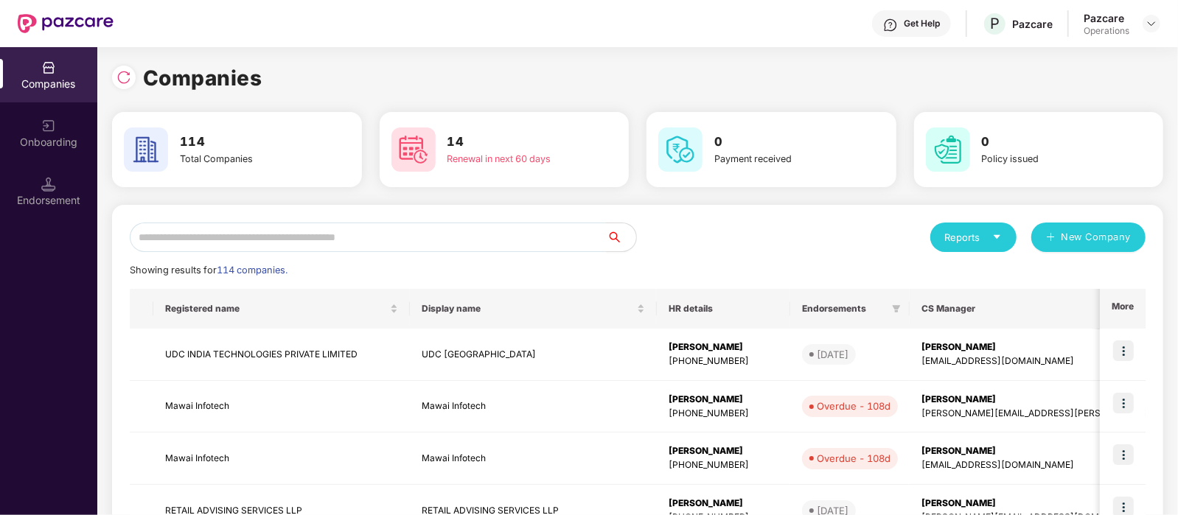
click at [334, 231] on input "text" at bounding box center [368, 237] width 477 height 29
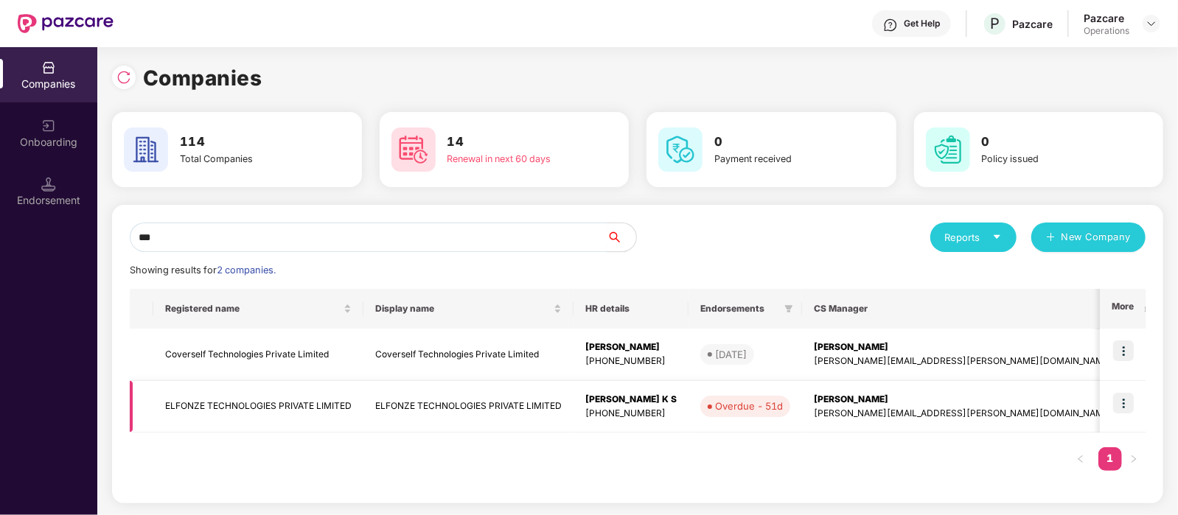
type input "***"
click at [334, 399] on td "ELFONZE TECHNOLOGIES PRIVATE LIMITED" at bounding box center [258, 407] width 210 height 52
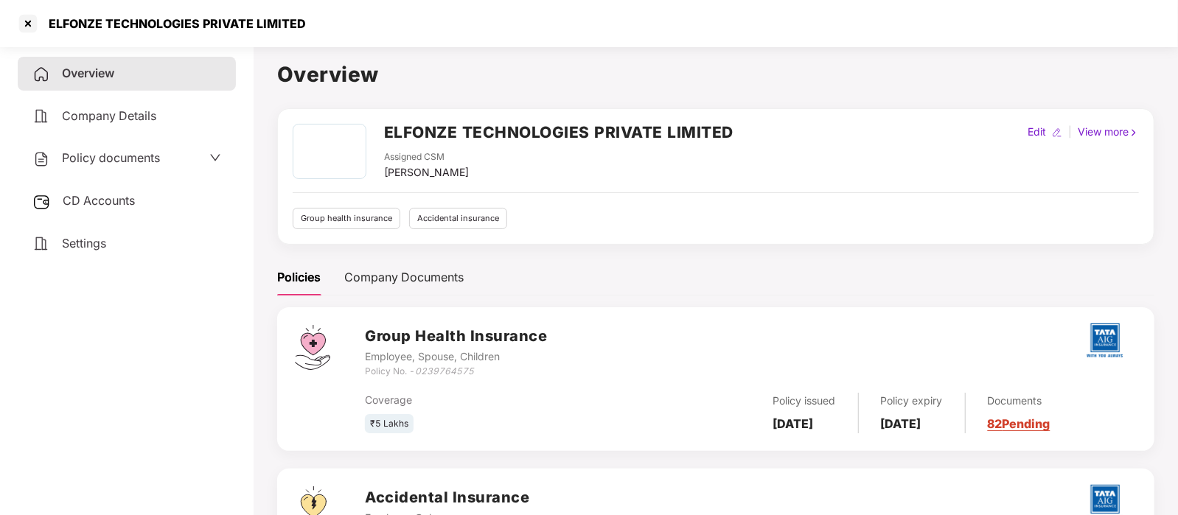
click at [109, 206] on span "CD Accounts" at bounding box center [99, 200] width 72 height 15
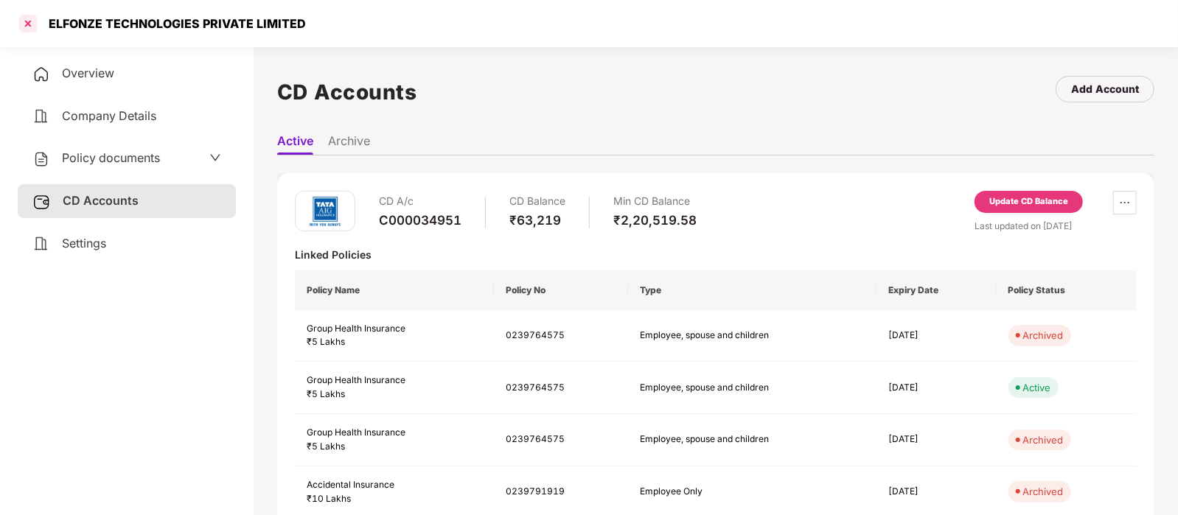
click at [34, 28] on div at bounding box center [28, 24] width 24 height 24
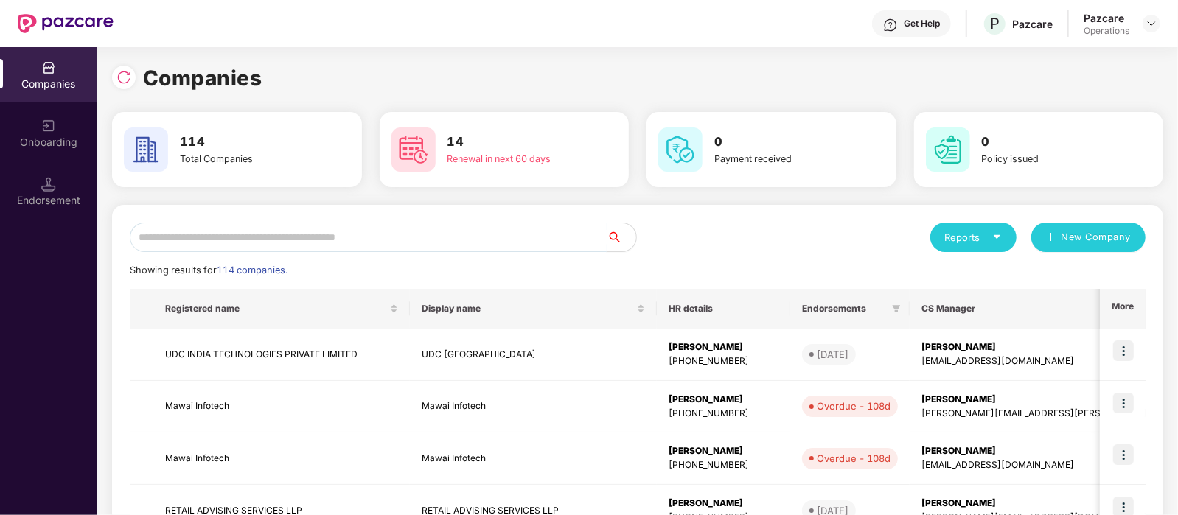
click at [270, 237] on input "text" at bounding box center [368, 237] width 477 height 29
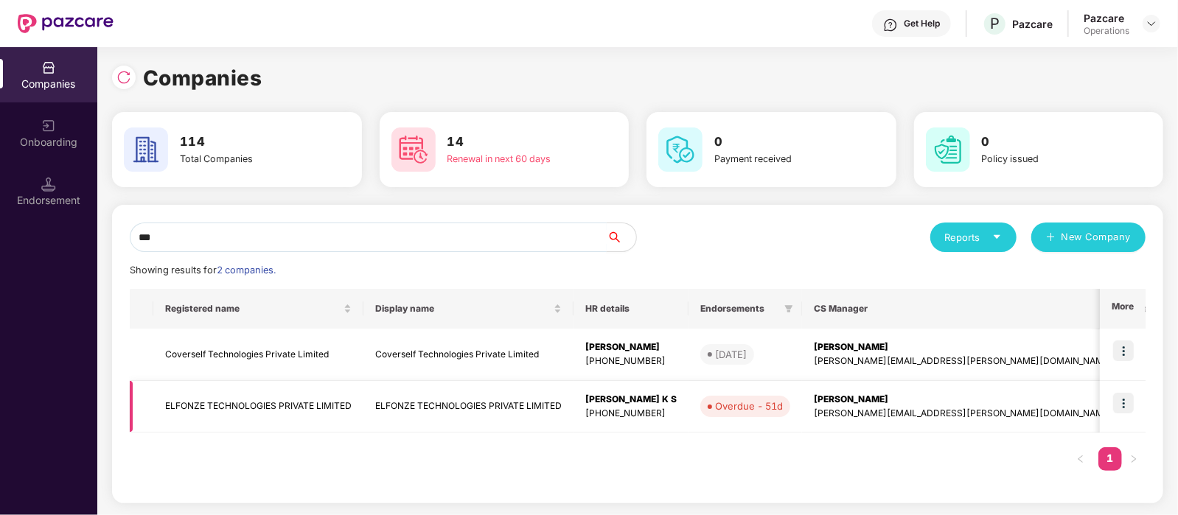
type input "***"
click at [1129, 408] on img at bounding box center [1123, 403] width 21 height 21
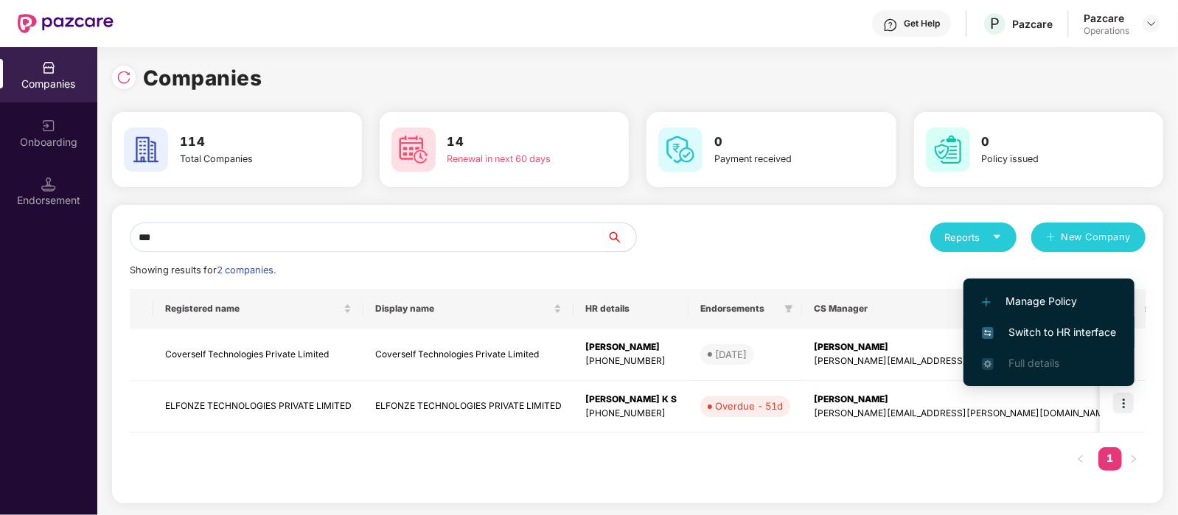
click at [1045, 333] on span "Switch to HR interface" at bounding box center [1049, 332] width 134 height 16
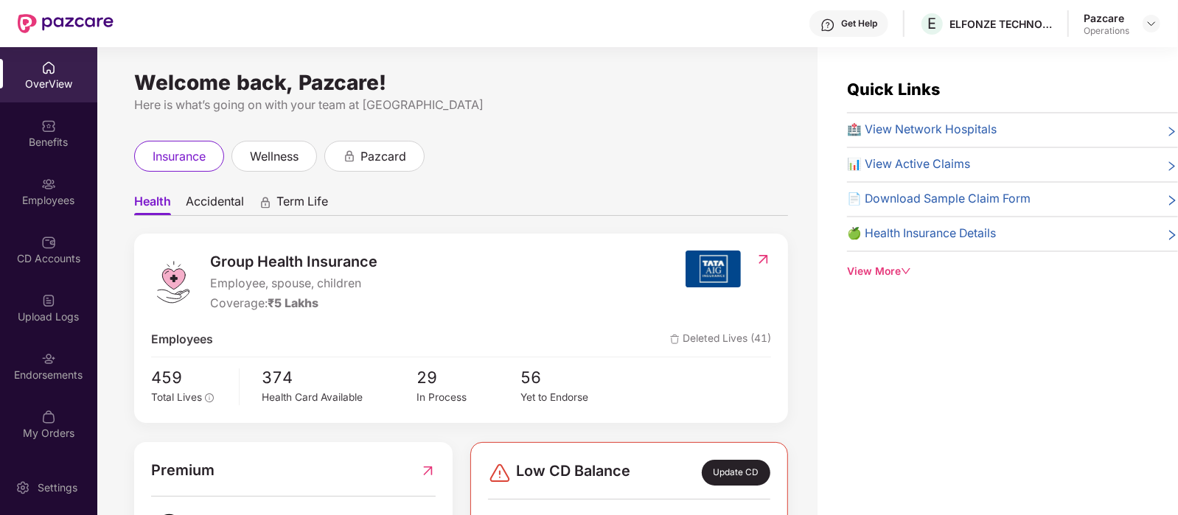
click at [48, 359] on img at bounding box center [48, 359] width 15 height 15
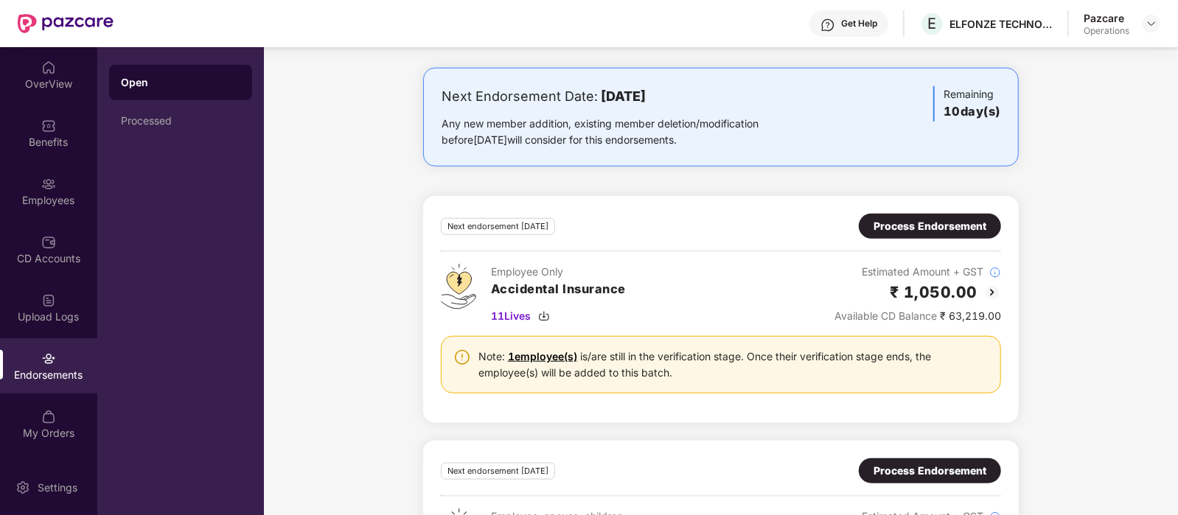
scroll to position [906, 0]
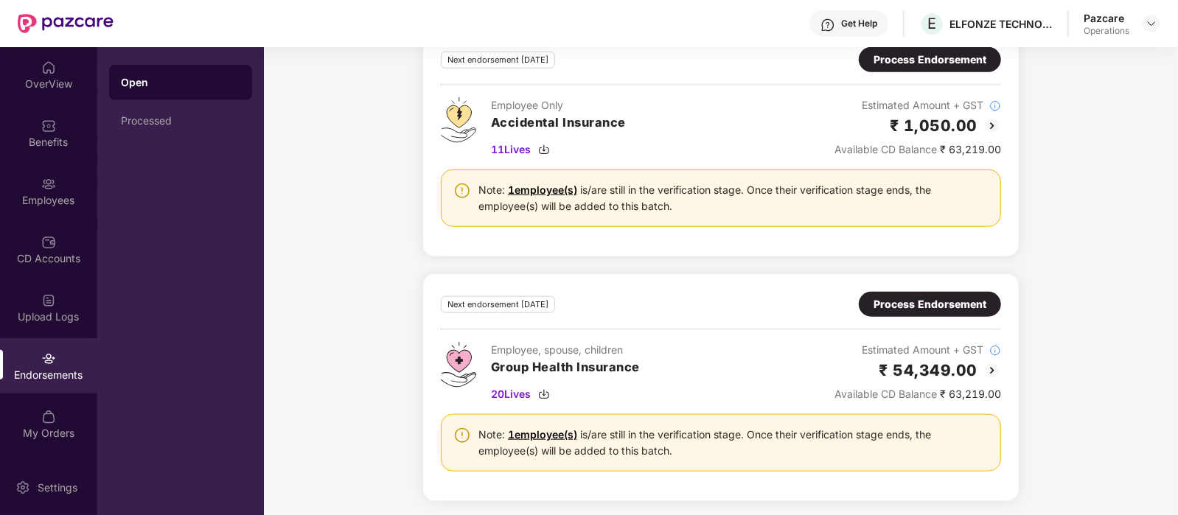
click at [890, 304] on div "Process Endorsement" at bounding box center [929, 304] width 113 height 16
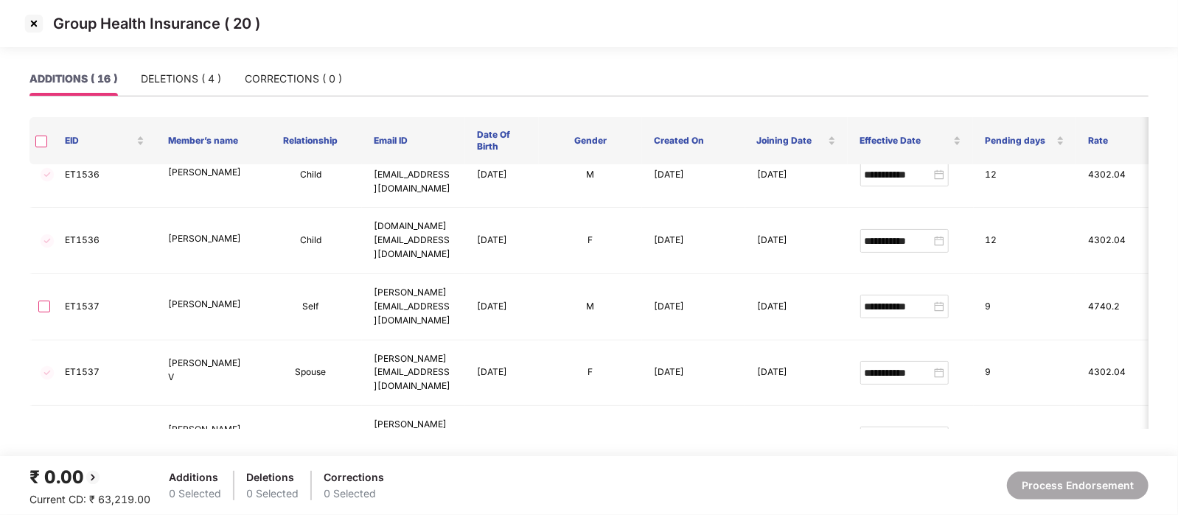
scroll to position [610, 0]
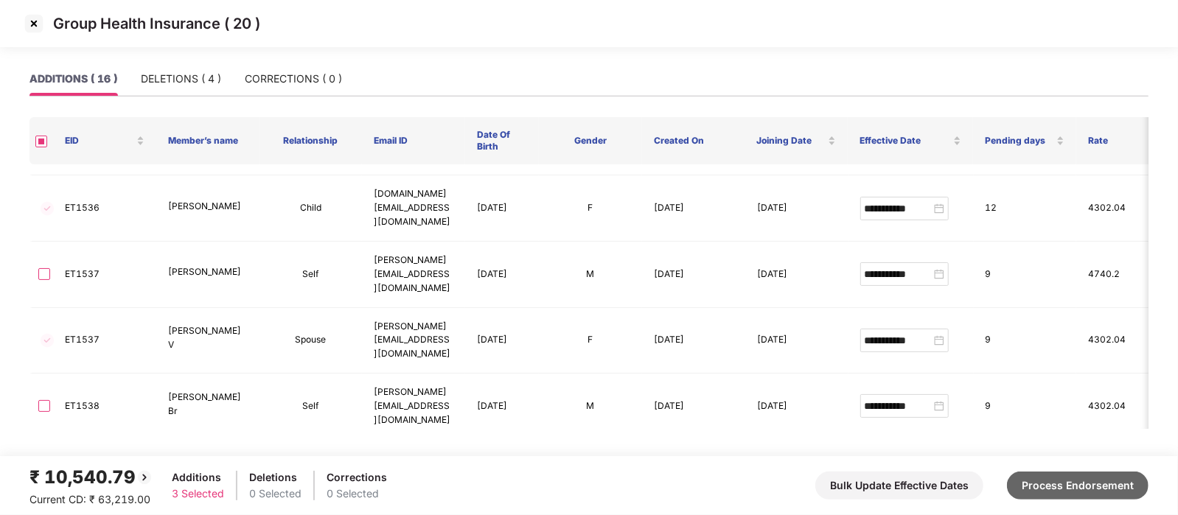
click at [1096, 479] on button "Process Endorsement" at bounding box center [1077, 486] width 141 height 28
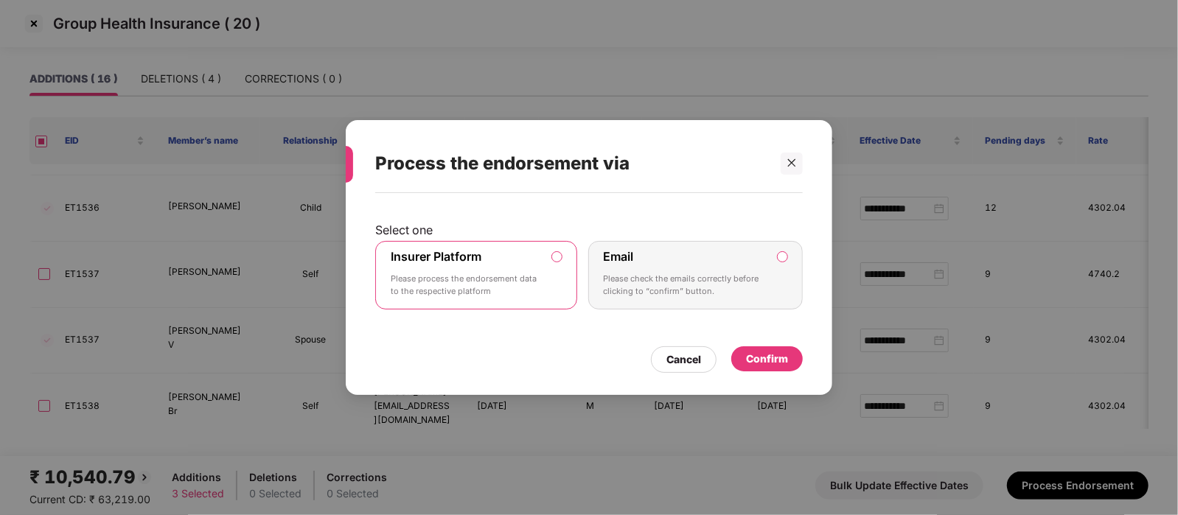
click at [759, 348] on div "Confirm" at bounding box center [766, 358] width 71 height 25
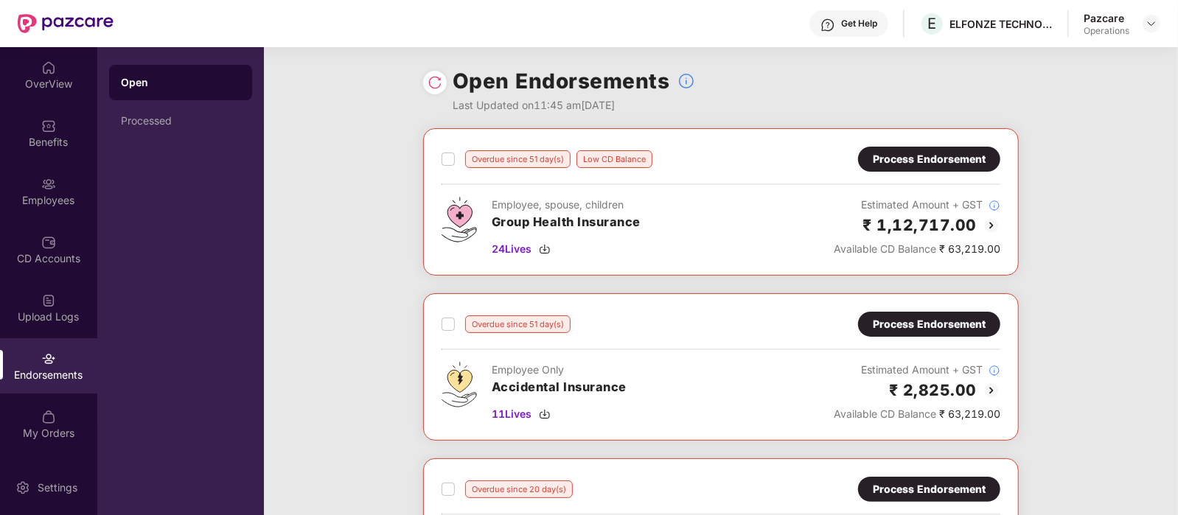
click at [360, 349] on div "Overdue since 51 day(s) Low CD Balance Process Endorsement Employee, spouse, ch…" at bounding box center [721, 459] width 914 height 662
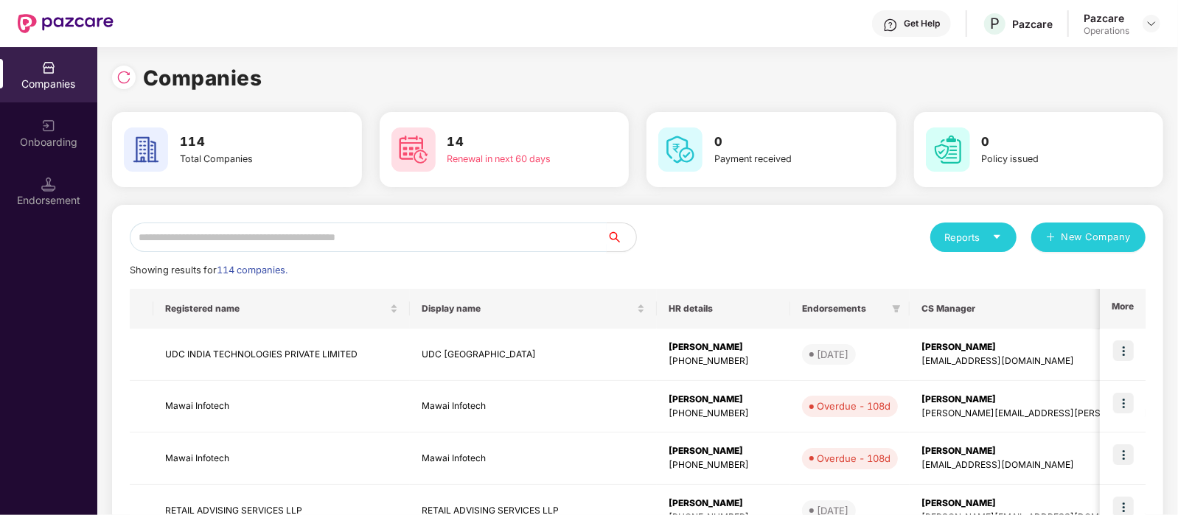
click at [192, 232] on input "text" at bounding box center [368, 237] width 477 height 29
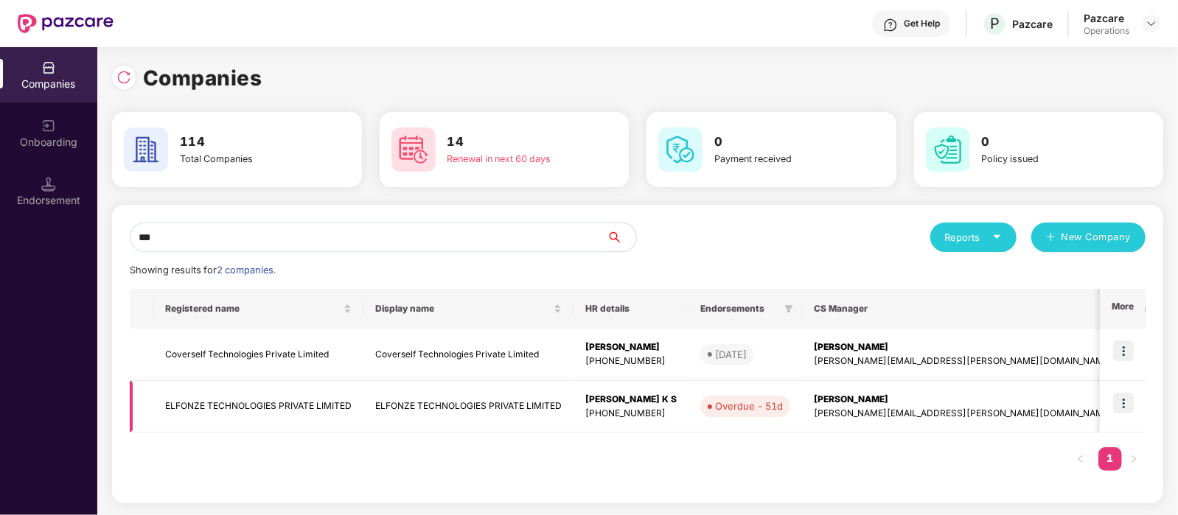
type input "***"
click at [287, 403] on td "ELFONZE TECHNOLOGIES PRIVATE LIMITED" at bounding box center [258, 407] width 210 height 52
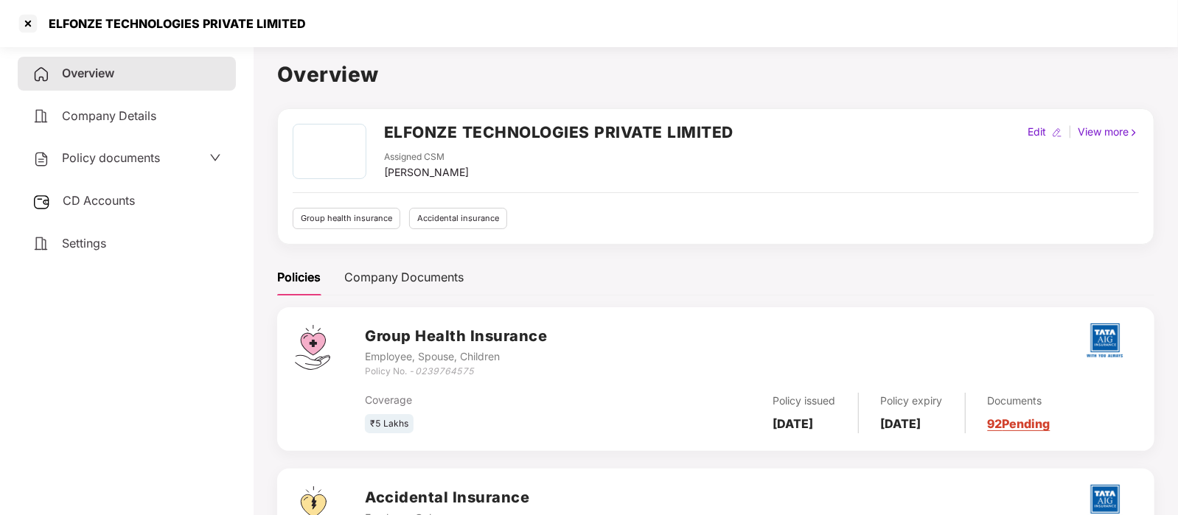
click at [120, 198] on span "CD Accounts" at bounding box center [99, 200] width 72 height 15
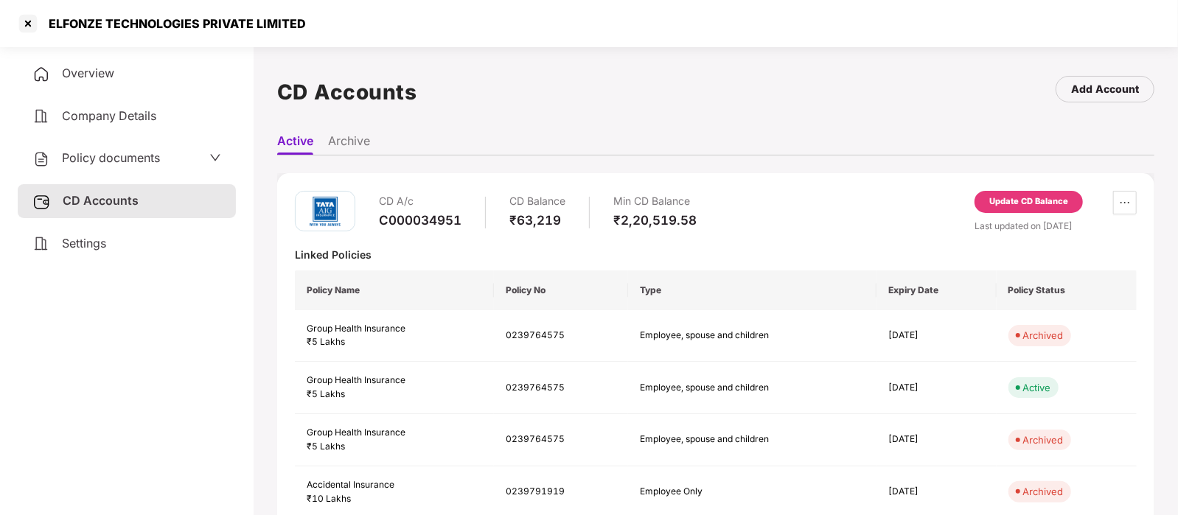
click at [1014, 209] on div "Update CD Balance" at bounding box center [1028, 202] width 108 height 22
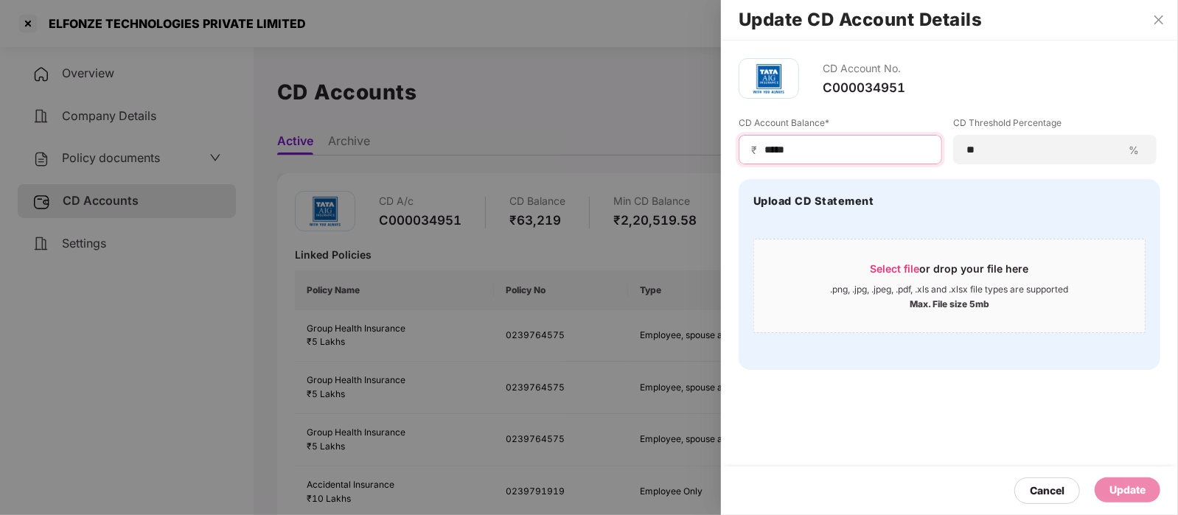
drag, startPoint x: 841, startPoint y: 150, endPoint x: 763, endPoint y: 145, distance: 78.3
click at [763, 145] on input "*****" at bounding box center [846, 149] width 167 height 15
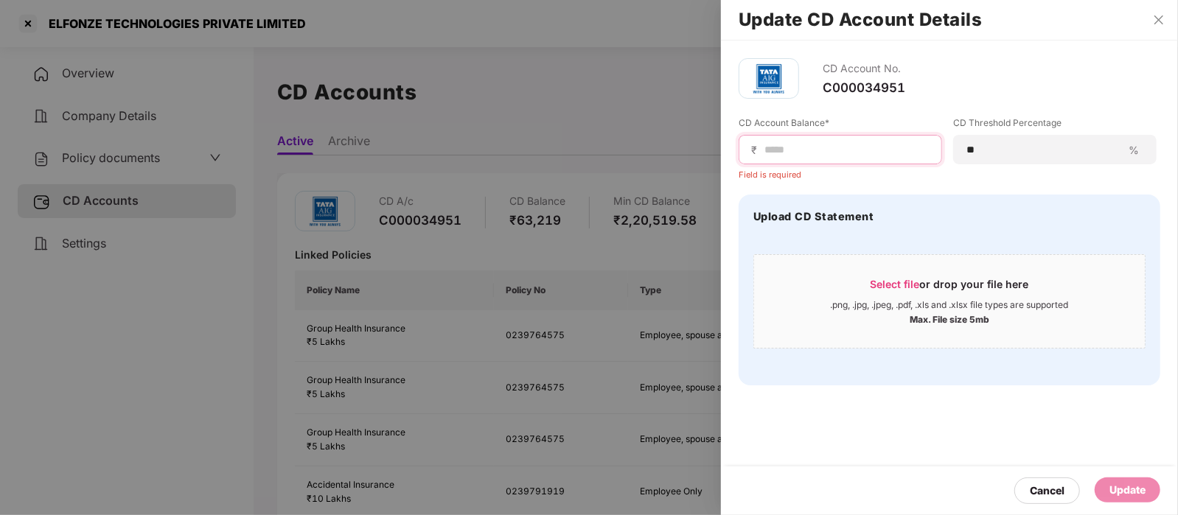
paste input "********"
type input "*"
paste input "******"
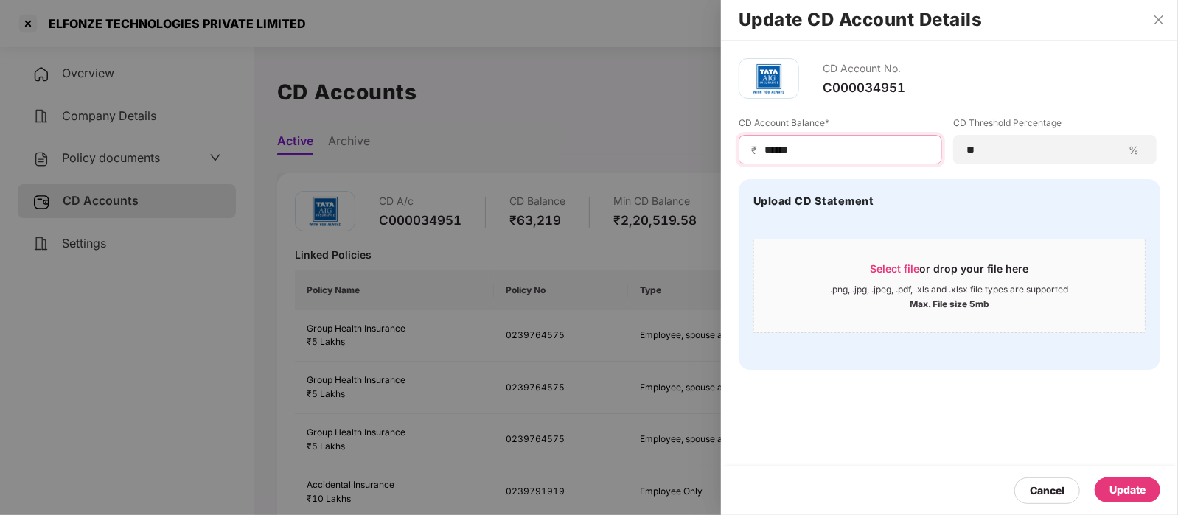
type input "******"
click at [1128, 484] on div "Update" at bounding box center [1127, 490] width 36 height 16
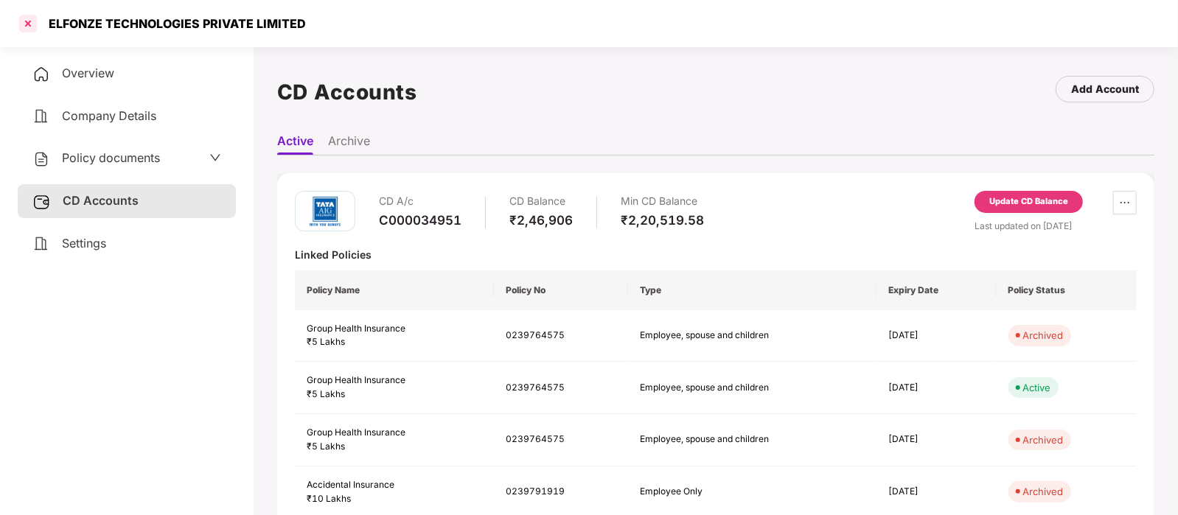
click at [29, 16] on div at bounding box center [28, 24] width 24 height 24
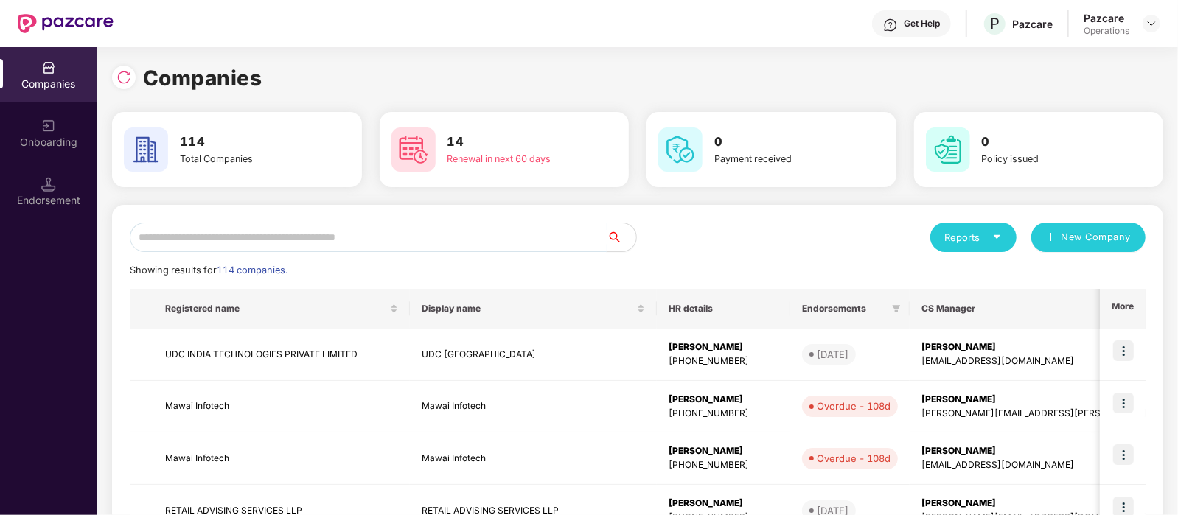
click at [310, 230] on input "text" at bounding box center [368, 237] width 477 height 29
click at [122, 83] on img at bounding box center [123, 77] width 15 height 15
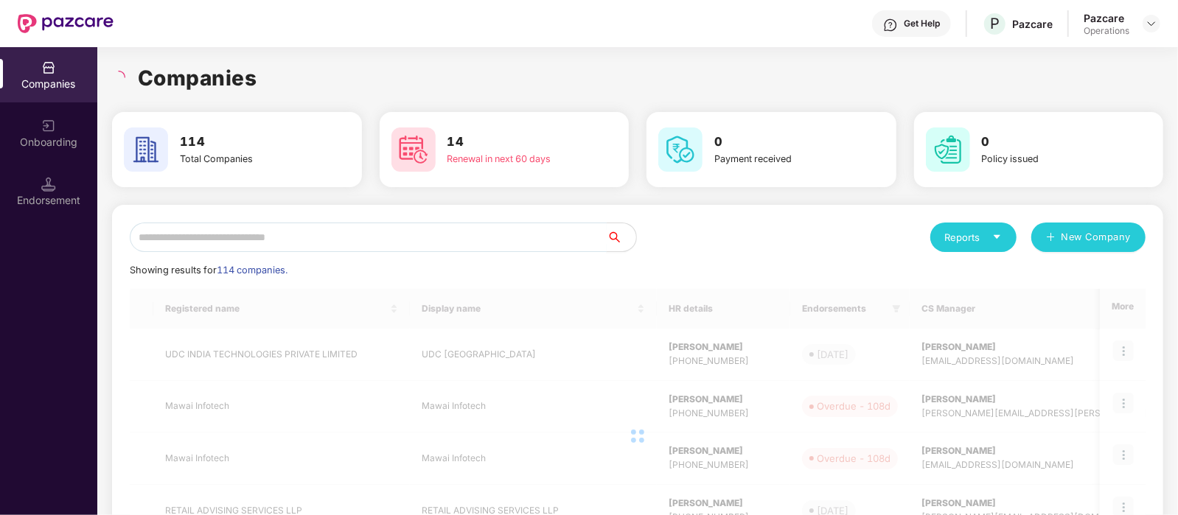
click at [200, 237] on input "text" at bounding box center [368, 237] width 477 height 29
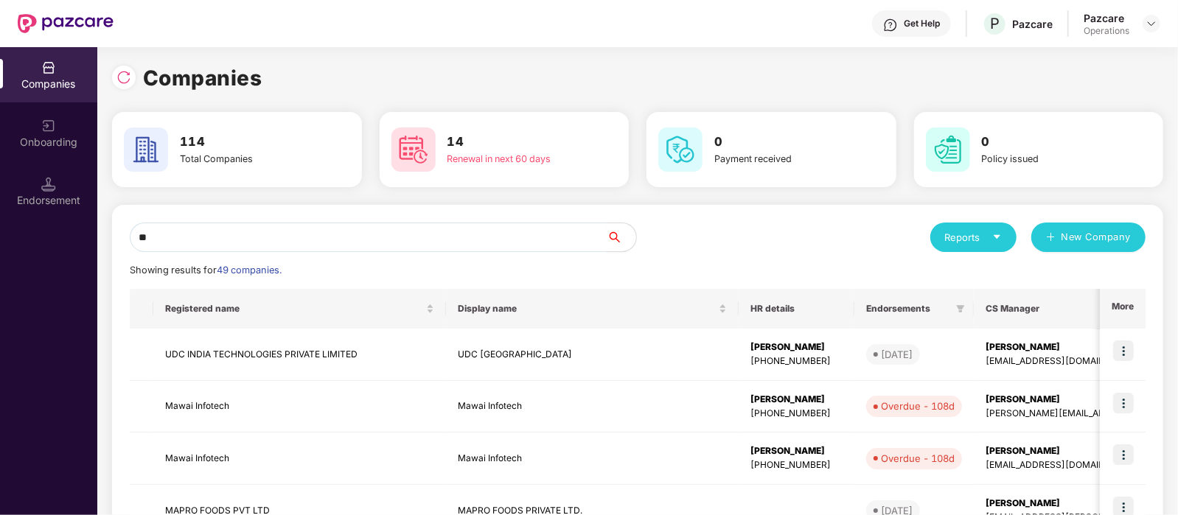
click at [251, 242] on input "**" at bounding box center [368, 237] width 477 height 29
click at [259, 239] on input "**" at bounding box center [368, 237] width 477 height 29
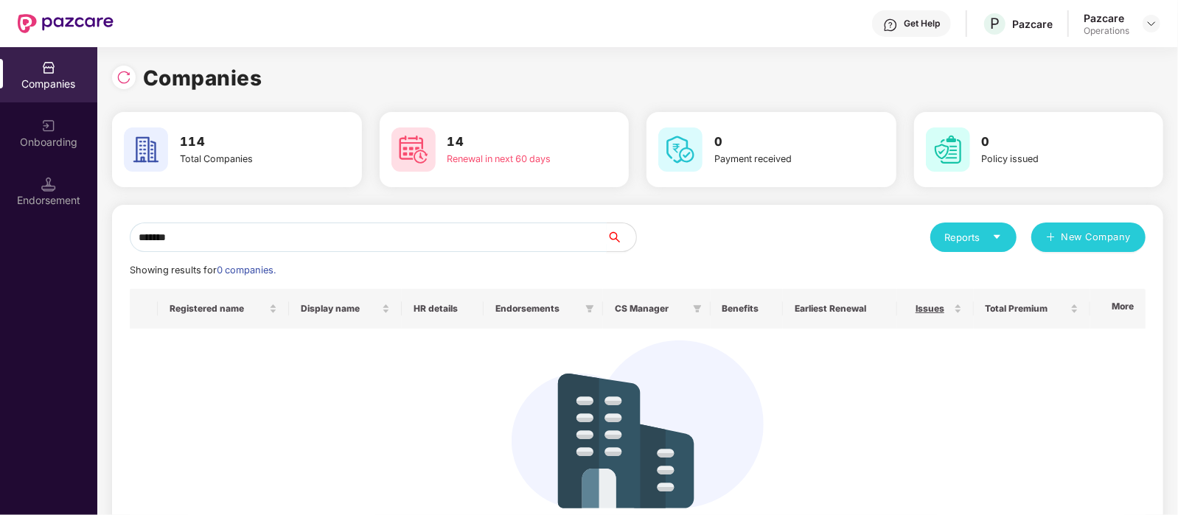
type input "*******"
click at [117, 74] on img at bounding box center [123, 77] width 15 height 15
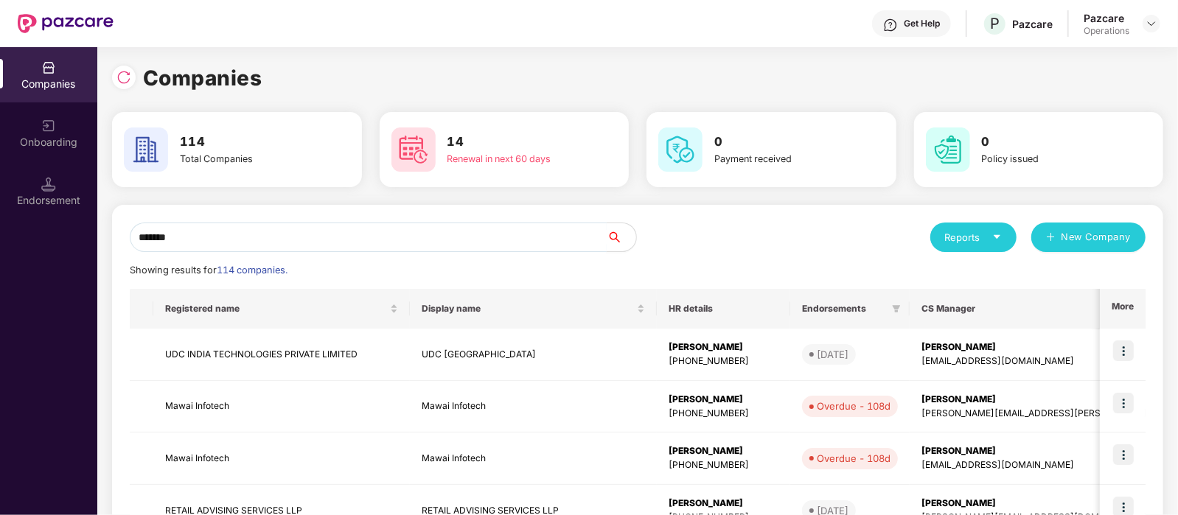
click at [326, 240] on input "*******" at bounding box center [368, 237] width 477 height 29
